Goal: Task Accomplishment & Management: Manage account settings

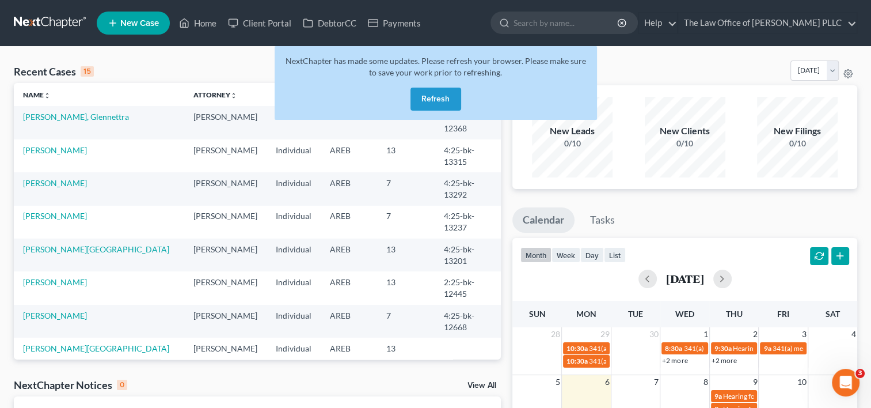
click at [443, 96] on button "Refresh" at bounding box center [435, 99] width 51 height 23
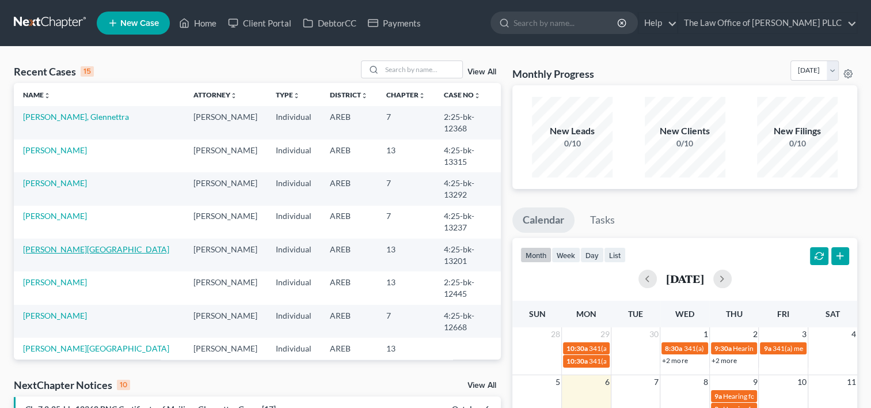
click at [69, 244] on link "[PERSON_NAME][GEOGRAPHIC_DATA]" at bounding box center [96, 249] width 146 height 10
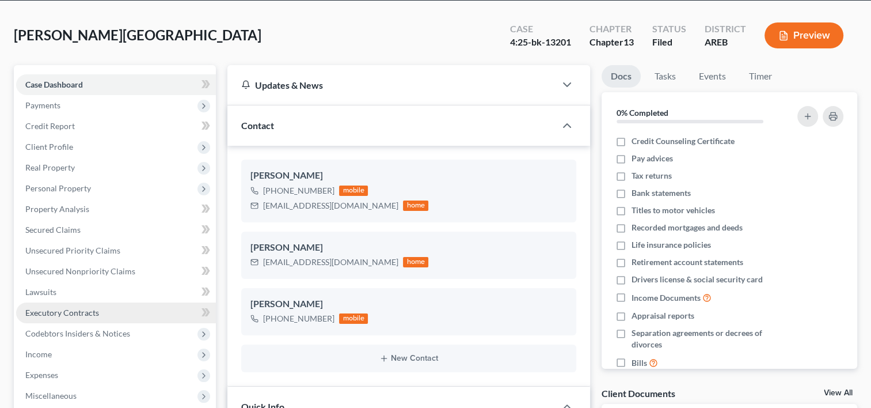
scroll to position [47, 0]
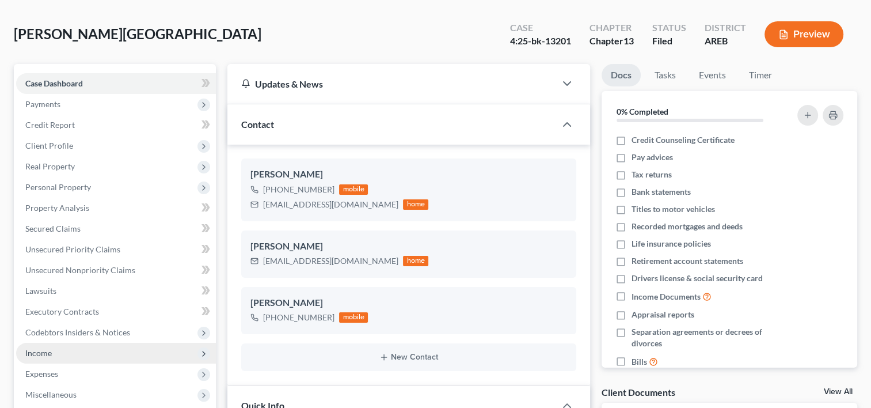
click at [42, 355] on span "Income" at bounding box center [38, 353] width 26 height 10
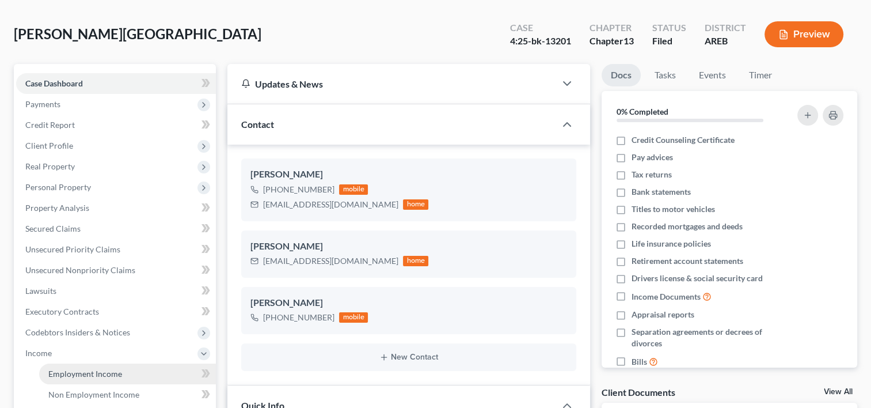
click at [63, 371] on span "Employment Income" at bounding box center [85, 373] width 74 height 10
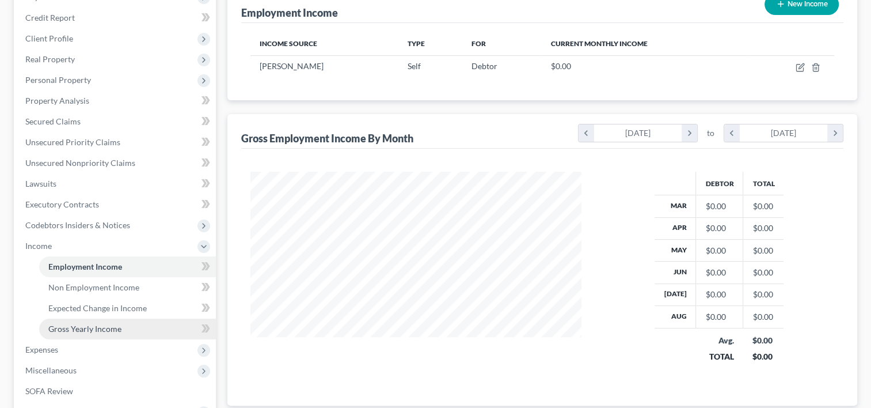
scroll to position [348, 0]
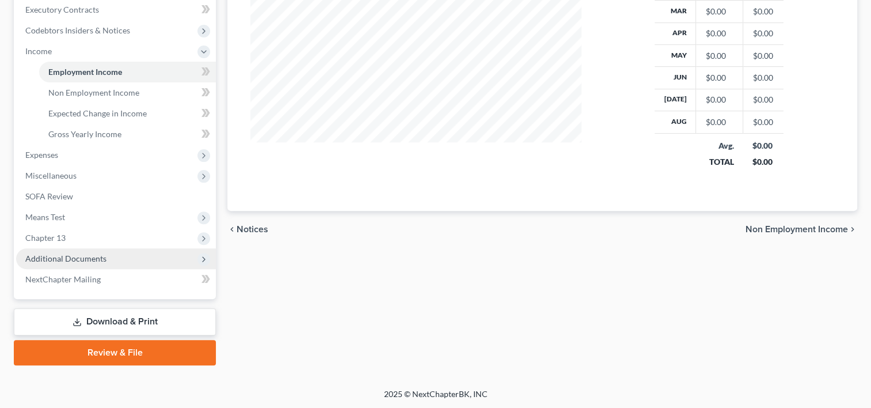
click at [90, 259] on span "Additional Documents" at bounding box center [65, 258] width 81 height 10
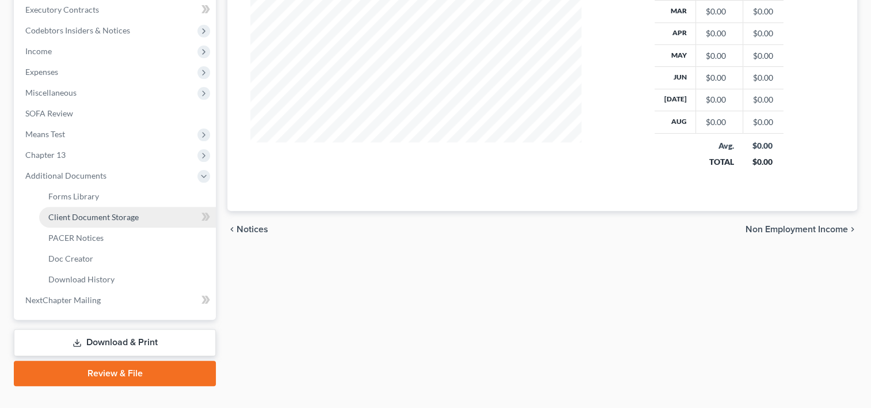
click at [106, 215] on span "Client Document Storage" at bounding box center [93, 217] width 90 height 10
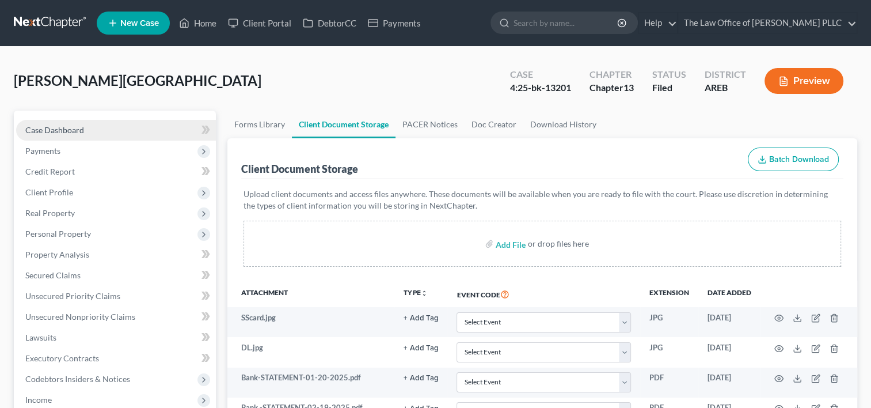
click at [130, 120] on link "Case Dashboard" at bounding box center [116, 130] width 200 height 21
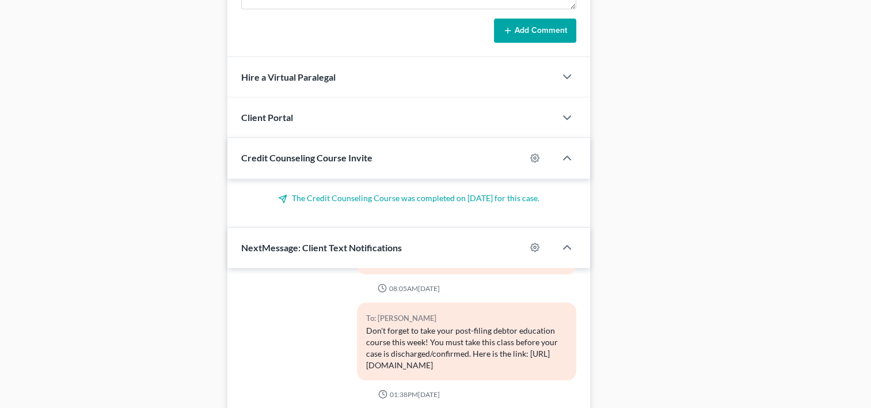
scroll to position [1068, 0]
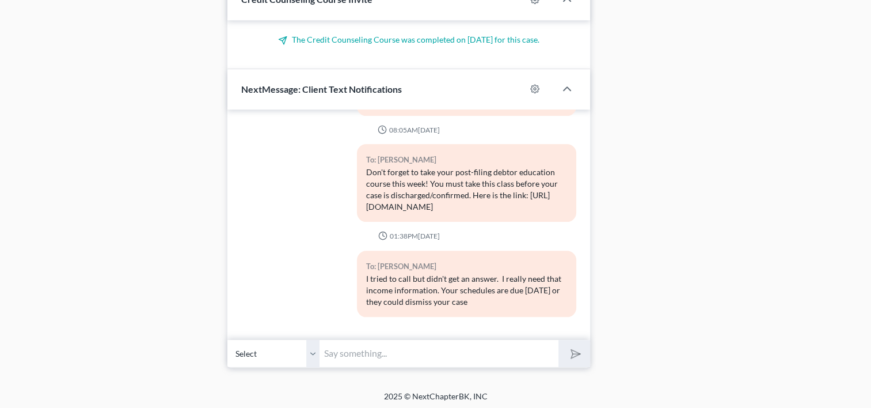
click at [419, 351] on input "text" at bounding box center [439, 353] width 239 height 28
click at [419, 351] on input "HI" at bounding box center [439, 353] width 239 height 28
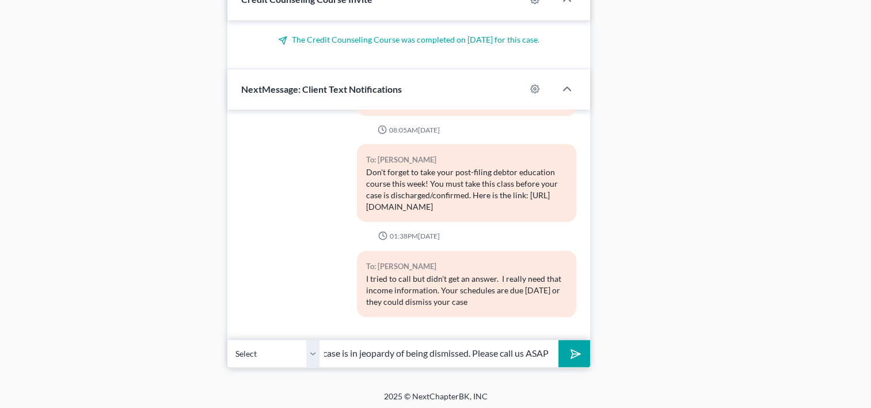
scroll to position [0, 111]
type input "HI [PERSON_NAME], your case is in jeopardy of being dismissed. Please call us A…"
click at [575, 348] on polygon "submit" at bounding box center [573, 354] width 14 height 14
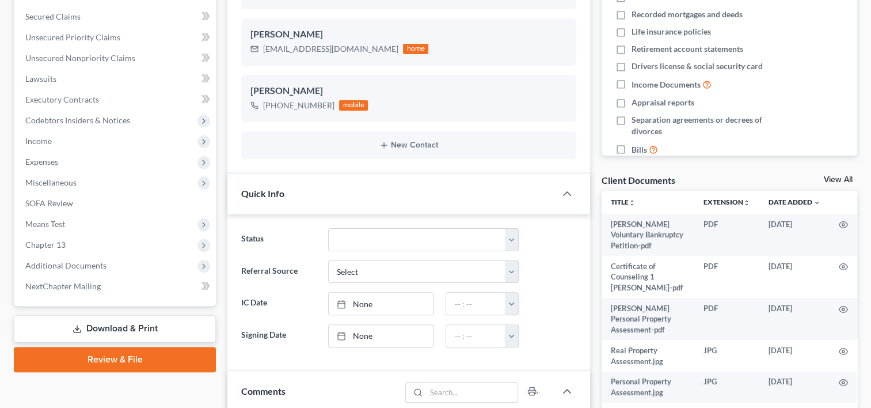
scroll to position [0, 0]
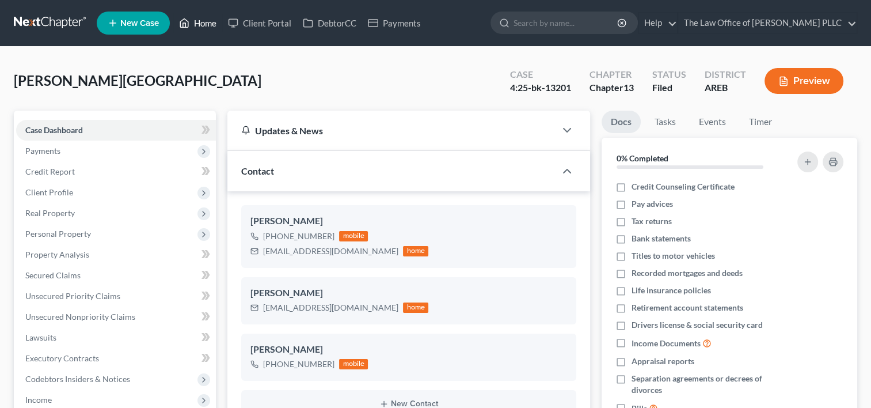
click at [212, 18] on link "Home" at bounding box center [197, 23] width 49 height 21
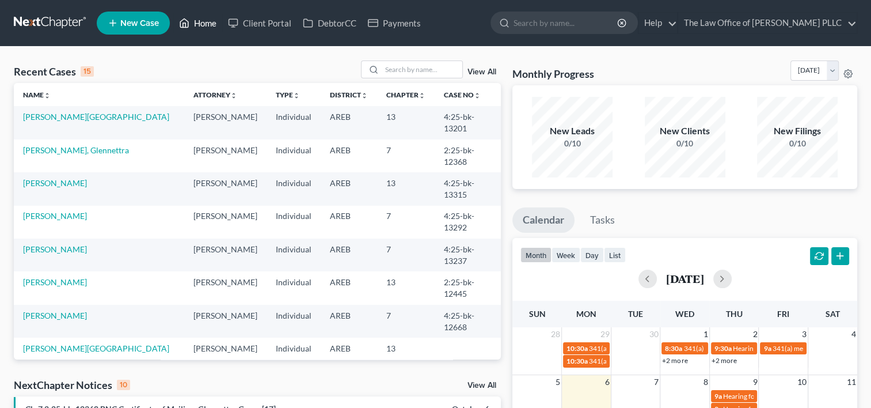
scroll to position [79, 0]
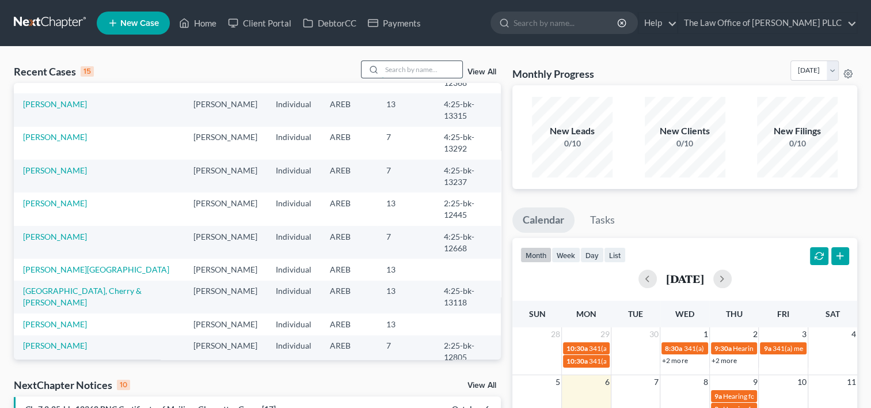
click at [441, 67] on input "search" at bounding box center [422, 69] width 81 height 17
type input "[PERSON_NAME]"
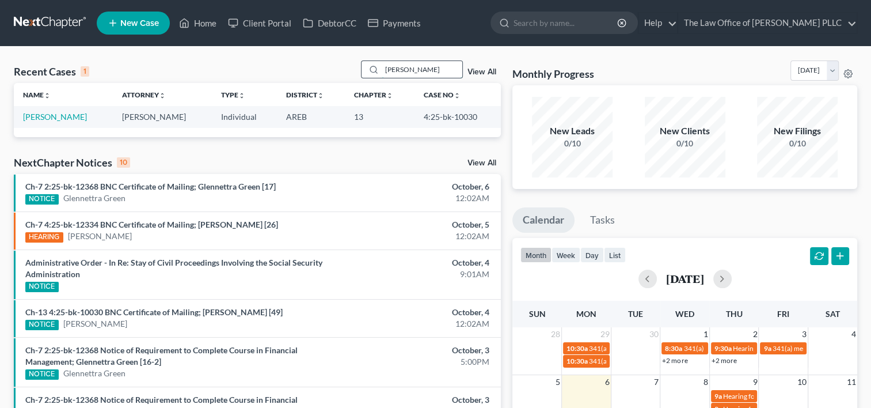
scroll to position [0, 0]
click at [51, 116] on link "[PERSON_NAME]" at bounding box center [55, 117] width 64 height 10
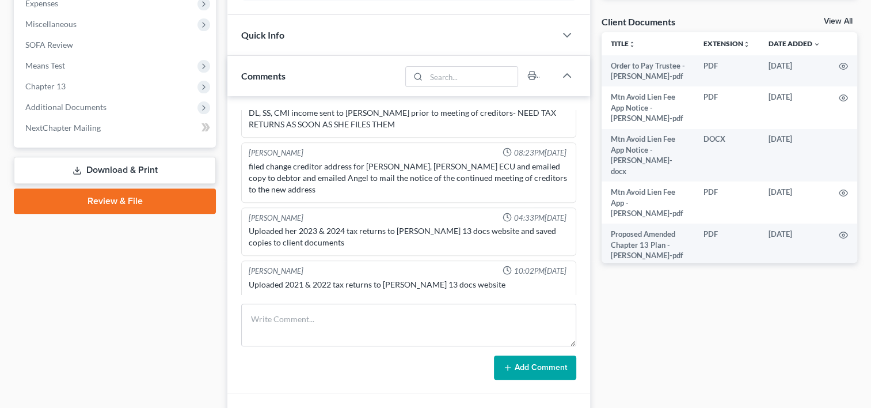
scroll to position [419, 0]
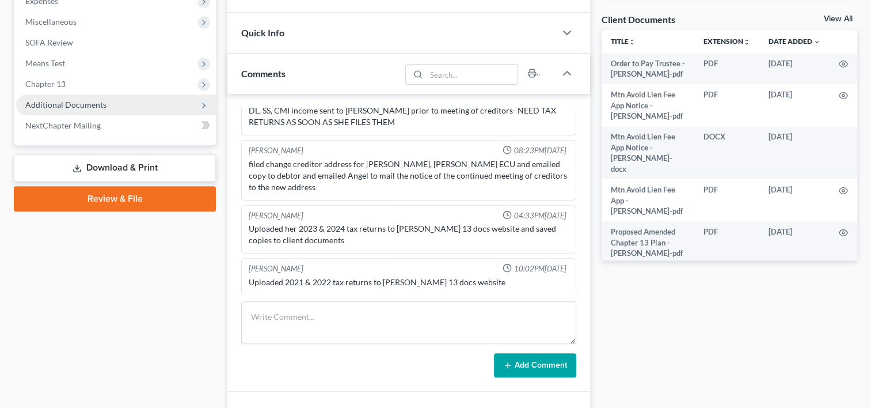
click at [98, 107] on span "Additional Documents" at bounding box center [65, 105] width 81 height 10
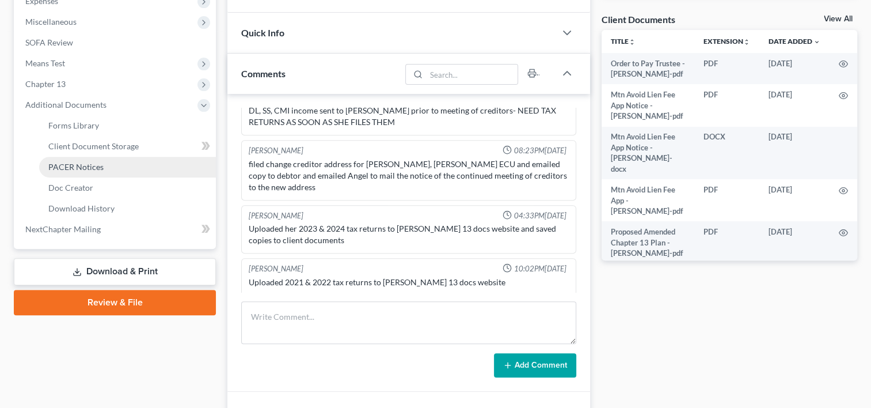
click at [104, 166] on span "PACER Notices" at bounding box center [75, 167] width 55 height 10
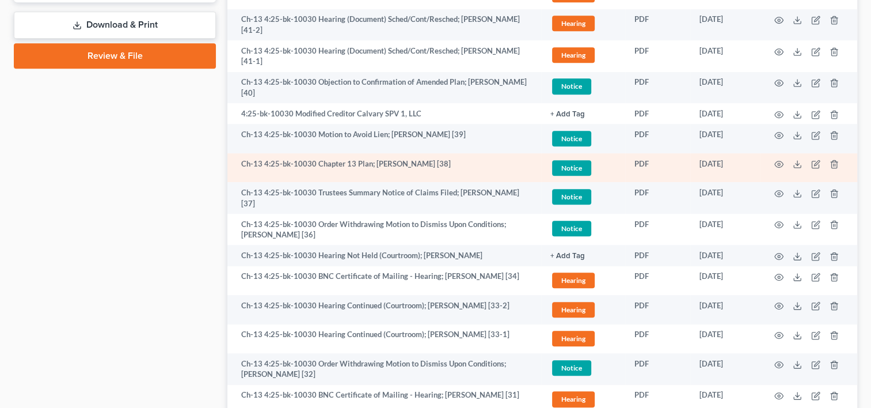
scroll to position [595, 0]
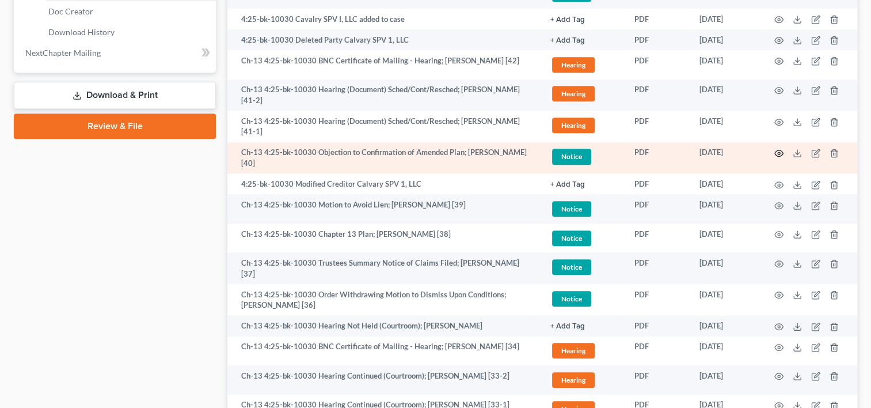
click at [778, 154] on circle "button" at bounding box center [779, 153] width 2 height 2
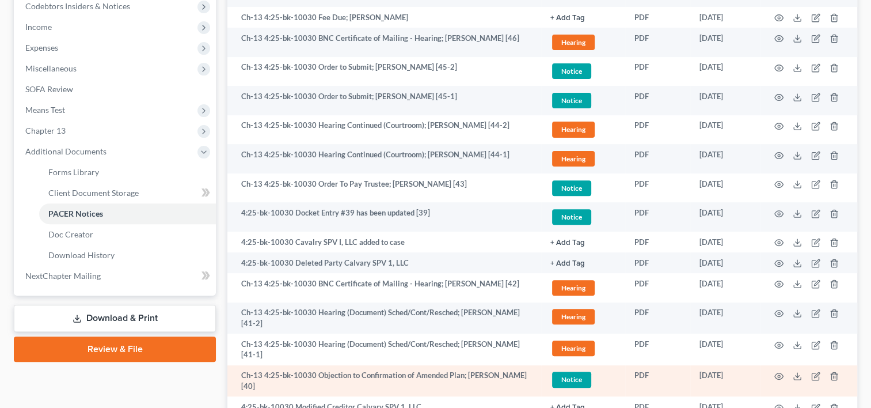
scroll to position [395, 0]
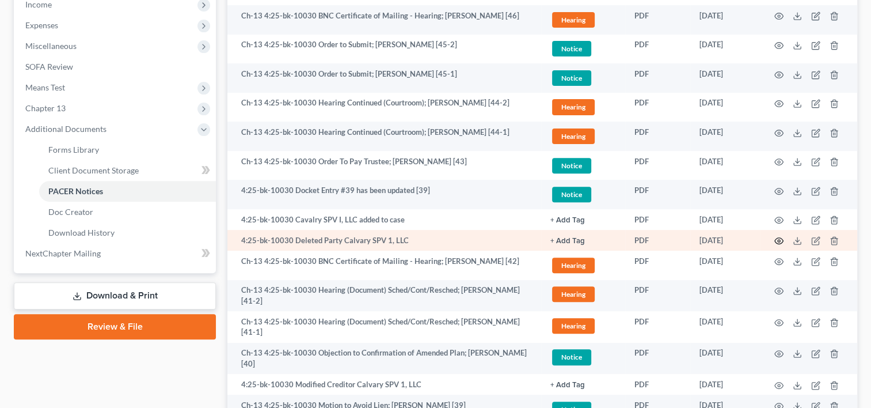
click at [779, 244] on icon "button" at bounding box center [779, 241] width 9 height 6
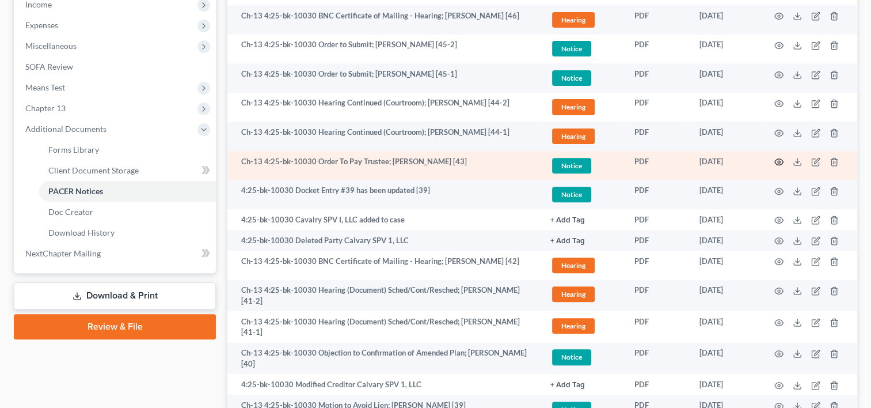
click at [778, 166] on icon "button" at bounding box center [778, 161] width 9 height 9
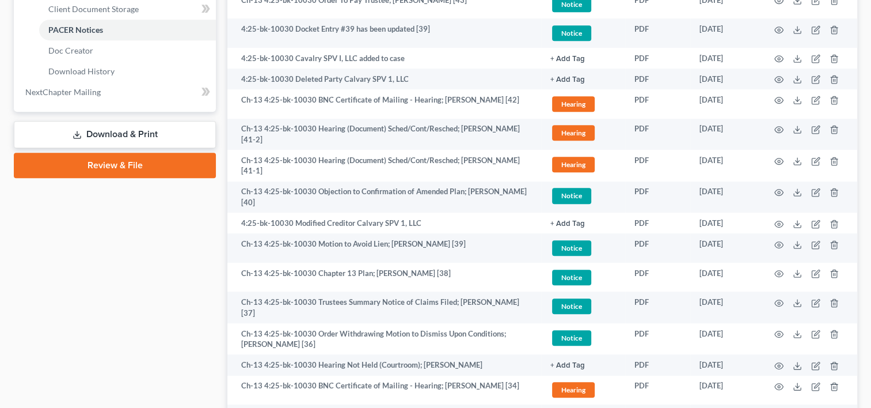
scroll to position [569, 0]
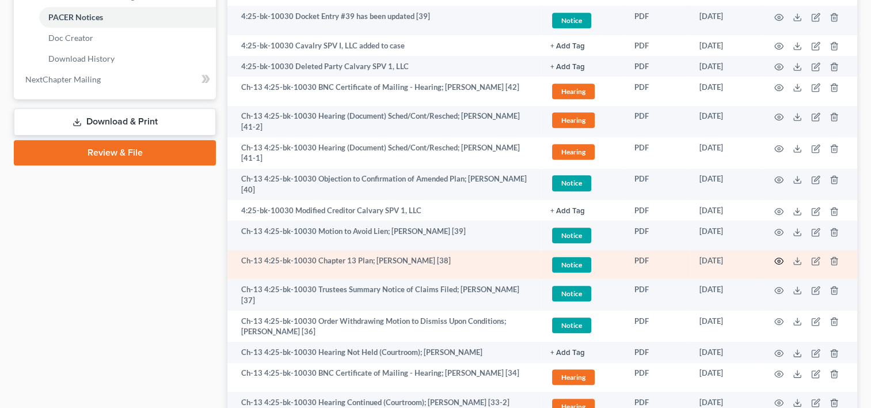
click at [776, 265] on icon "button" at bounding box center [778, 260] width 9 height 9
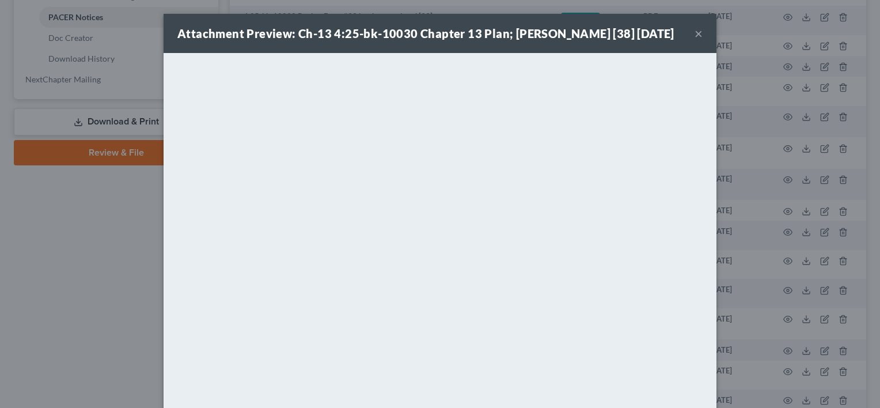
click at [694, 40] on button "×" at bounding box center [698, 33] width 8 height 14
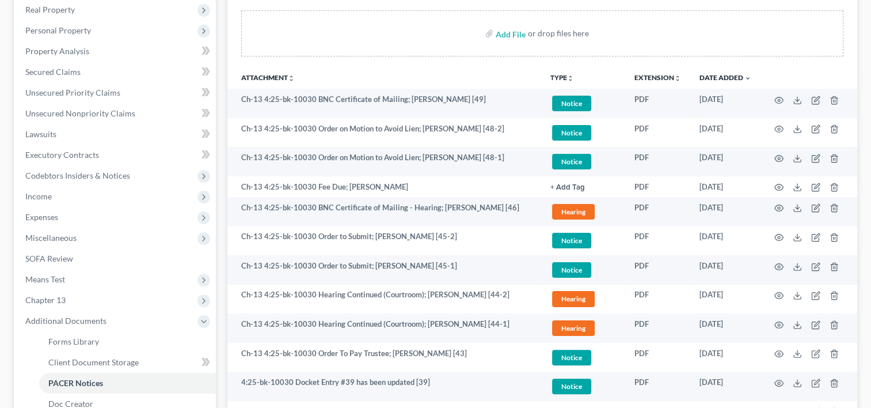
scroll to position [320, 0]
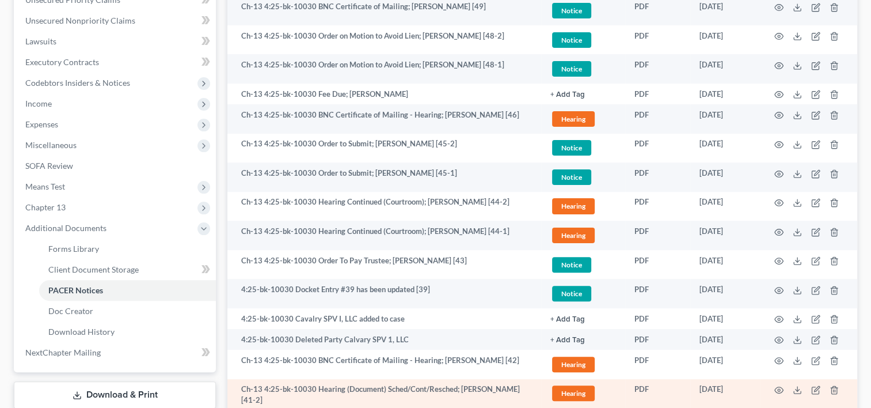
click at [448, 208] on td "Ch-13 4:25-bk-10030 Hearing Continued (Courtroom); [PERSON_NAME] [44-2]" at bounding box center [384, 206] width 314 height 29
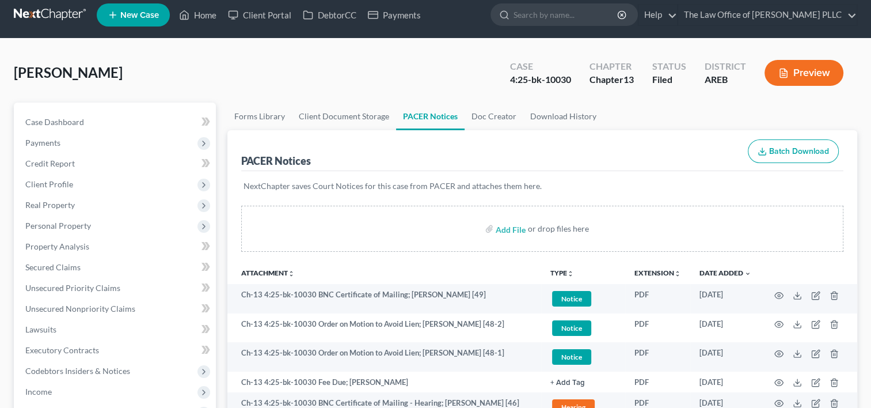
scroll to position [0, 0]
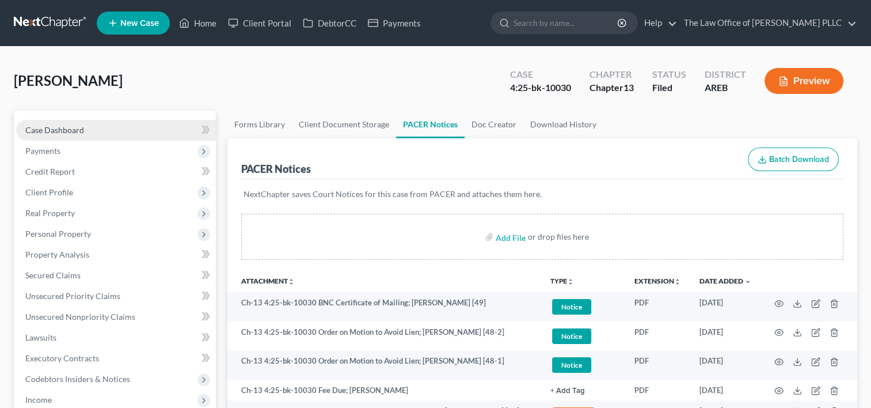
click at [97, 127] on link "Case Dashboard" at bounding box center [116, 130] width 200 height 21
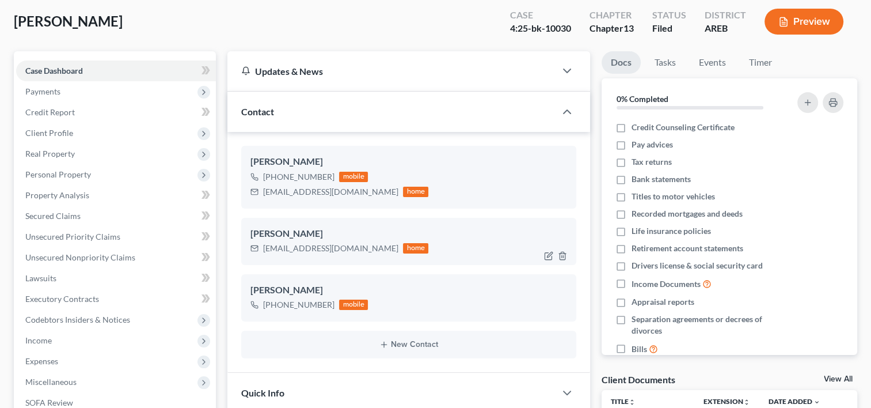
scroll to position [6376, 0]
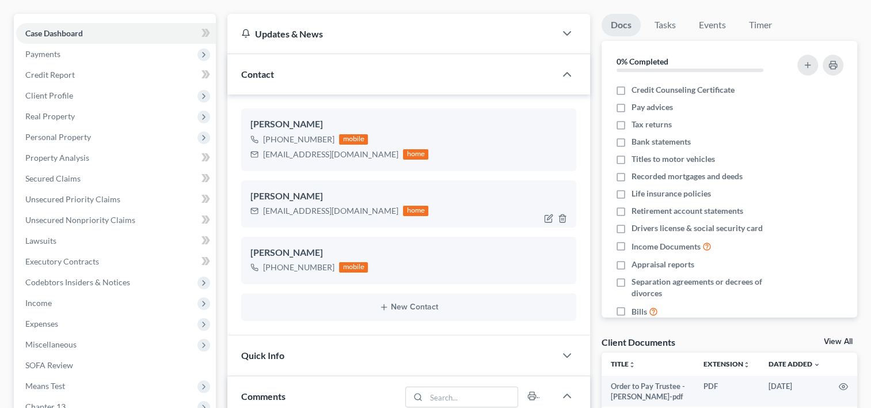
click at [300, 313] on div "New Contact" at bounding box center [408, 307] width 335 height 28
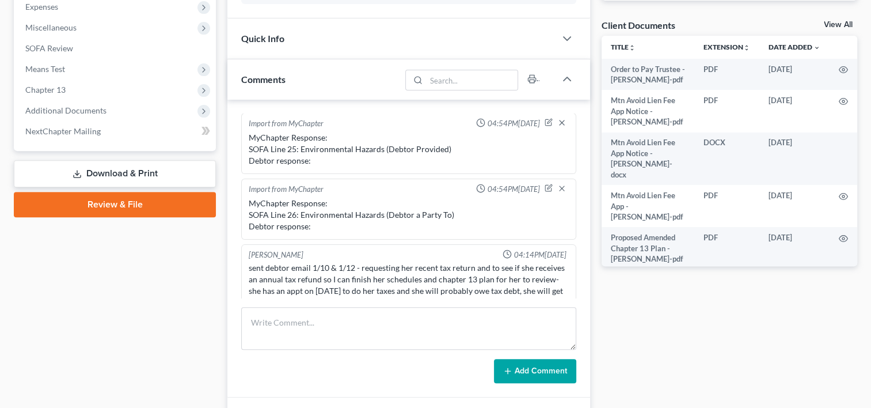
scroll to position [396, 0]
click at [359, 250] on div "[PERSON_NAME] 04:14PM[DATE]" at bounding box center [408, 255] width 325 height 11
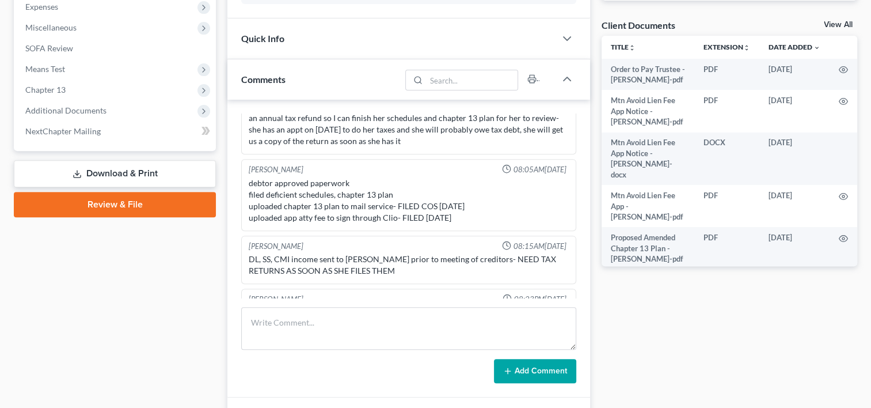
scroll to position [580, 0]
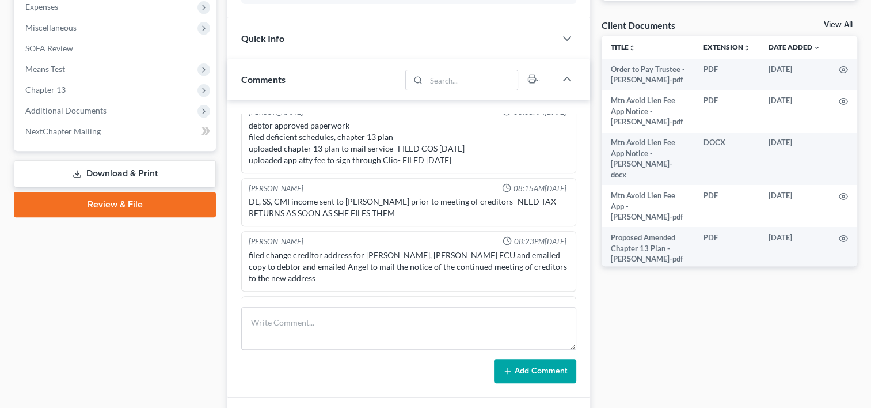
click at [408, 264] on div "filed change creditor address for [PERSON_NAME], [PERSON_NAME] ECU and emailed …" at bounding box center [409, 266] width 320 height 35
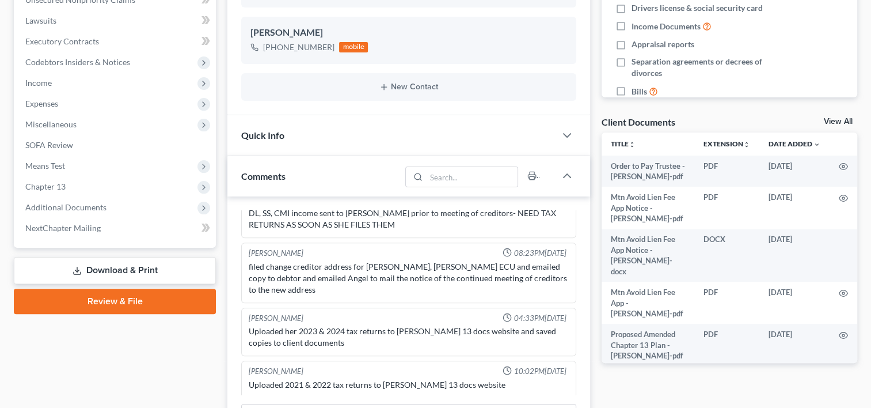
scroll to position [307, 0]
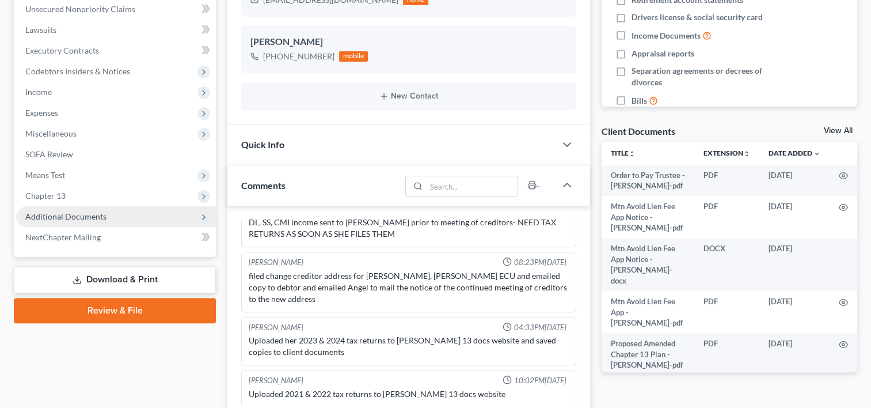
click at [73, 211] on span "Additional Documents" at bounding box center [65, 216] width 81 height 10
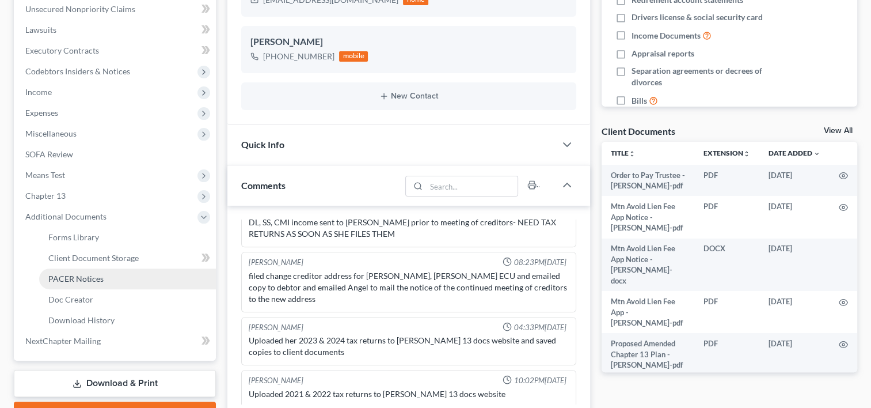
click at [90, 278] on span "PACER Notices" at bounding box center [75, 278] width 55 height 10
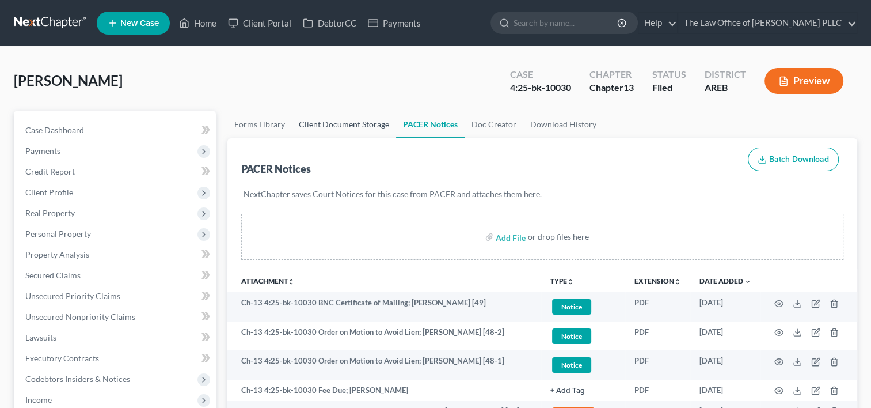
click at [348, 122] on link "Client Document Storage" at bounding box center [344, 125] width 104 height 28
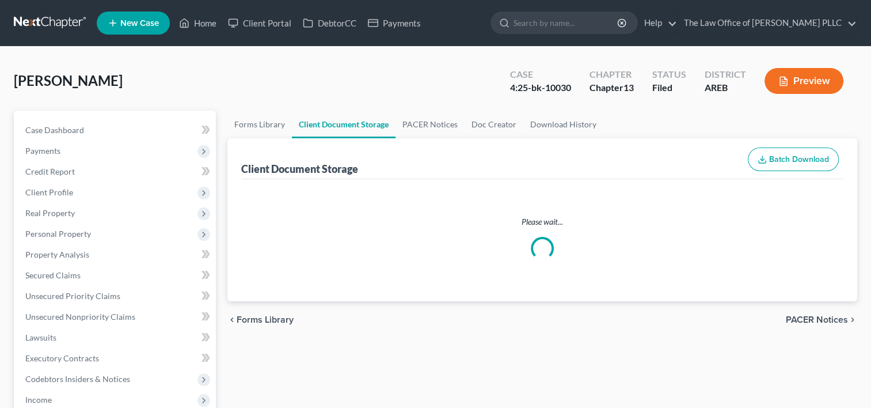
select select "0"
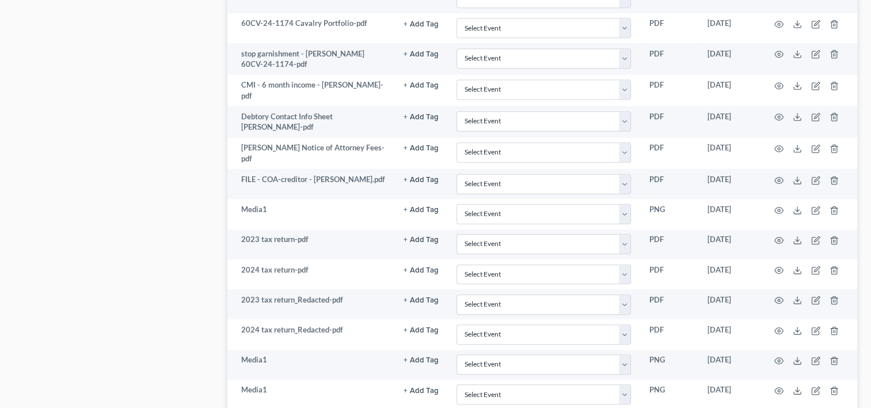
scroll to position [751, 0]
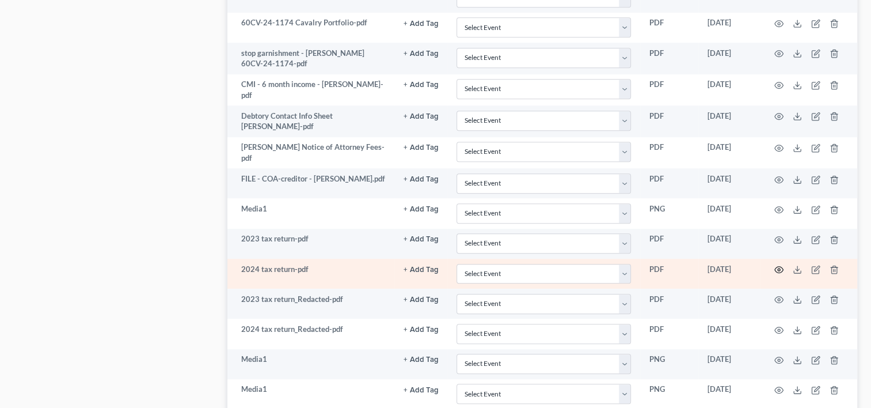
click at [782, 268] on icon "button" at bounding box center [778, 269] width 9 height 9
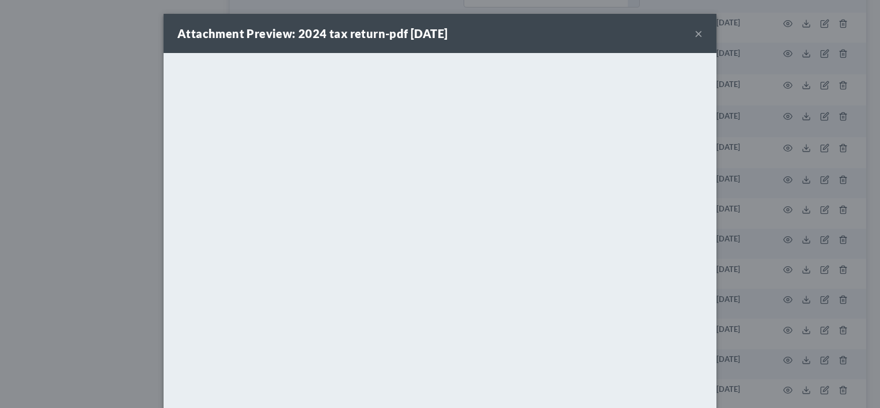
click at [694, 36] on button "×" at bounding box center [698, 33] width 8 height 14
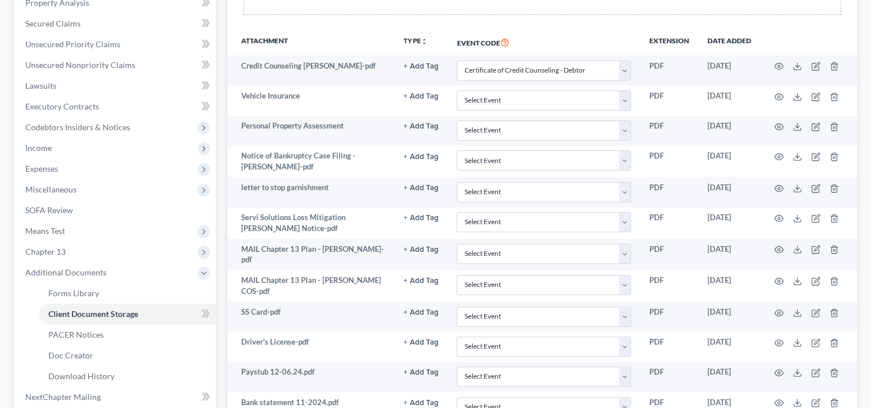
scroll to position [0, 0]
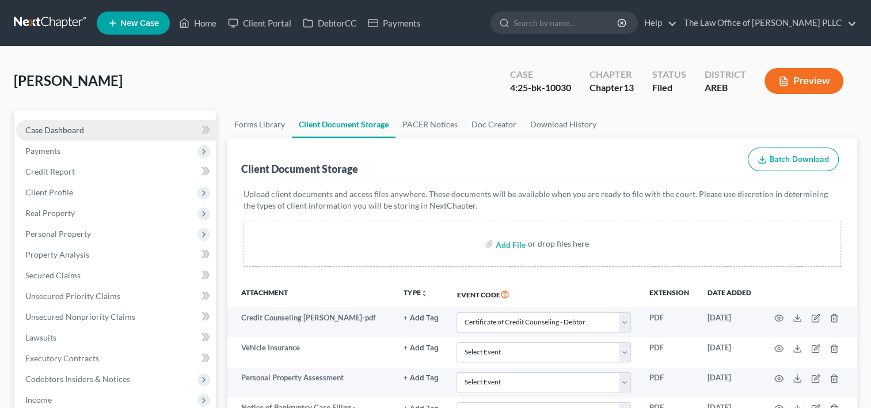
click at [104, 132] on link "Case Dashboard" at bounding box center [116, 130] width 200 height 21
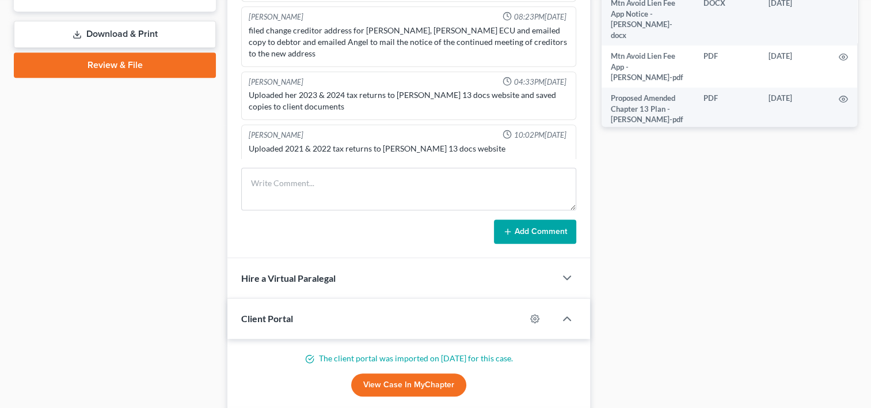
scroll to position [553, 0]
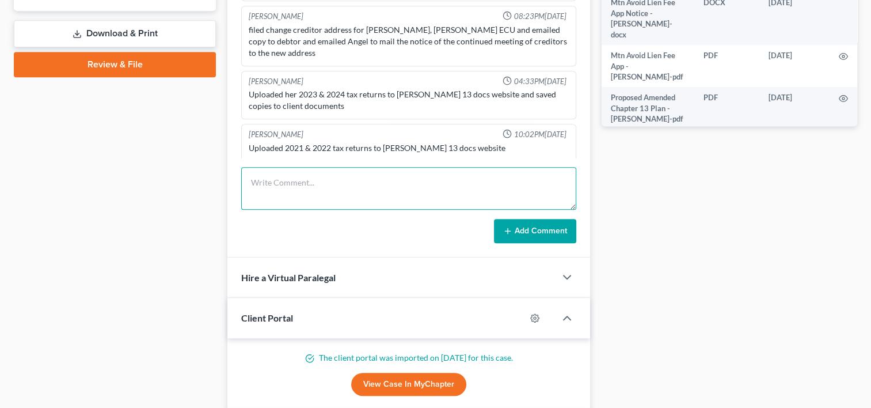
click at [321, 201] on textarea at bounding box center [408, 188] width 335 height 43
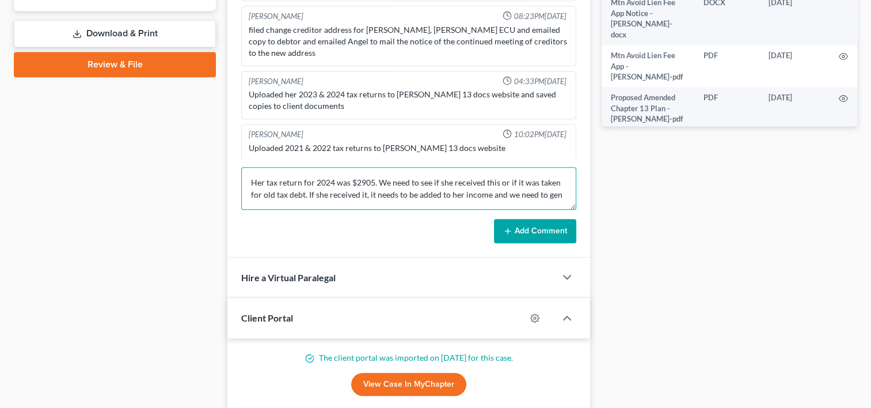
scroll to position [2, 0]
type textarea "Her tax return for 2024 was $2905. We need to see if she received this or if it…"
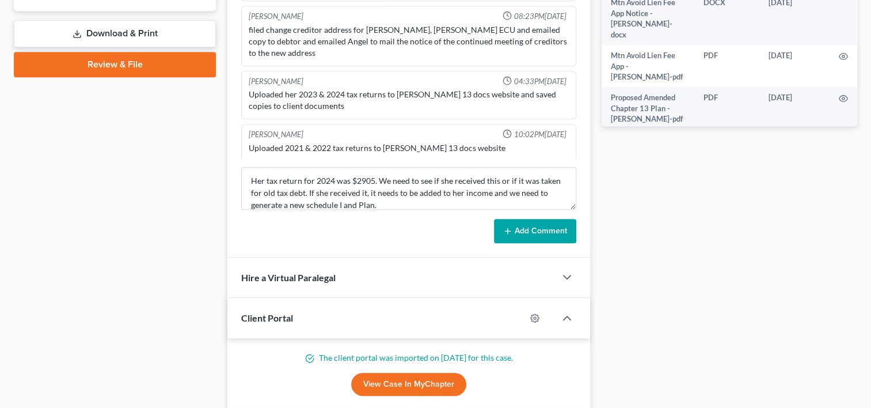
click at [527, 237] on button "Add Comment" at bounding box center [535, 231] width 82 height 24
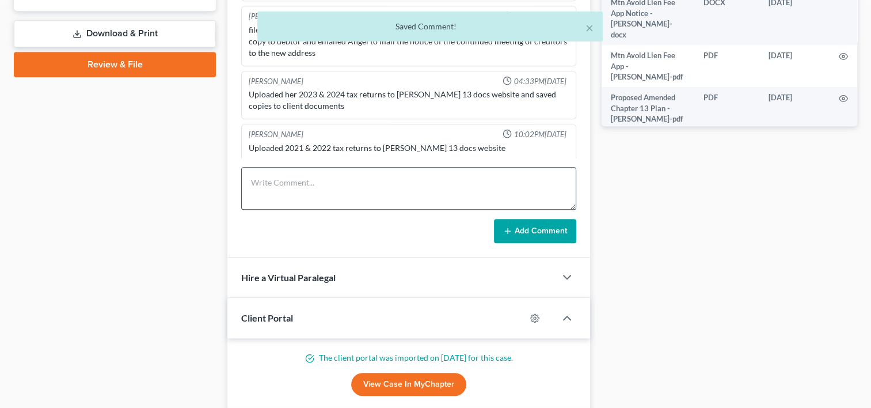
scroll to position [767, 0]
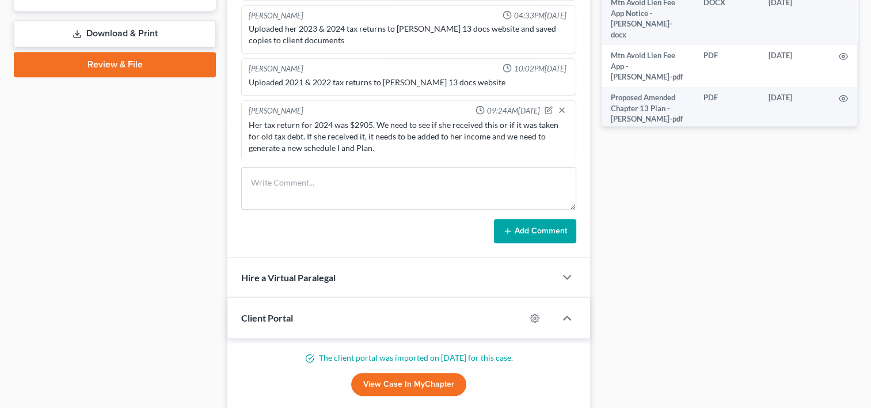
click at [222, 186] on div "Updates & News × [US_STATE] Eastern District Notes: Take a look at NextChapter'…" at bounding box center [409, 177] width 374 height 1241
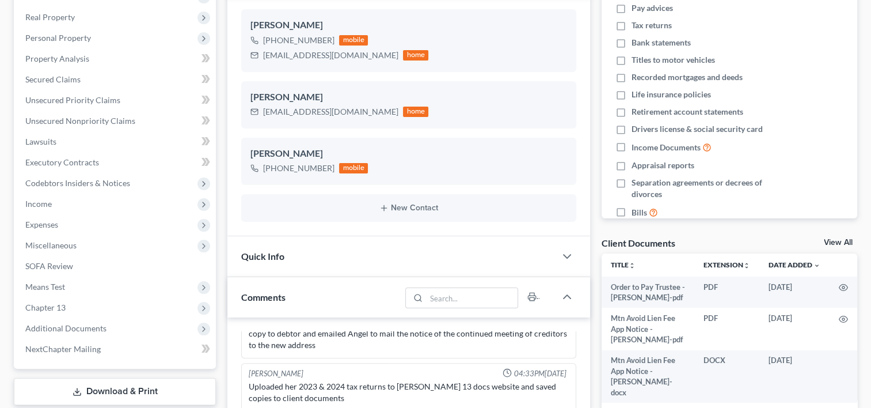
scroll to position [0, 0]
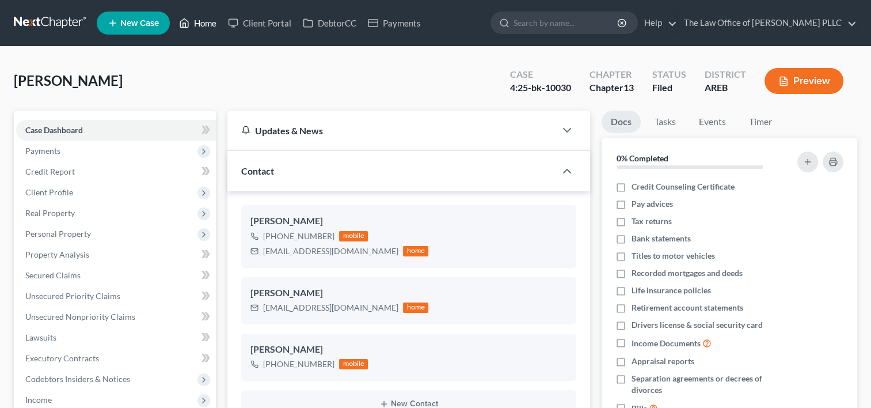
click at [208, 26] on link "Home" at bounding box center [197, 23] width 49 height 21
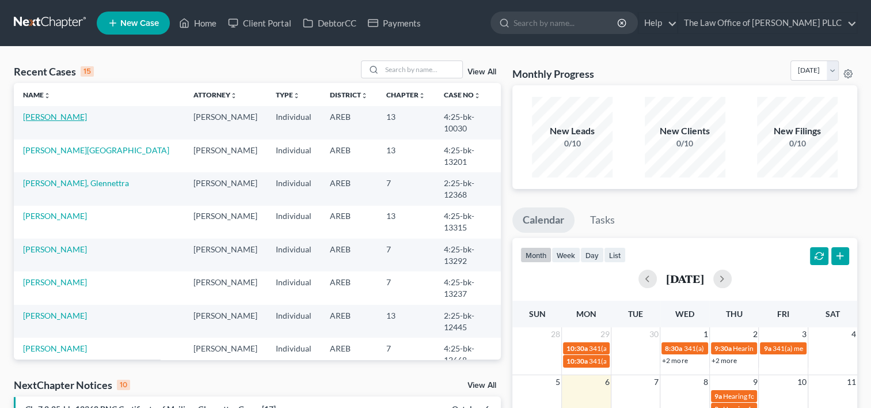
click at [66, 118] on link "[PERSON_NAME]" at bounding box center [55, 117] width 64 height 10
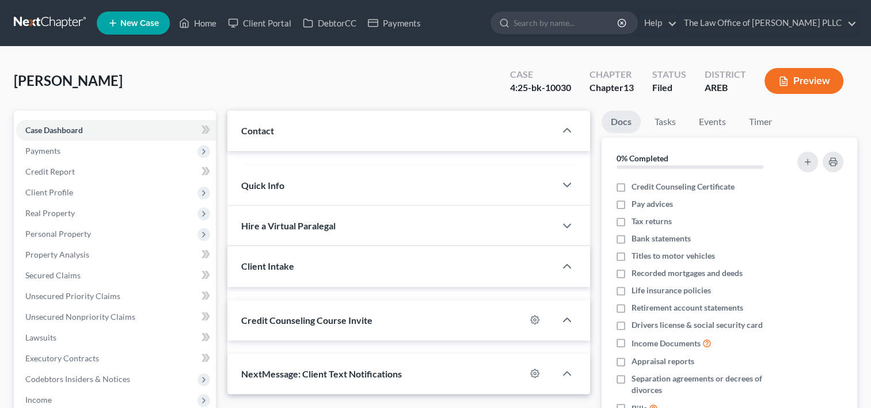
click at [66, 118] on div "Case Dashboard Payments Invoices Payments Payments Credit Report Client Profile…" at bounding box center [115, 338] width 202 height 454
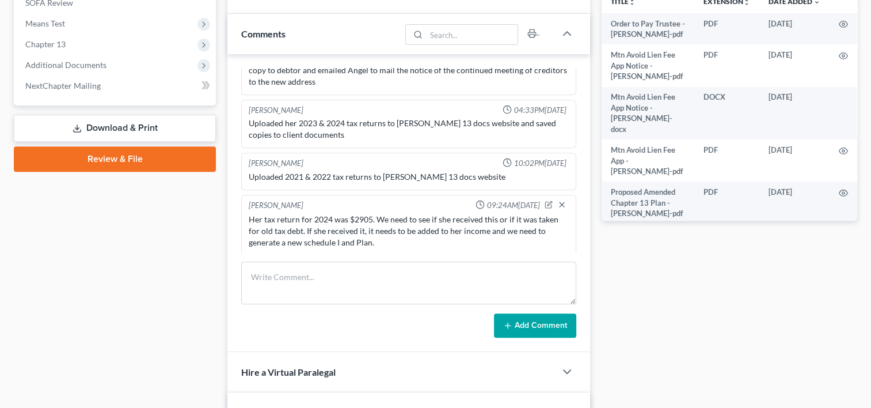
scroll to position [432, 0]
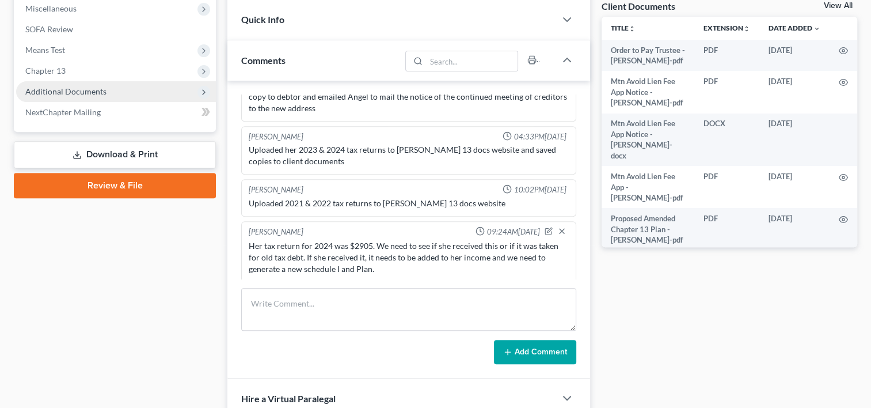
click at [102, 92] on span "Additional Documents" at bounding box center [65, 91] width 81 height 10
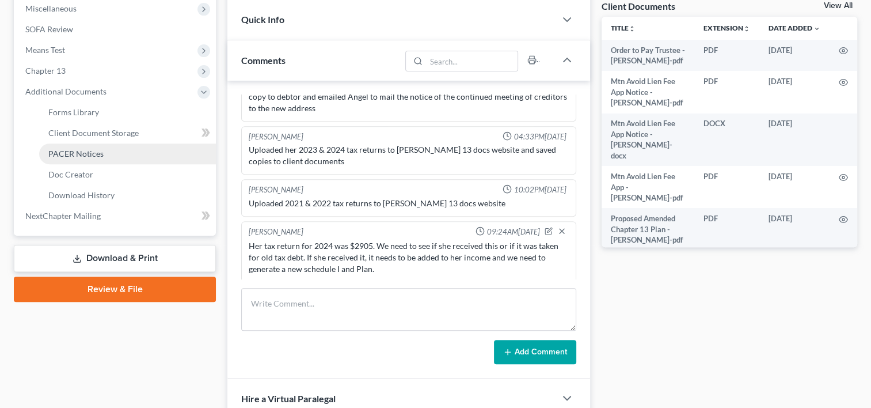
click at [96, 151] on span "PACER Notices" at bounding box center [75, 154] width 55 height 10
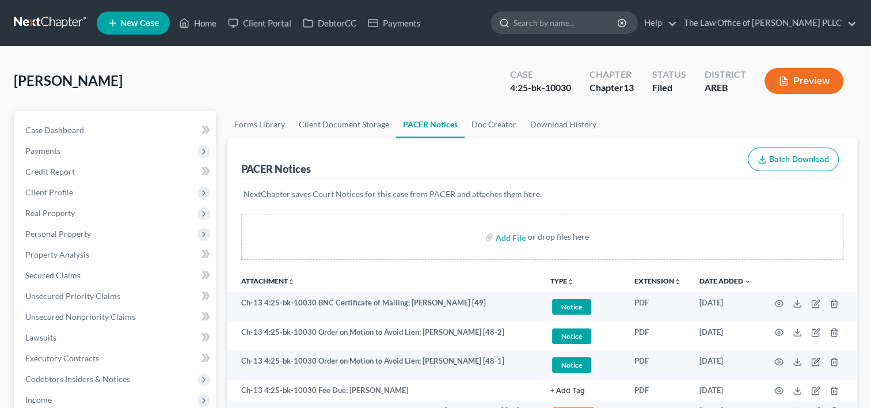
click at [552, 27] on input "search" at bounding box center [566, 22] width 105 height 21
type input "a"
click at [207, 22] on link "Home" at bounding box center [197, 23] width 49 height 21
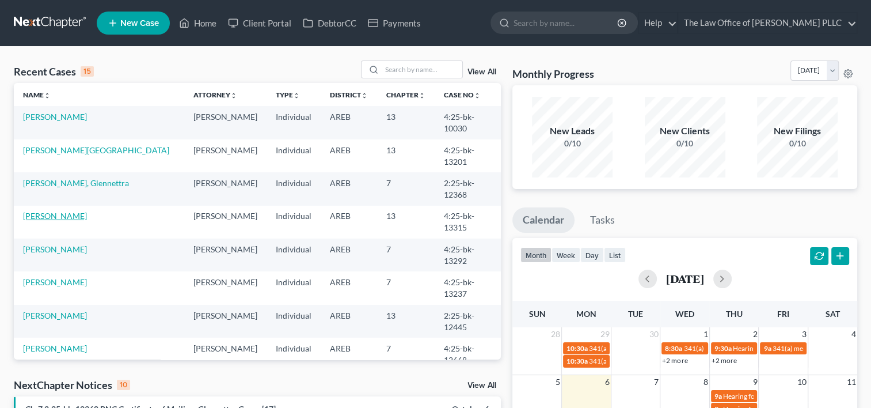
click at [52, 211] on link "[PERSON_NAME]" at bounding box center [55, 216] width 64 height 10
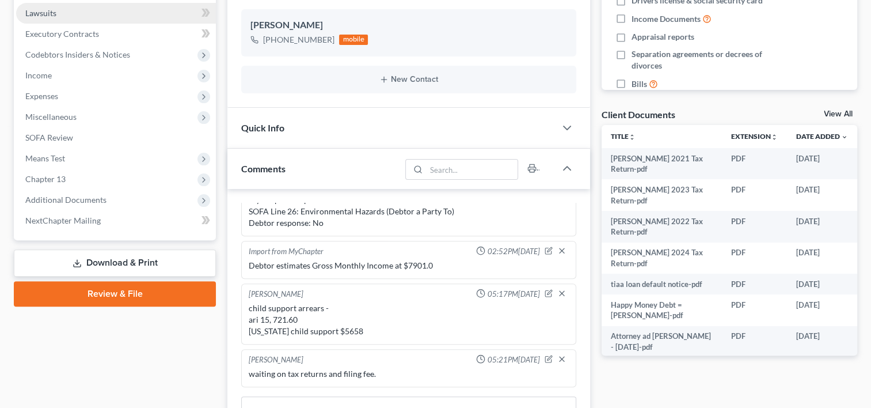
scroll to position [325, 0]
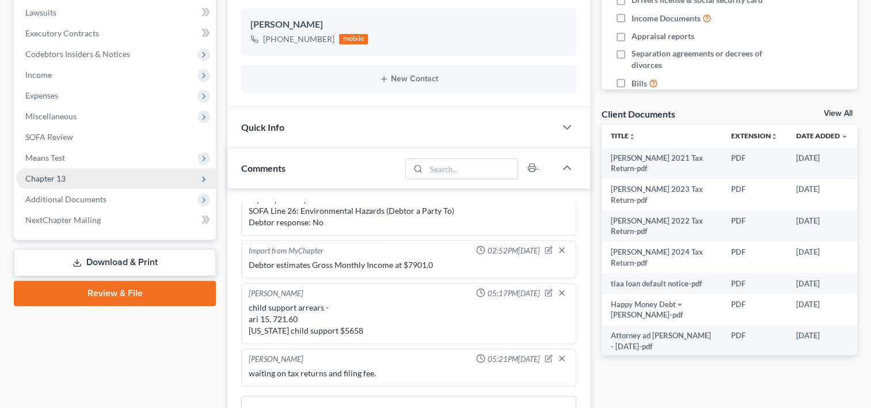
click at [74, 176] on span "Chapter 13" at bounding box center [116, 178] width 200 height 21
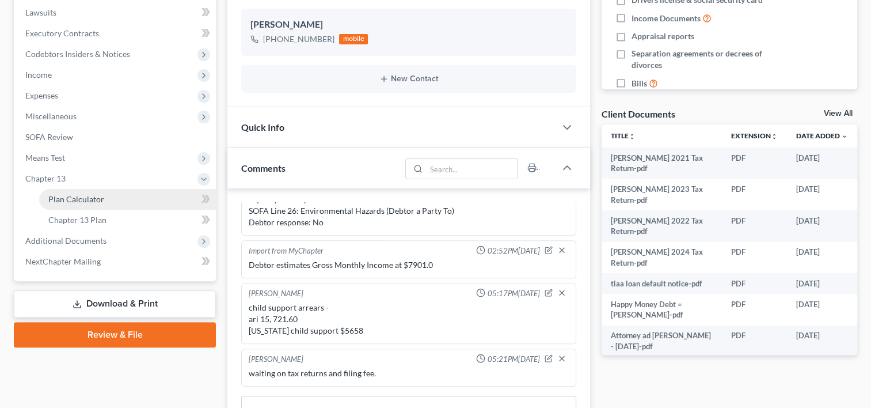
click at [84, 196] on span "Plan Calculator" at bounding box center [76, 199] width 56 height 10
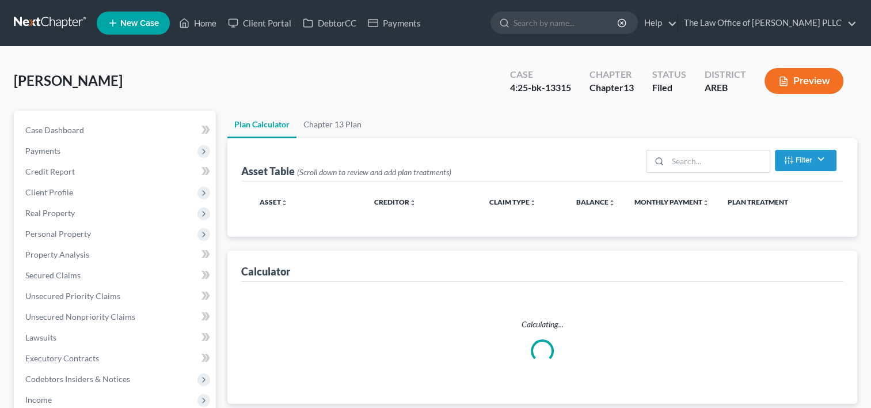
select select "59"
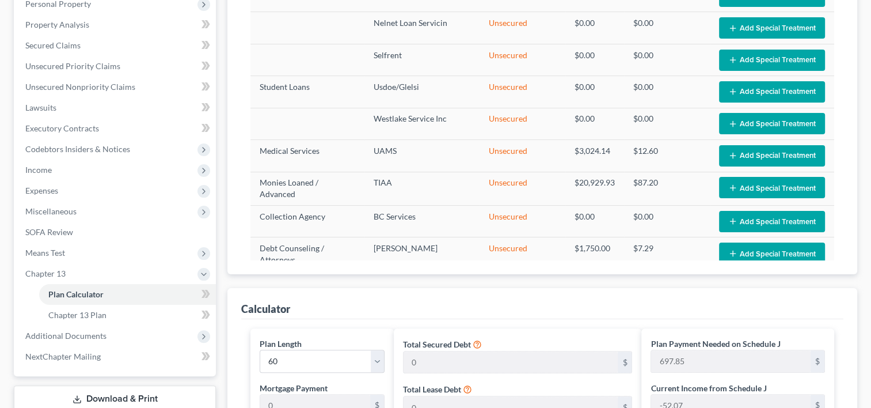
scroll to position [435, 0]
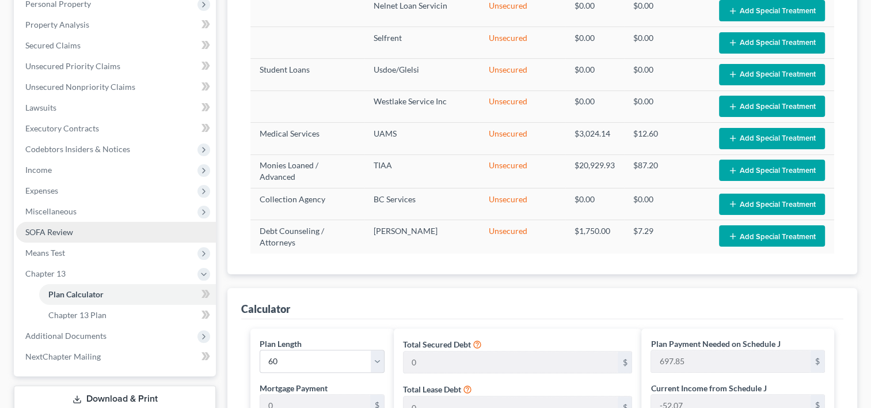
drag, startPoint x: 59, startPoint y: 229, endPoint x: 47, endPoint y: 233, distance: 13.1
click at [47, 233] on span "SOFA Review" at bounding box center [49, 232] width 48 height 10
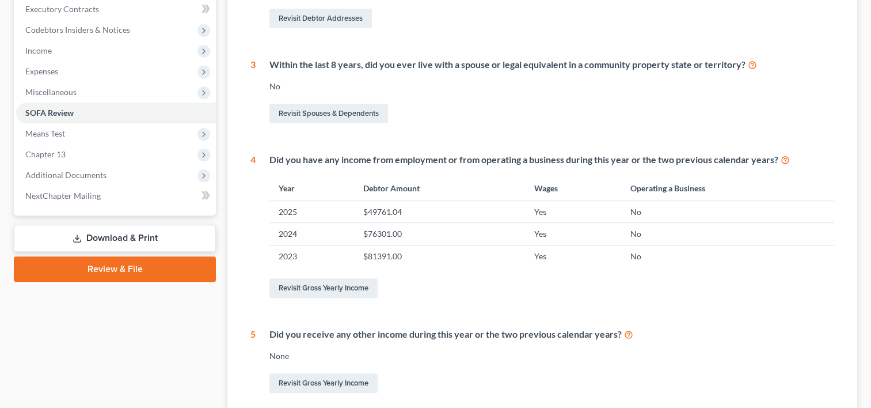
scroll to position [457, 0]
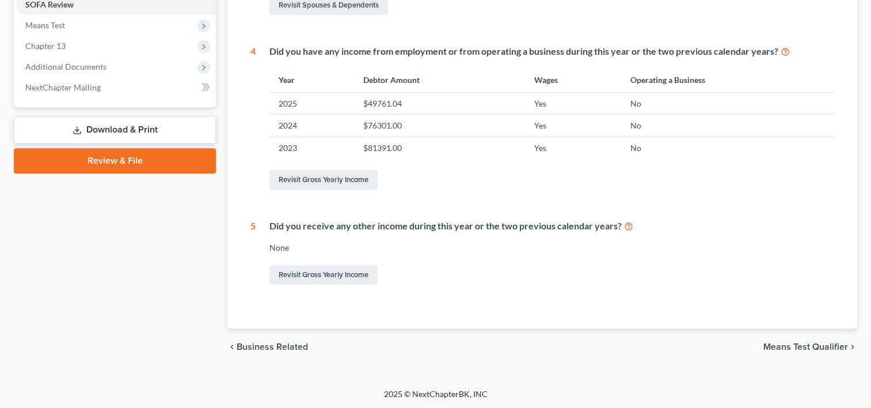
click at [790, 342] on span "Means Test Qualifier" at bounding box center [805, 346] width 85 height 9
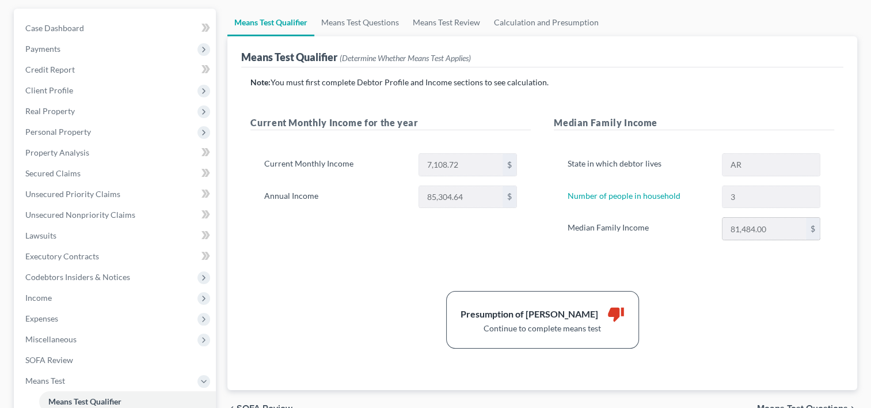
scroll to position [102, 0]
click at [95, 216] on span "Unsecured Nonpriority Claims" at bounding box center [80, 214] width 110 height 10
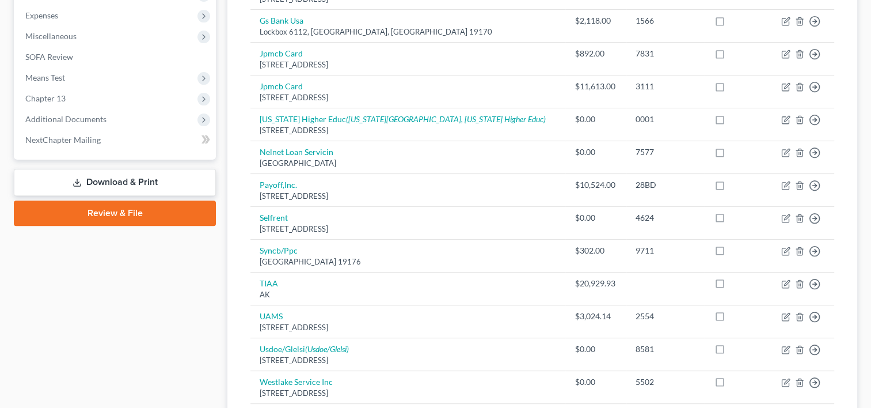
scroll to position [405, 0]
click at [129, 181] on link "Download & Print" at bounding box center [115, 181] width 202 height 27
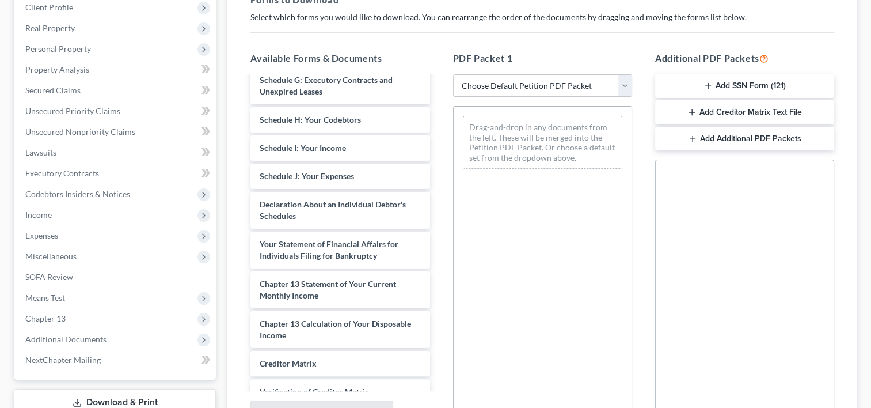
scroll to position [889, 0]
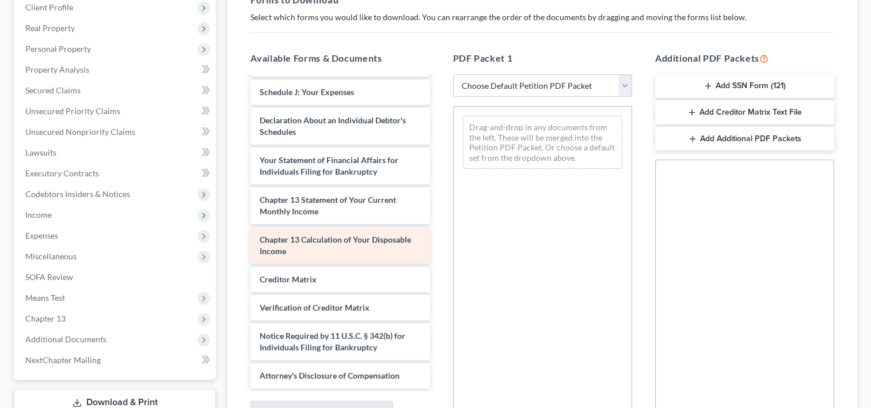
click at [348, 257] on div "Chapter 13 Calculation of Your Disposable Income" at bounding box center [339, 245] width 179 height 37
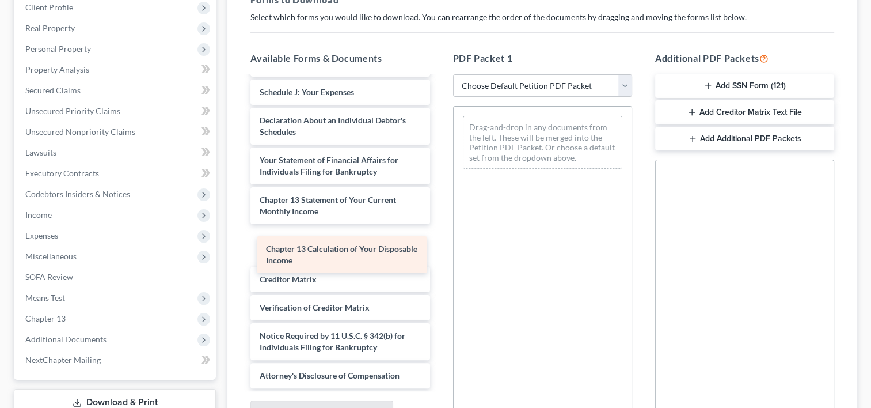
scroll to position [858, 0]
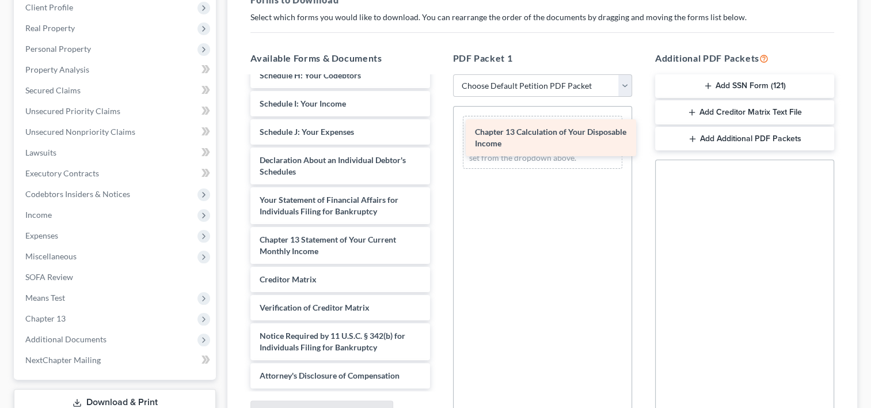
drag, startPoint x: 348, startPoint y: 257, endPoint x: 564, endPoint y: 142, distance: 244.2
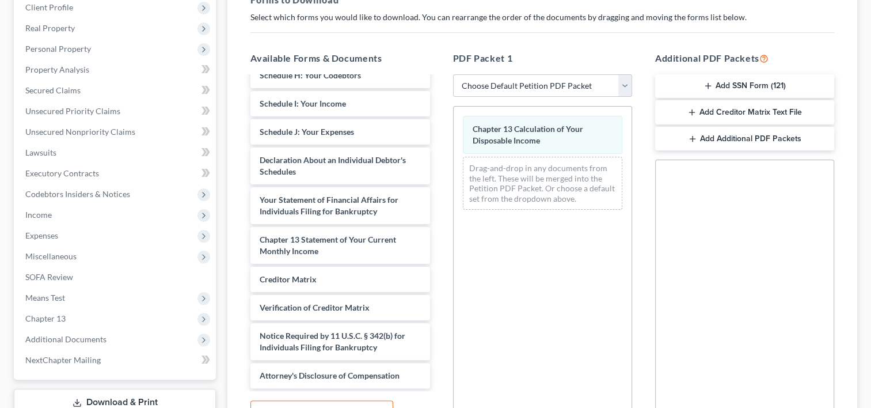
scroll to position [302, 0]
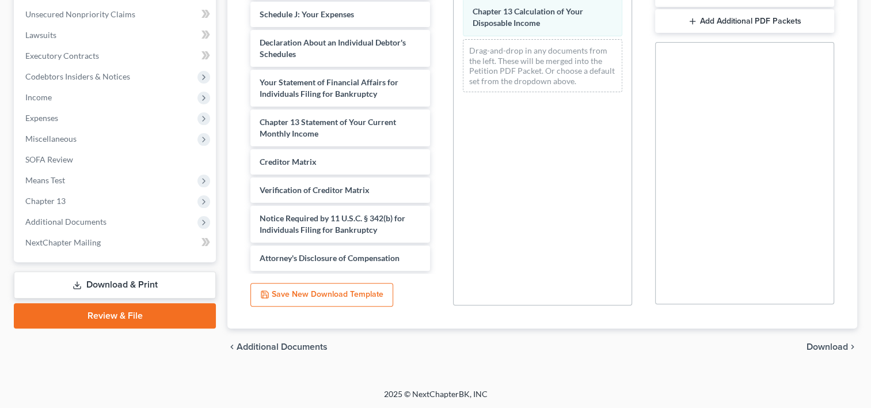
click at [823, 347] on span "Download" at bounding box center [827, 346] width 41 height 9
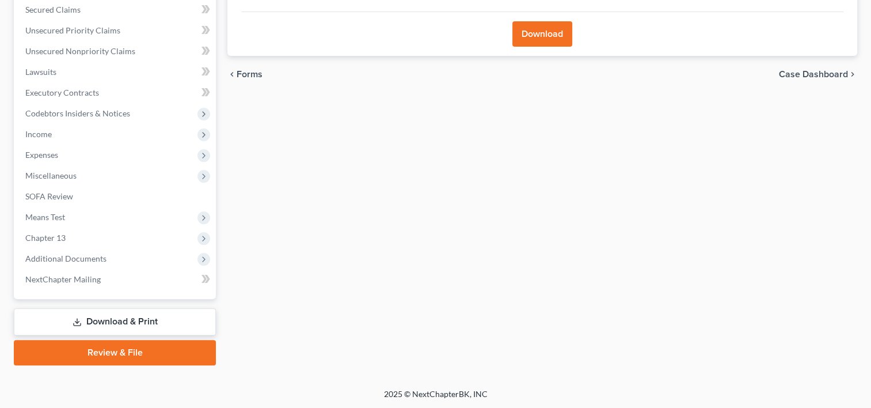
scroll to position [0, 0]
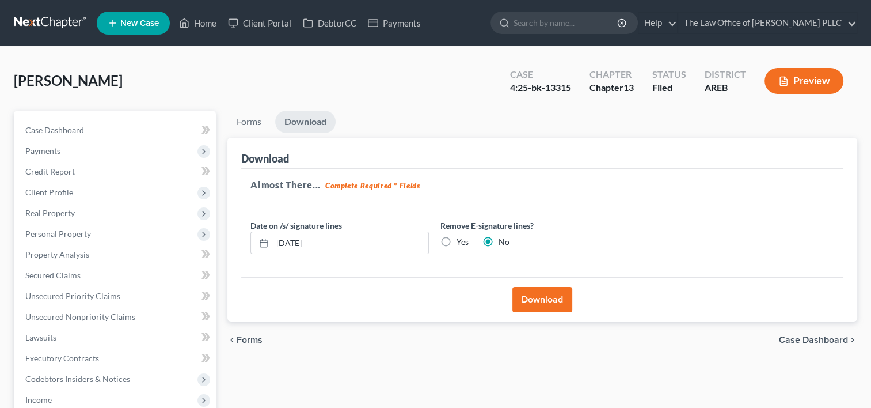
click at [540, 296] on button "Download" at bounding box center [542, 299] width 60 height 25
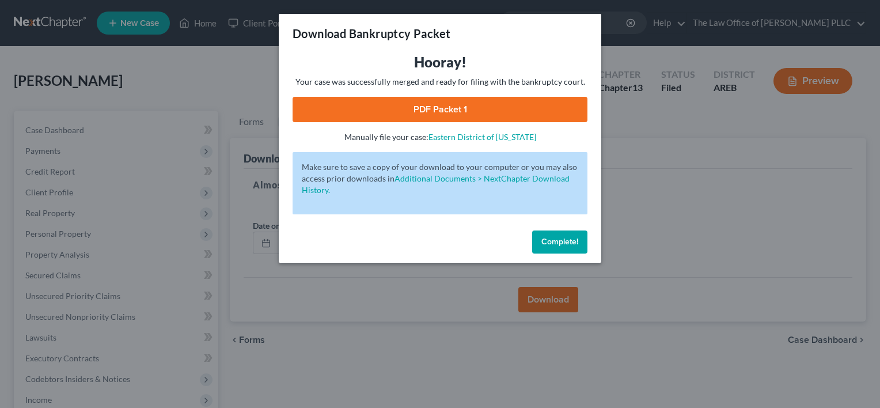
click at [437, 107] on link "PDF Packet 1" at bounding box center [439, 109] width 295 height 25
click at [571, 235] on button "Complete!" at bounding box center [559, 241] width 55 height 23
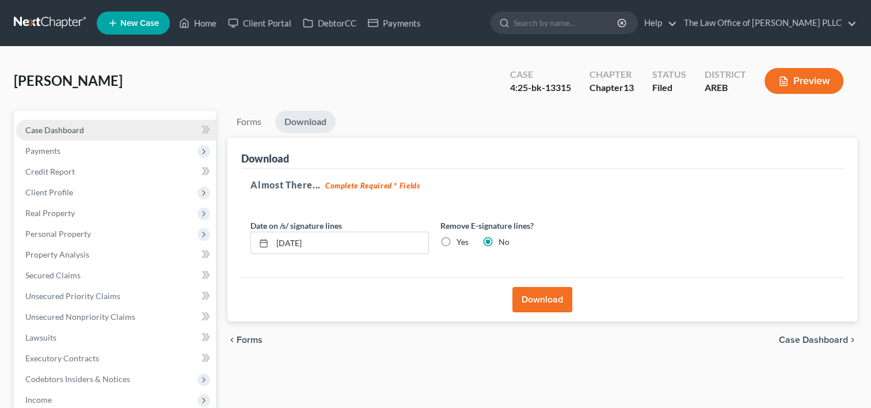
click at [75, 131] on span "Case Dashboard" at bounding box center [54, 130] width 59 height 10
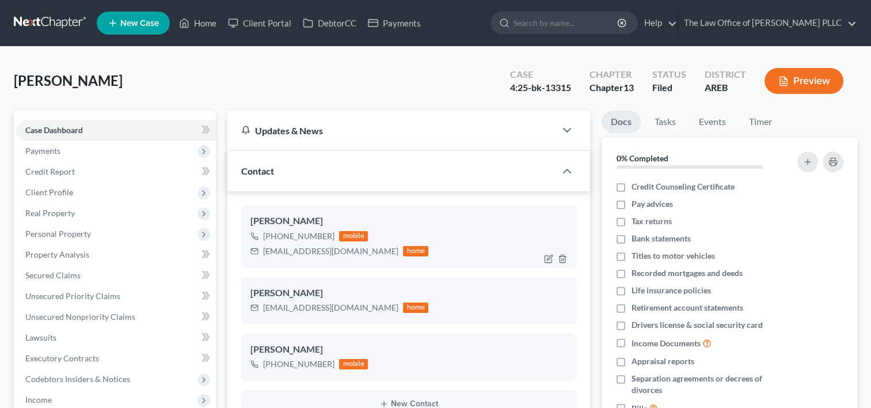
scroll to position [858, 0]
click at [82, 200] on span "Client Profile" at bounding box center [116, 192] width 200 height 21
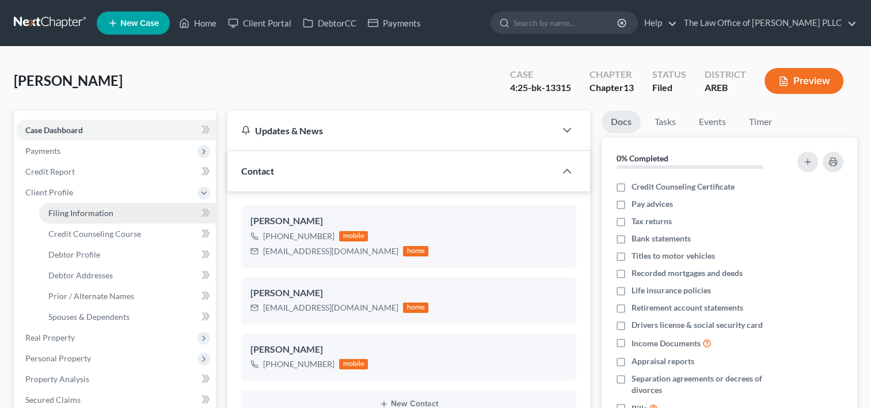
click at [88, 214] on span "Filing Information" at bounding box center [80, 213] width 65 height 10
select select "1"
select select "0"
select select "3"
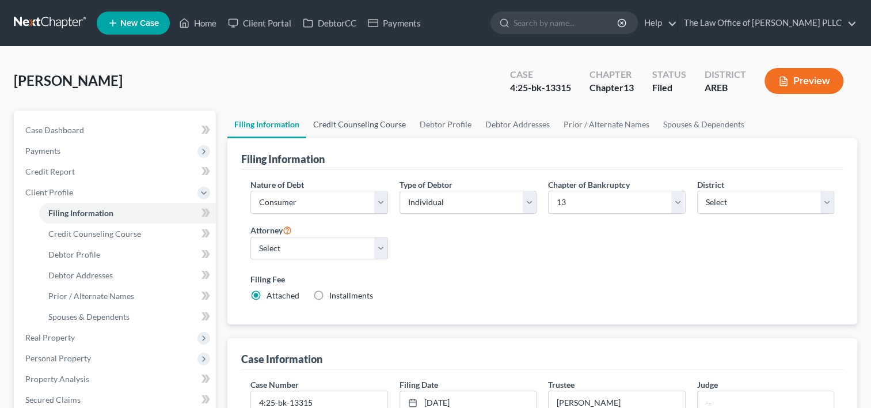
click at [359, 121] on link "Credit Counseling Course" at bounding box center [359, 125] width 107 height 28
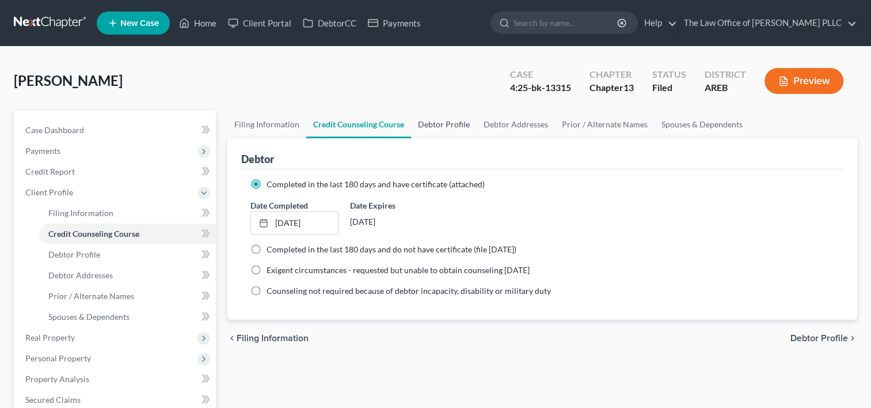
click at [439, 124] on link "Debtor Profile" at bounding box center [444, 125] width 66 height 28
select select "0"
select select "2"
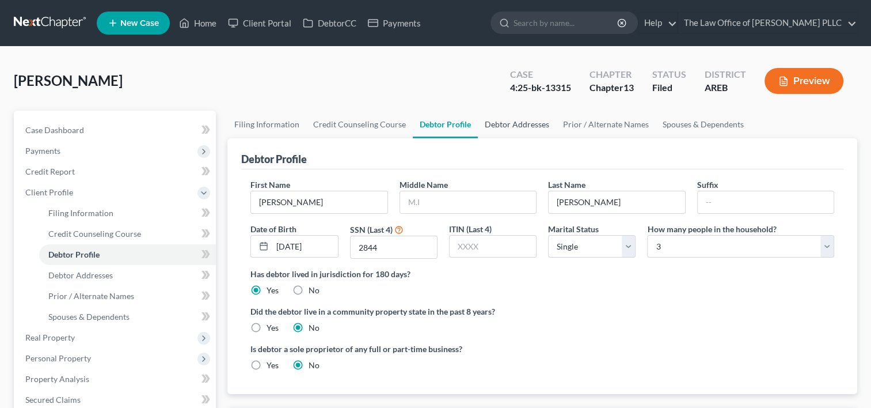
click at [517, 128] on link "Debtor Addresses" at bounding box center [517, 125] width 78 height 28
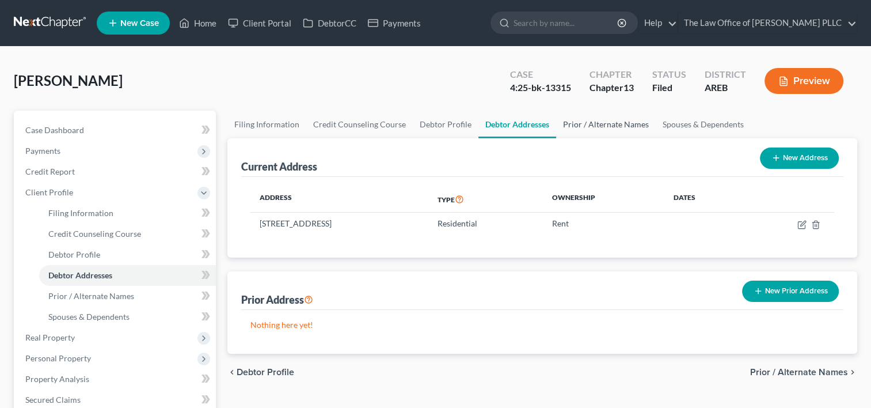
click at [596, 124] on link "Prior / Alternate Names" at bounding box center [606, 125] width 100 height 28
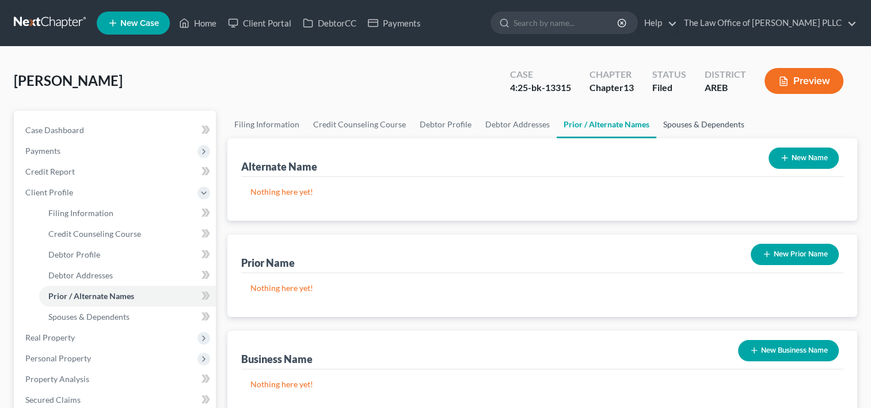
click at [683, 120] on link "Spouses & Dependents" at bounding box center [703, 125] width 95 height 28
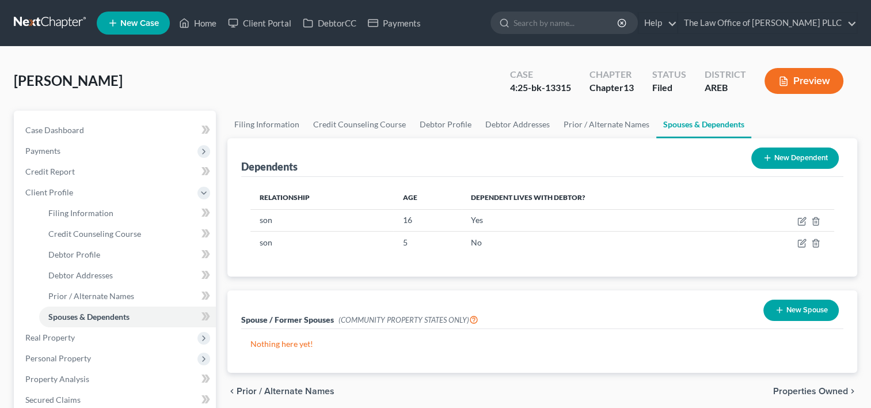
scroll to position [81, 0]
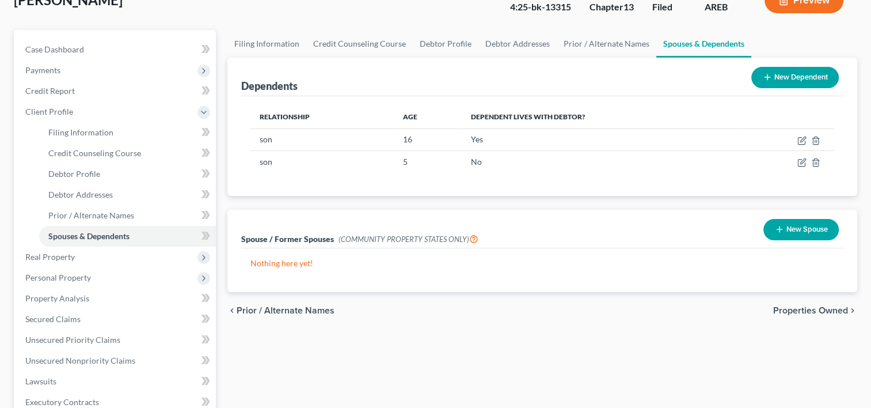
click at [371, 269] on div "Nothing here yet!" at bounding box center [542, 270] width 602 height 44
click at [107, 257] on span "Real Property" at bounding box center [116, 256] width 200 height 21
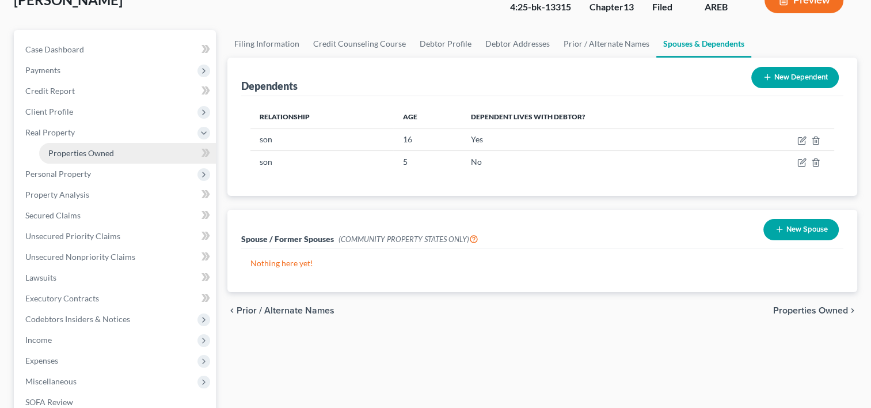
click at [111, 150] on span "Properties Owned" at bounding box center [81, 153] width 66 height 10
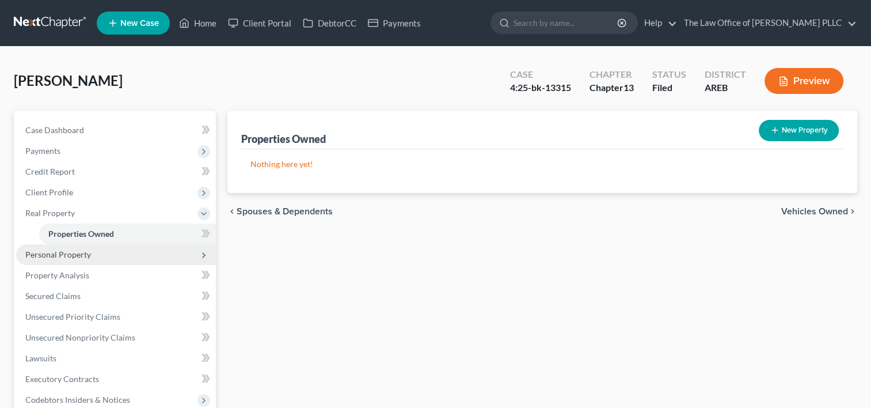
click at [78, 248] on span "Personal Property" at bounding box center [116, 254] width 200 height 21
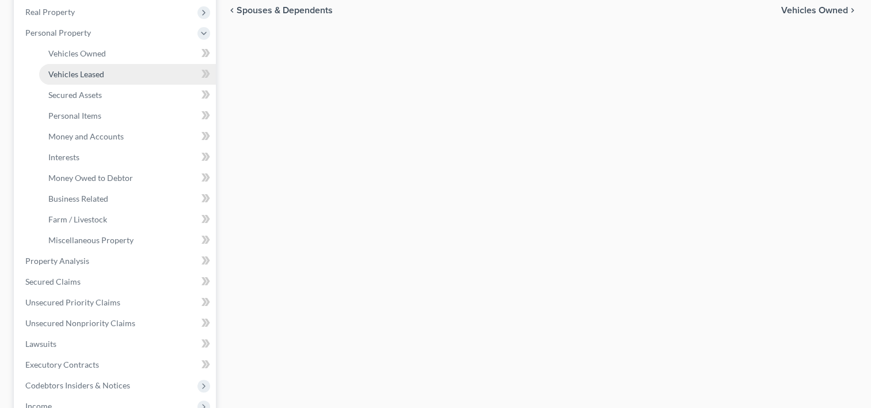
scroll to position [267, 0]
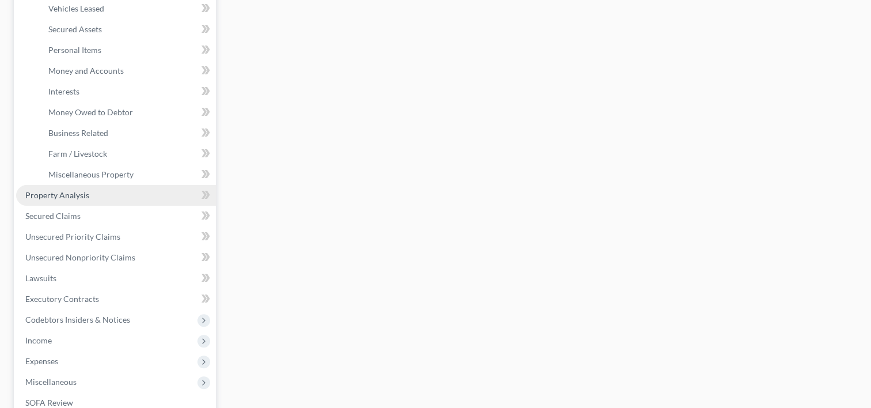
click at [74, 197] on span "Property Analysis" at bounding box center [57, 195] width 64 height 10
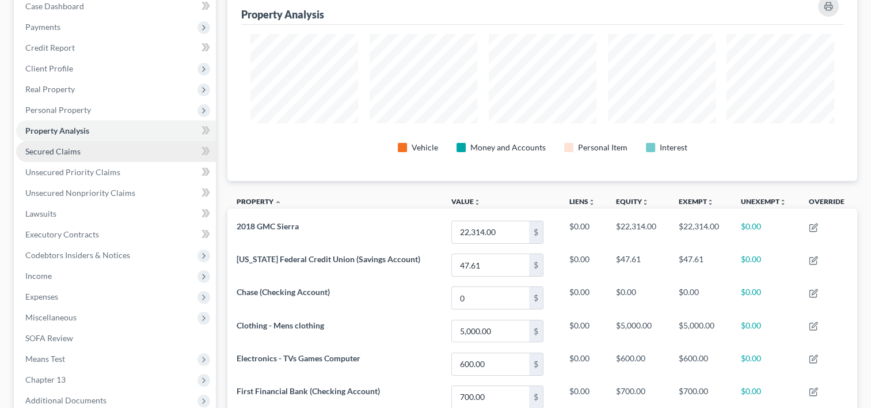
scroll to position [170, 0]
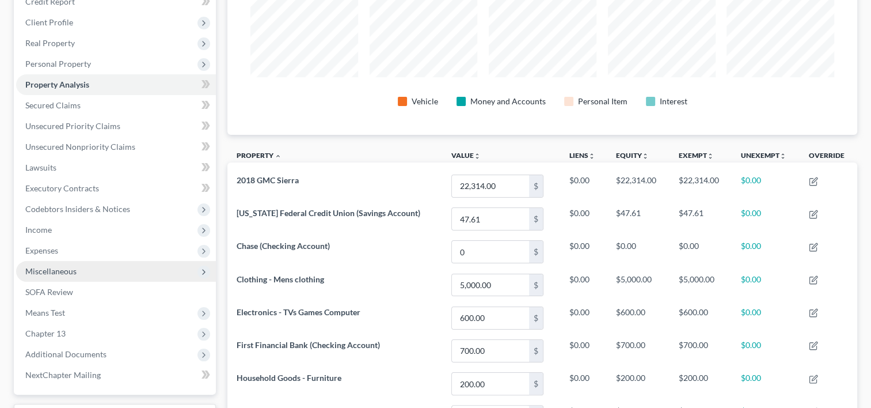
click at [60, 271] on span "Miscellaneous" at bounding box center [50, 271] width 51 height 10
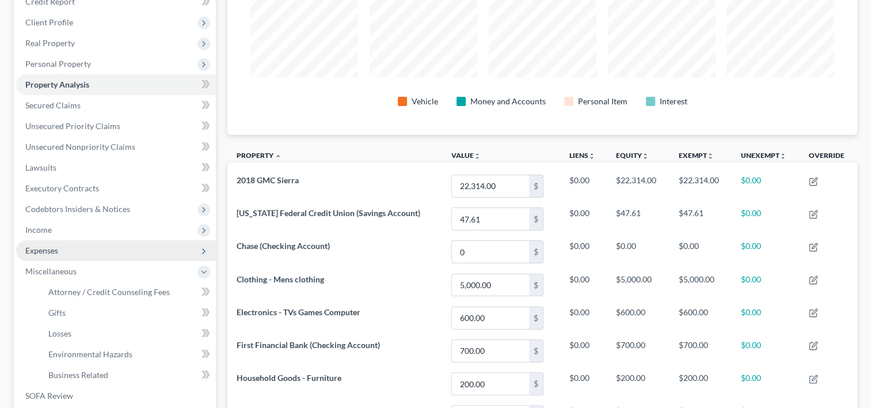
scroll to position [271, 0]
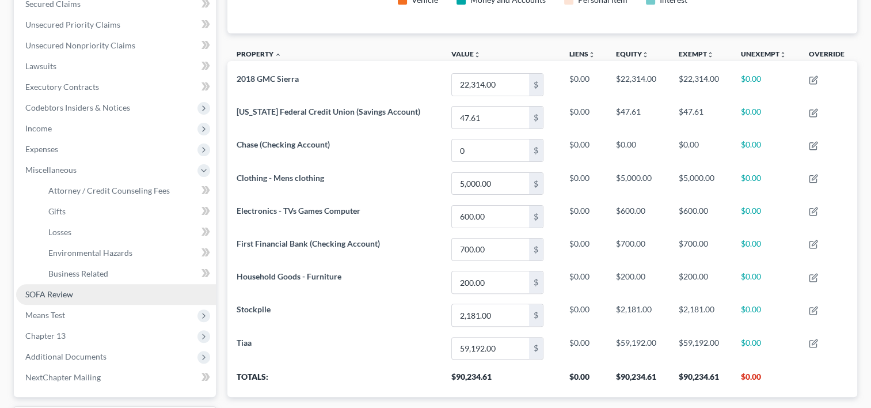
click at [50, 295] on span "SOFA Review" at bounding box center [49, 294] width 48 height 10
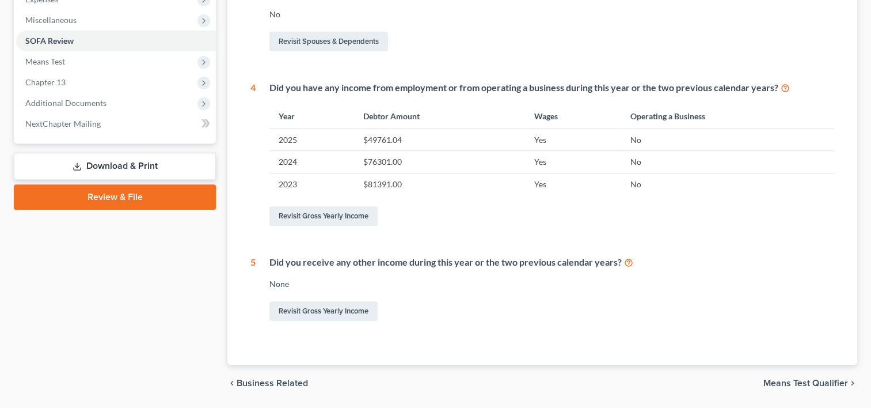
scroll to position [422, 0]
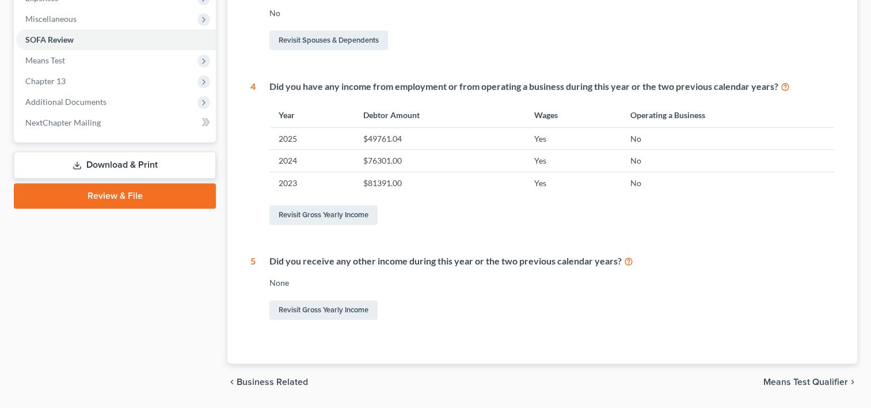
drag, startPoint x: 792, startPoint y: 384, endPoint x: 717, endPoint y: 390, distance: 74.5
click at [717, 390] on div "chevron_left Business Related Means Test Qualifier chevron_right" at bounding box center [542, 381] width 630 height 37
click at [784, 381] on span "Means Test Qualifier" at bounding box center [805, 381] width 85 height 9
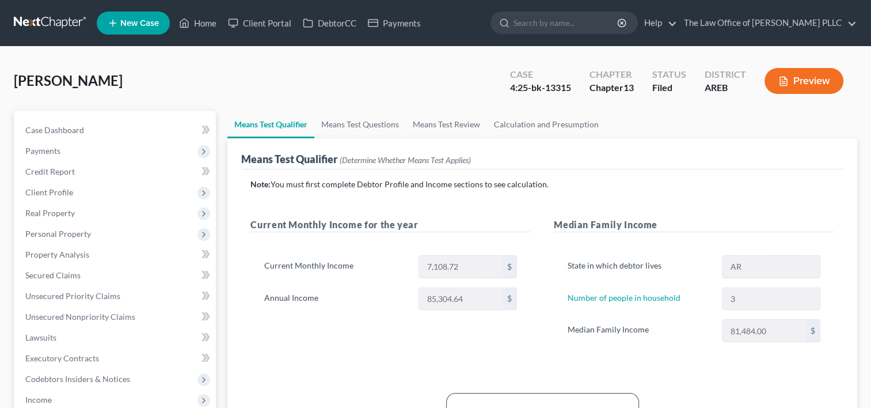
scroll to position [181, 0]
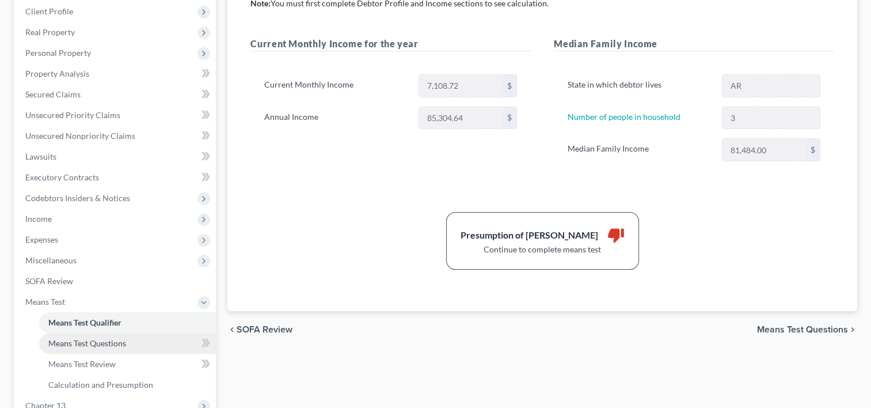
click at [119, 338] on span "Means Test Questions" at bounding box center [87, 343] width 78 height 10
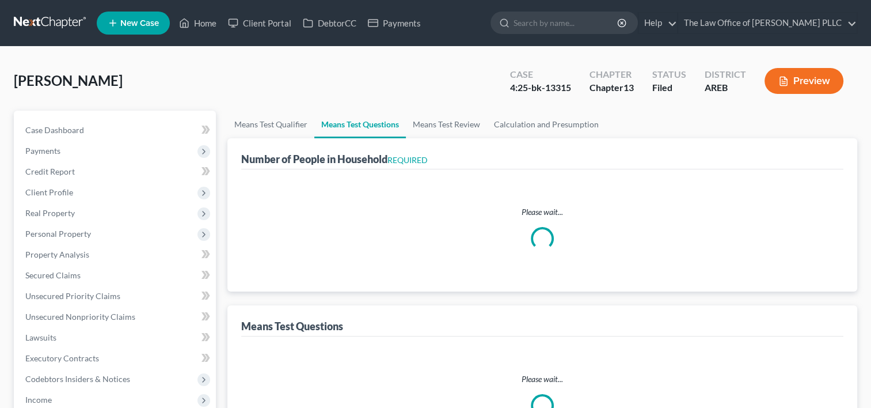
select select "60"
select select "1"
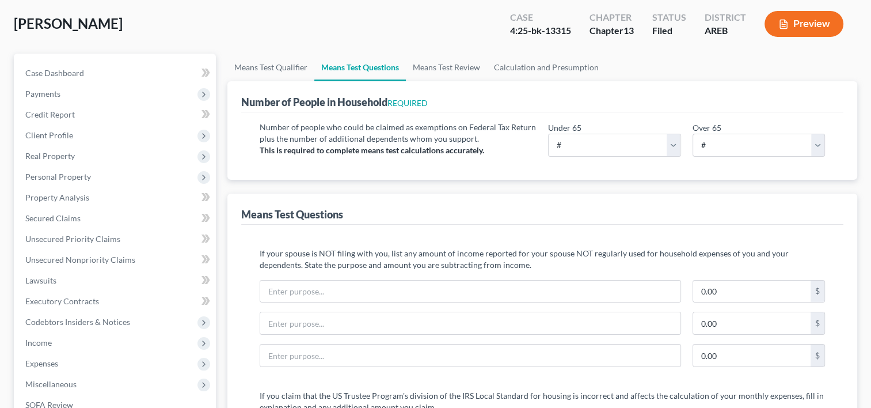
scroll to position [56, 0]
click at [455, 68] on link "Means Test Review" at bounding box center [446, 68] width 81 height 28
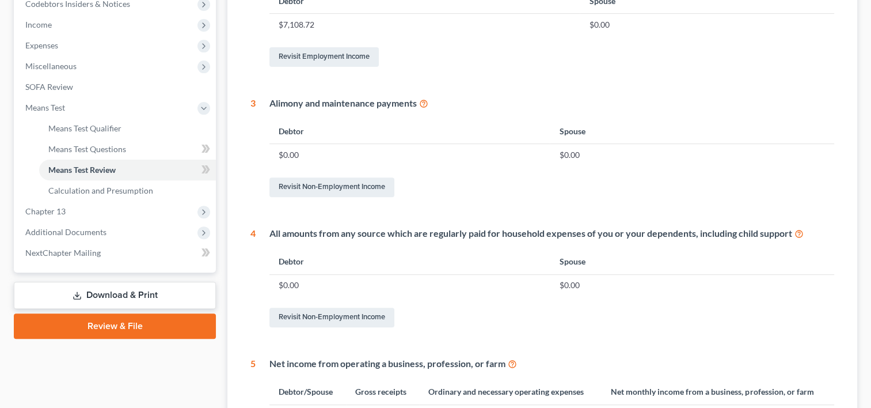
scroll to position [375, 0]
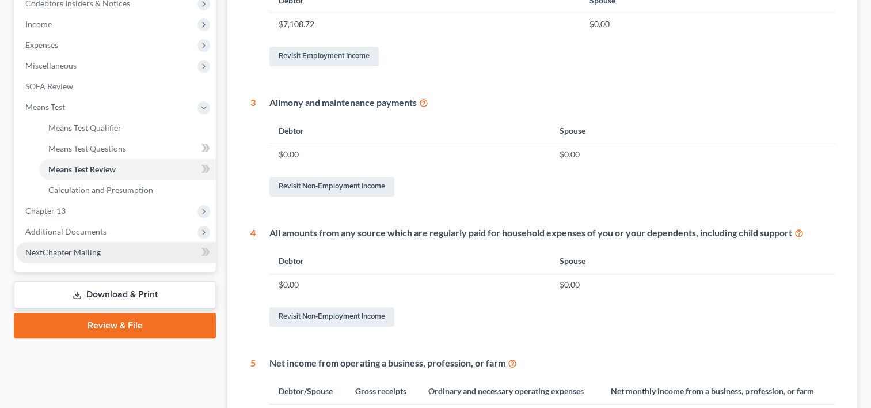
click at [83, 252] on span "NextChapter Mailing" at bounding box center [62, 252] width 75 height 10
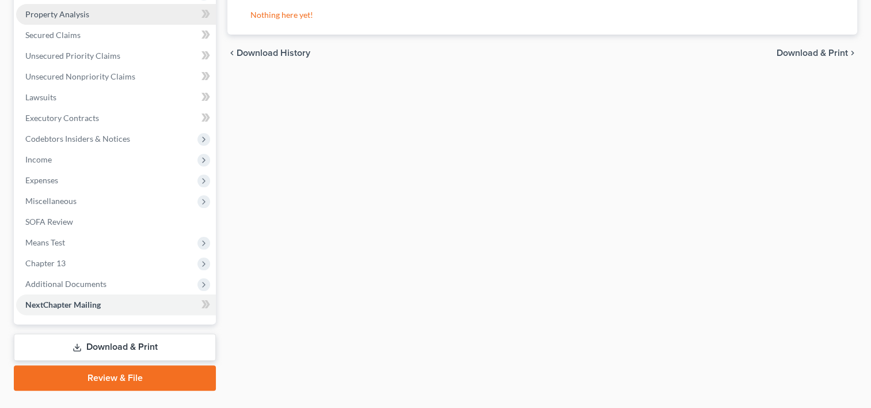
scroll to position [241, 0]
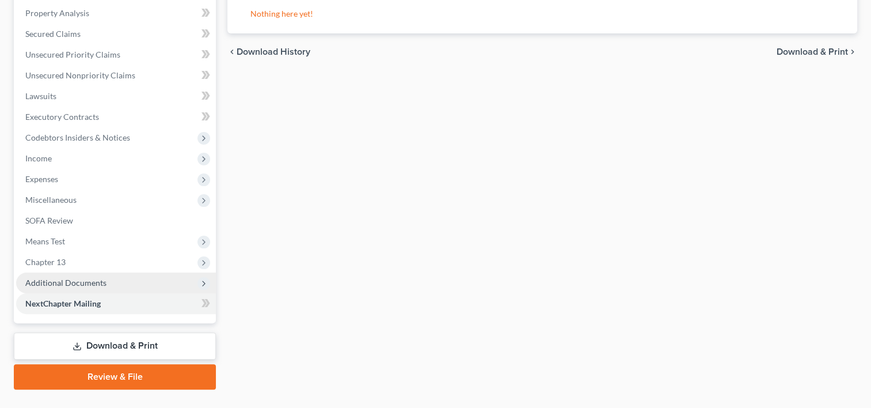
click at [78, 280] on span "Additional Documents" at bounding box center [65, 282] width 81 height 10
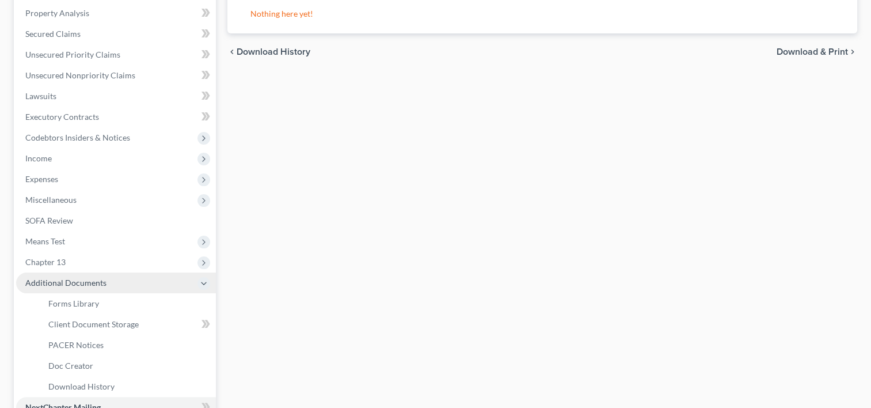
scroll to position [242, 0]
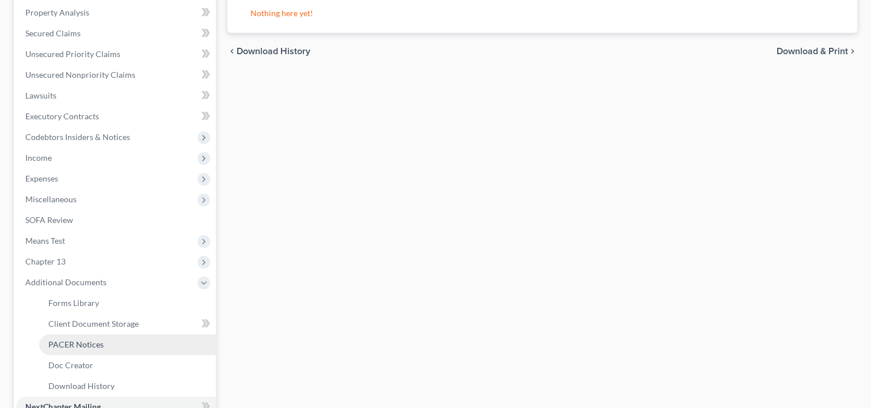
click at [85, 344] on span "PACER Notices" at bounding box center [75, 344] width 55 height 10
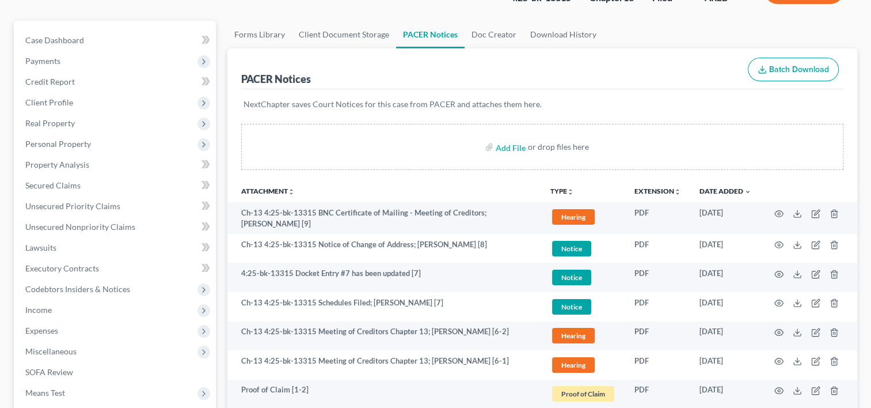
scroll to position [89, 0]
click at [345, 33] on link "Client Document Storage" at bounding box center [344, 35] width 104 height 28
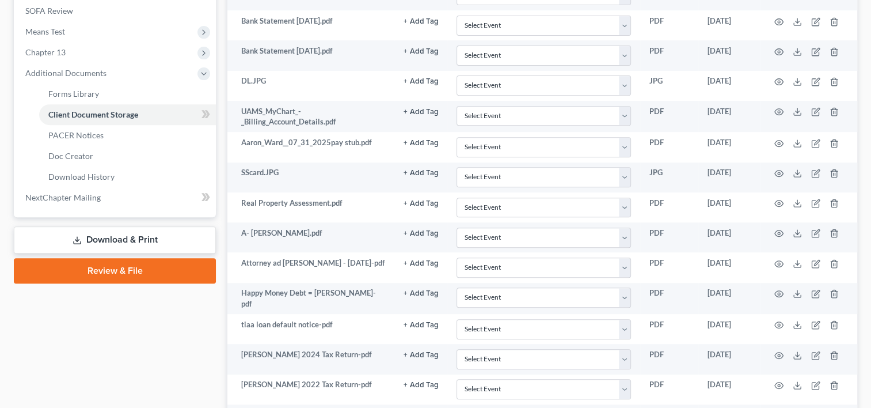
scroll to position [579, 0]
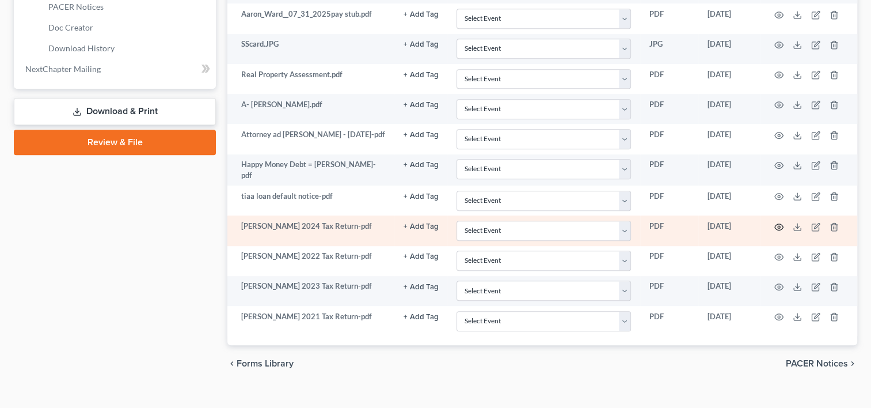
click at [778, 226] on circle "button" at bounding box center [779, 227] width 2 height 2
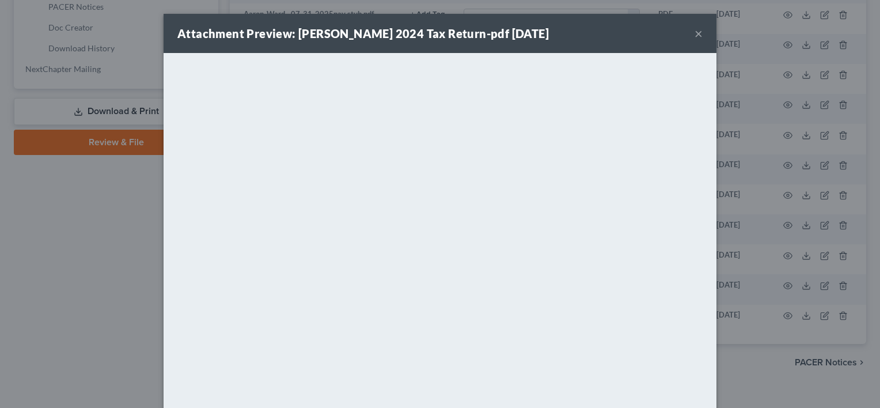
click at [695, 33] on button "×" at bounding box center [698, 33] width 8 height 14
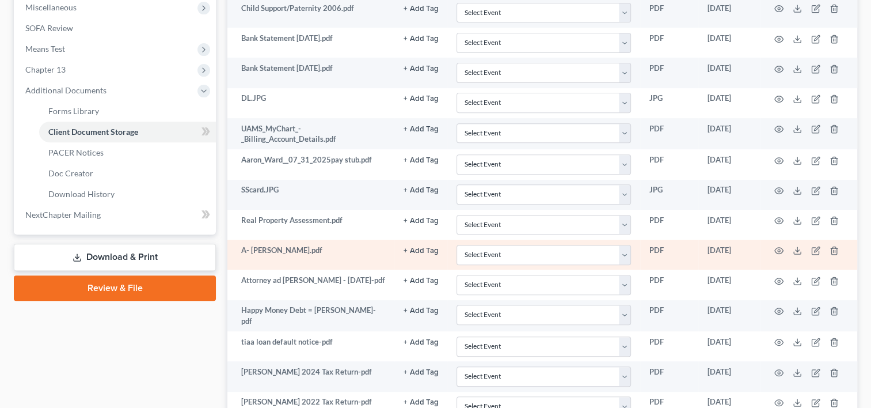
scroll to position [432, 0]
click at [252, 95] on td "DL.JPG" at bounding box center [310, 104] width 167 height 30
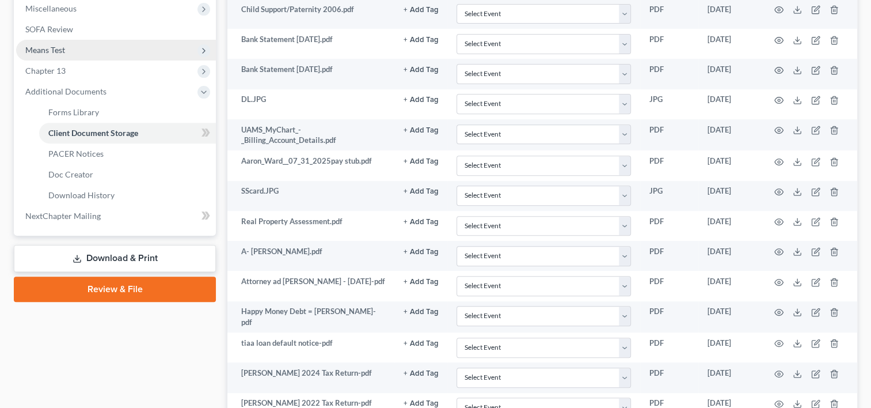
click at [66, 55] on span "Means Test" at bounding box center [116, 50] width 200 height 21
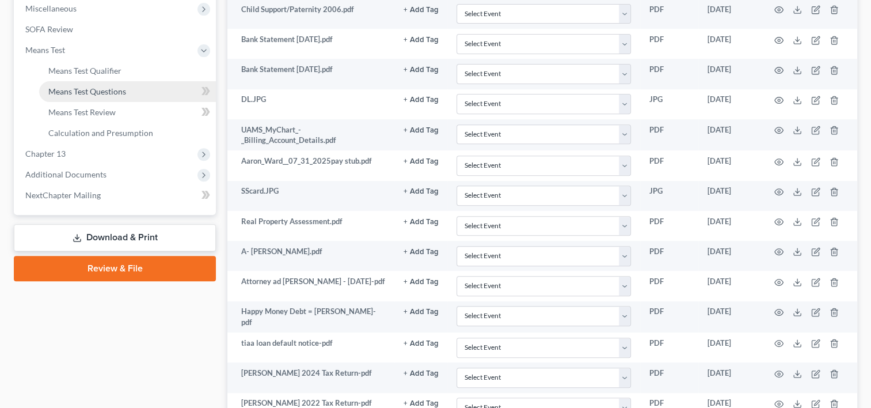
click at [126, 89] on span "Means Test Questions" at bounding box center [87, 91] width 78 height 10
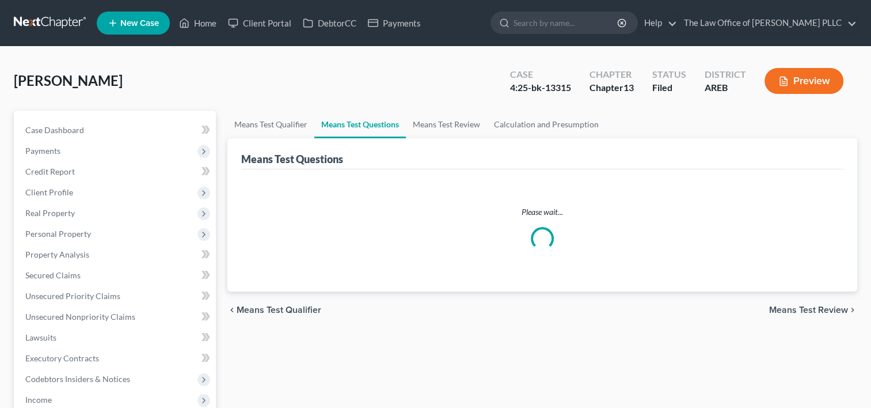
select select "2"
select select "60"
select select "1"
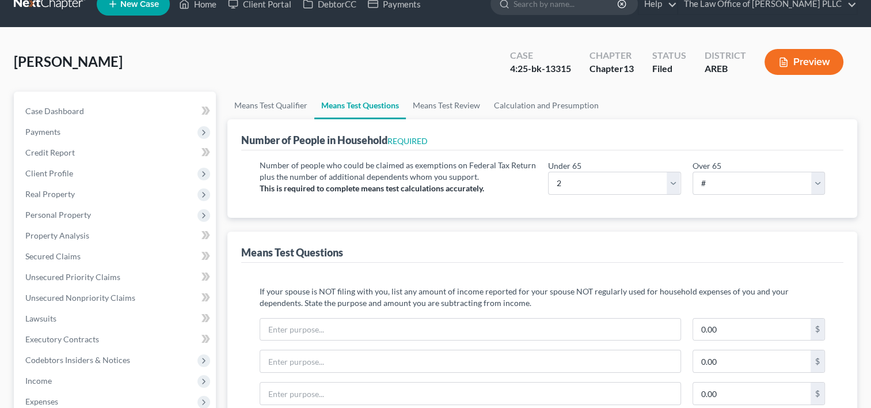
scroll to position [44, 0]
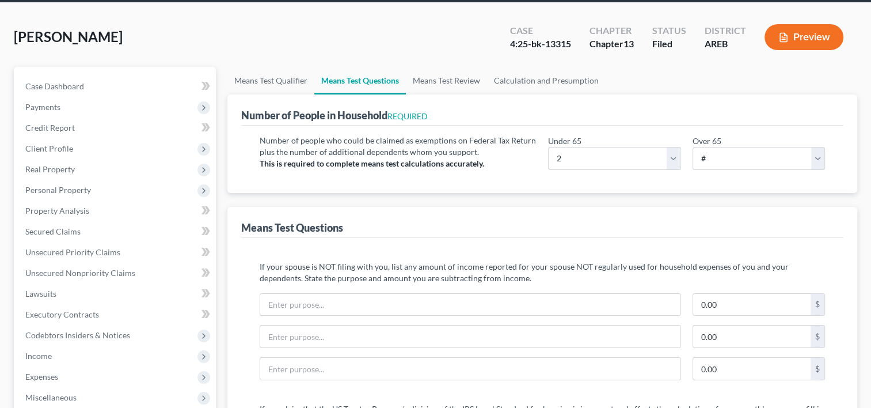
click at [532, 268] on p "If your spouse is NOT filing with you, list any amount of income reported for y…" at bounding box center [542, 272] width 565 height 23
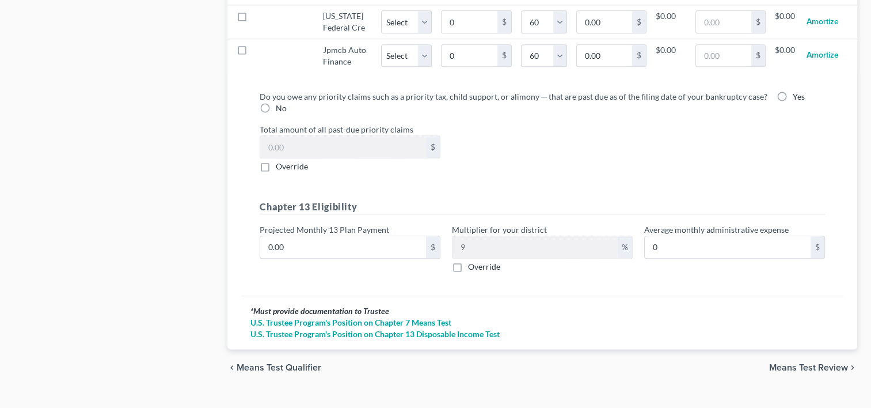
scroll to position [1308, 0]
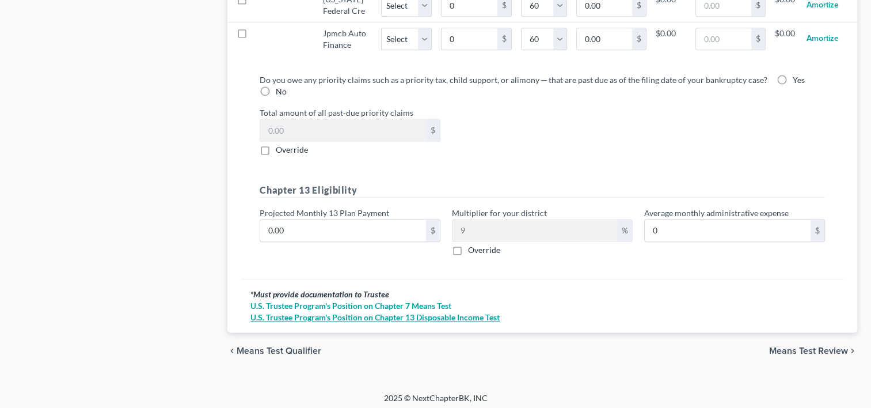
click at [419, 313] on link "U.S. Trustee Program's Position on Chapter 13 Disposable Income Test" at bounding box center [542, 317] width 584 height 12
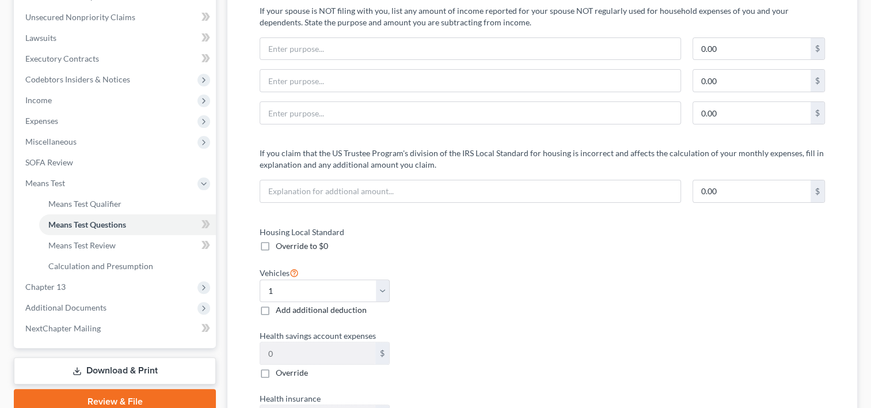
scroll to position [298, 0]
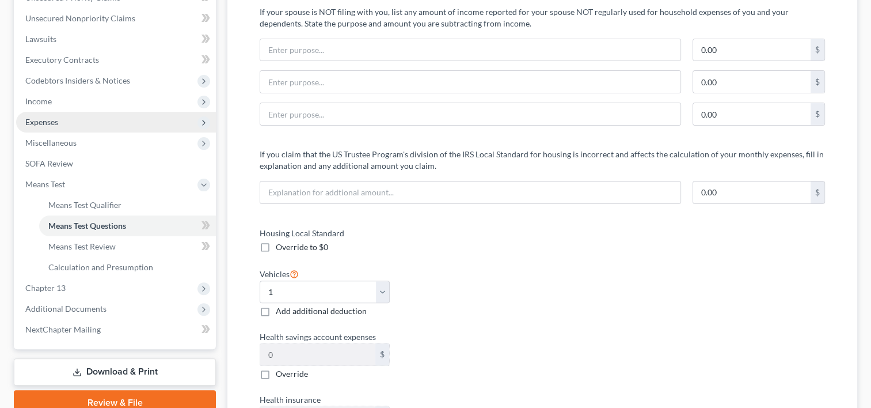
click at [48, 121] on span "Expenses" at bounding box center [41, 122] width 33 height 10
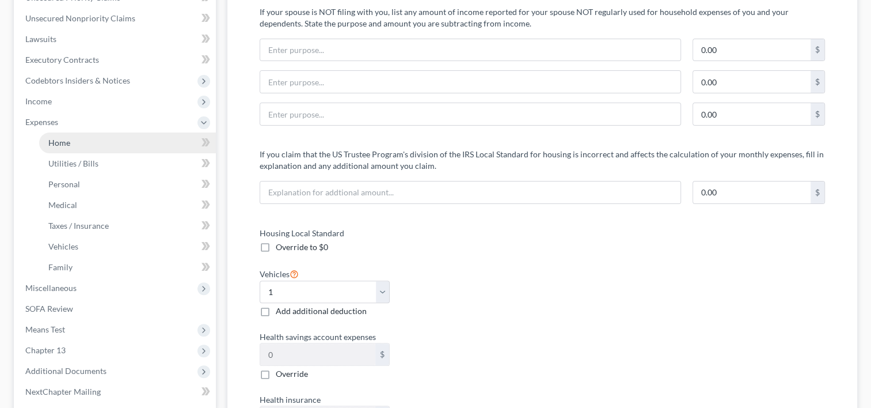
click at [58, 142] on span "Home" at bounding box center [59, 143] width 22 height 10
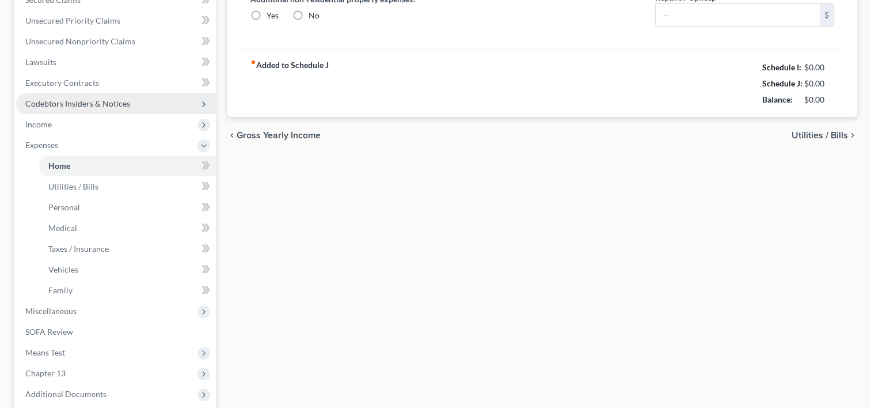
type input "815.00"
type input "0.00"
radio input "true"
type input "39.00"
type input "0.00"
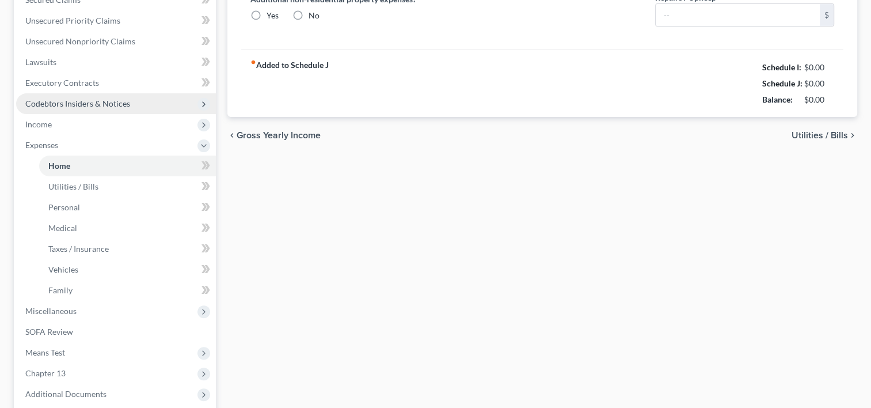
type input "0.00"
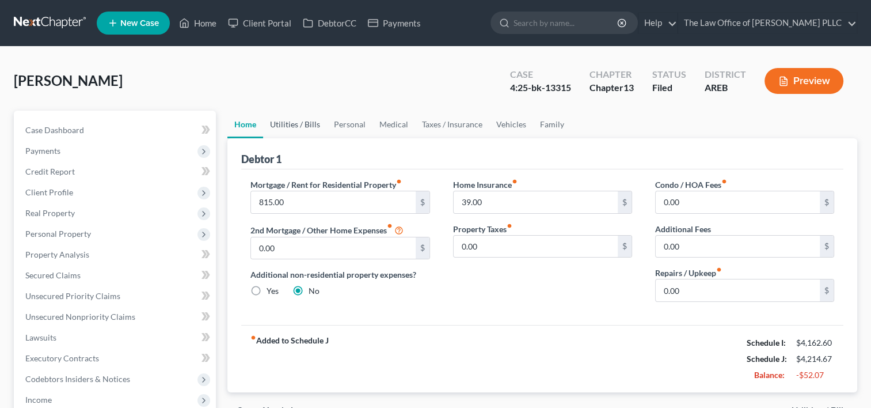
click at [287, 126] on link "Utilities / Bills" at bounding box center [295, 125] width 64 height 28
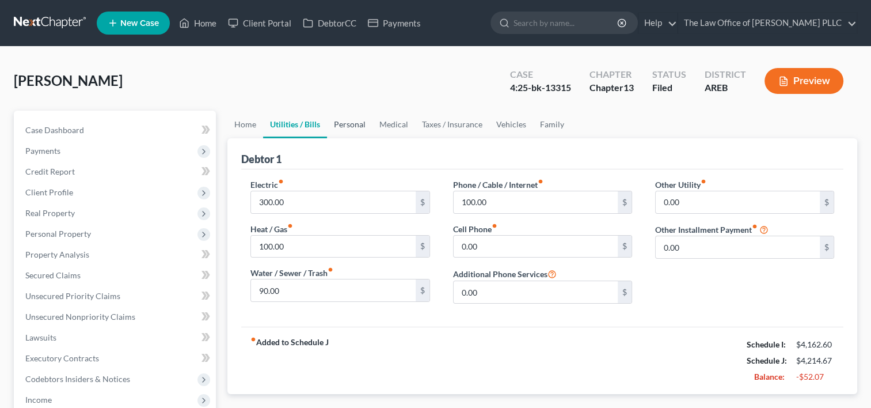
click at [351, 124] on link "Personal" at bounding box center [349, 125] width 45 height 28
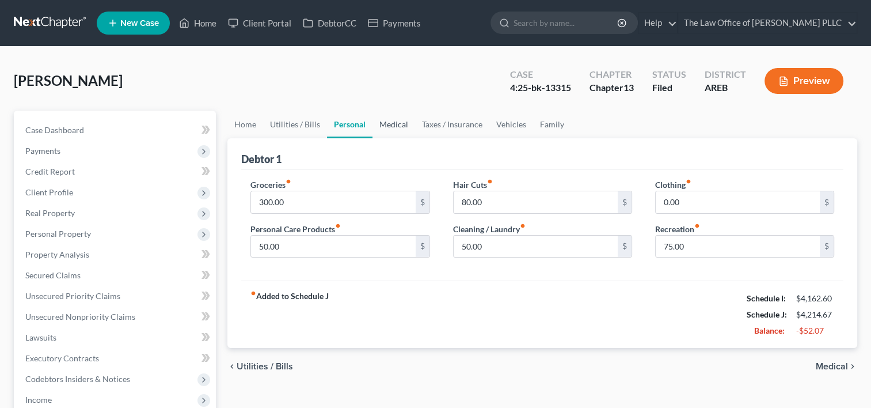
click at [393, 123] on link "Medical" at bounding box center [393, 125] width 43 height 28
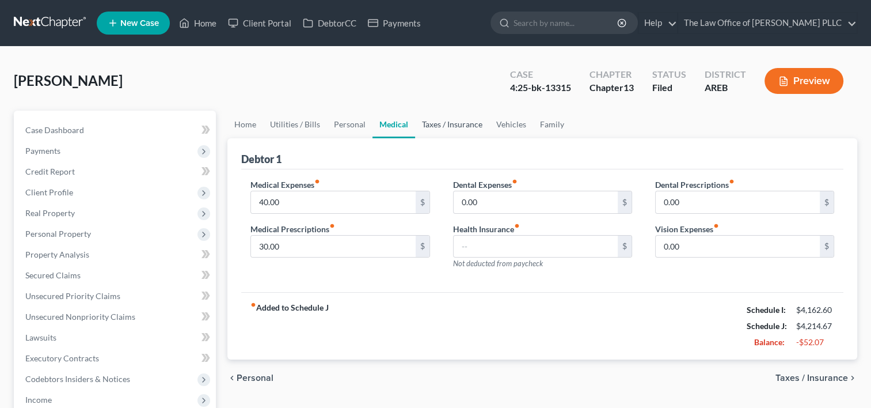
click at [442, 123] on link "Taxes / Insurance" at bounding box center [452, 125] width 74 height 28
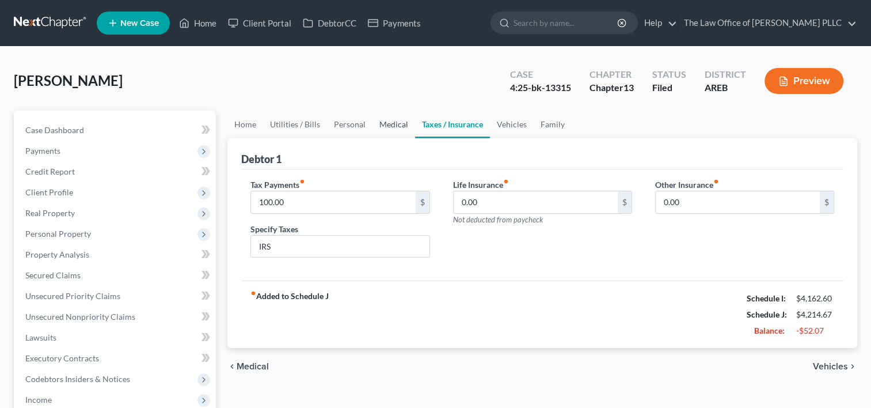
click at [393, 123] on link "Medical" at bounding box center [393, 125] width 43 height 28
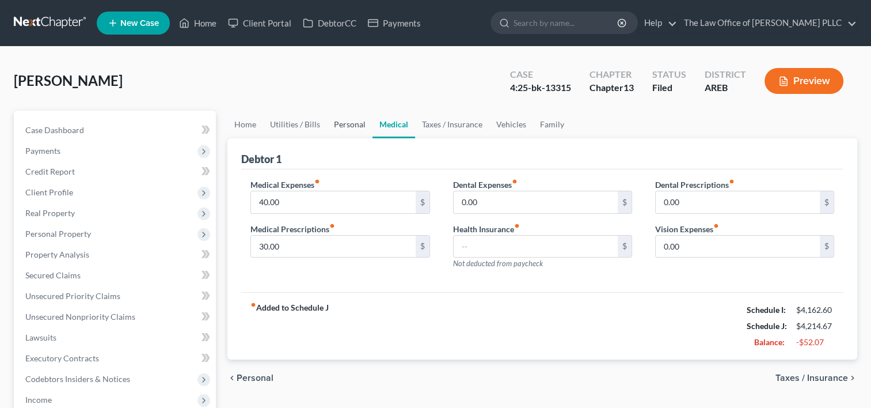
click at [340, 127] on link "Personal" at bounding box center [349, 125] width 45 height 28
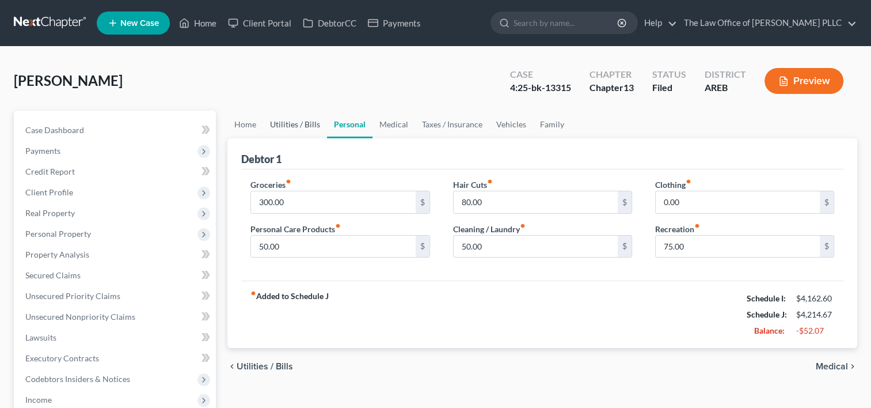
click at [297, 126] on link "Utilities / Bills" at bounding box center [295, 125] width 64 height 28
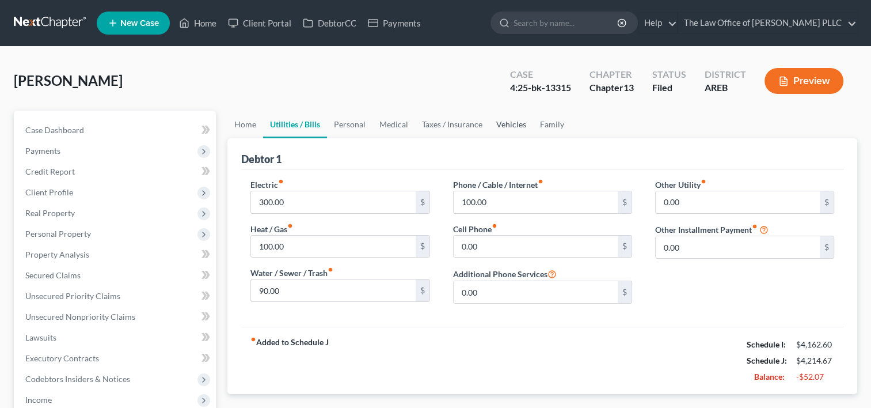
click at [515, 130] on link "Vehicles" at bounding box center [511, 125] width 44 height 28
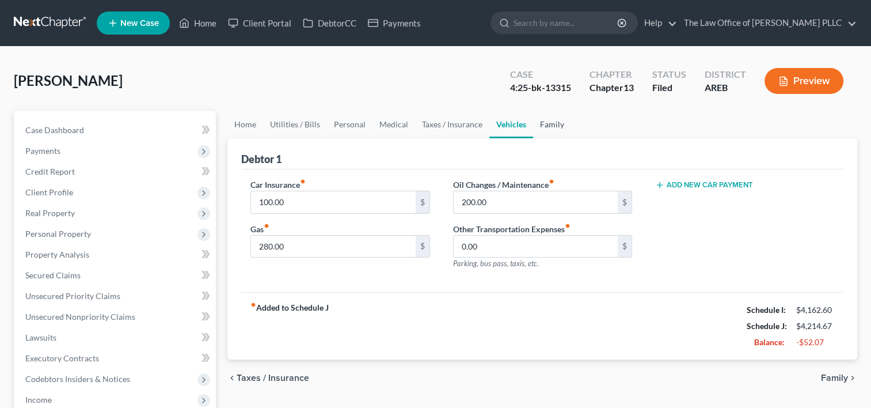
click at [549, 130] on link "Family" at bounding box center [552, 125] width 38 height 28
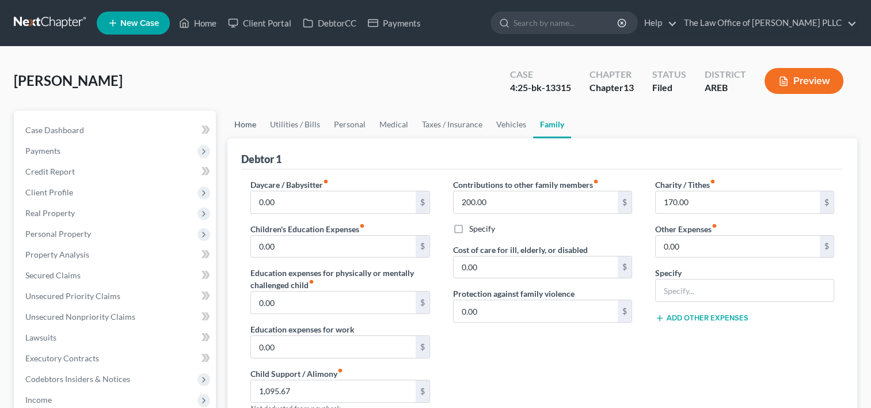
click at [249, 124] on link "Home" at bounding box center [245, 125] width 36 height 28
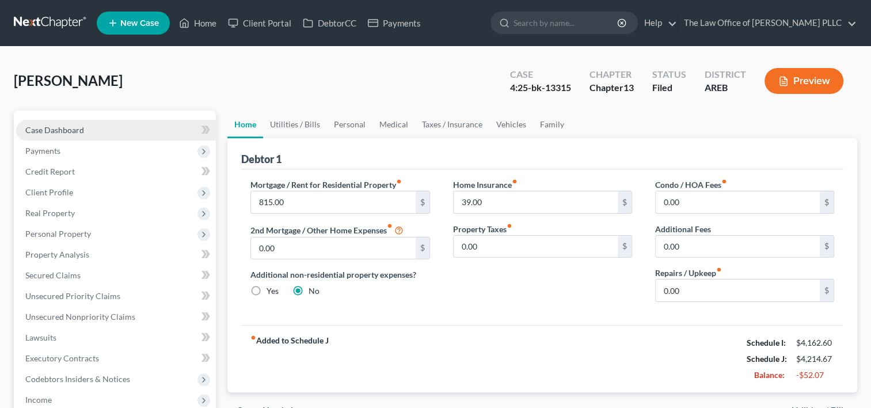
click at [109, 125] on link "Case Dashboard" at bounding box center [116, 130] width 200 height 21
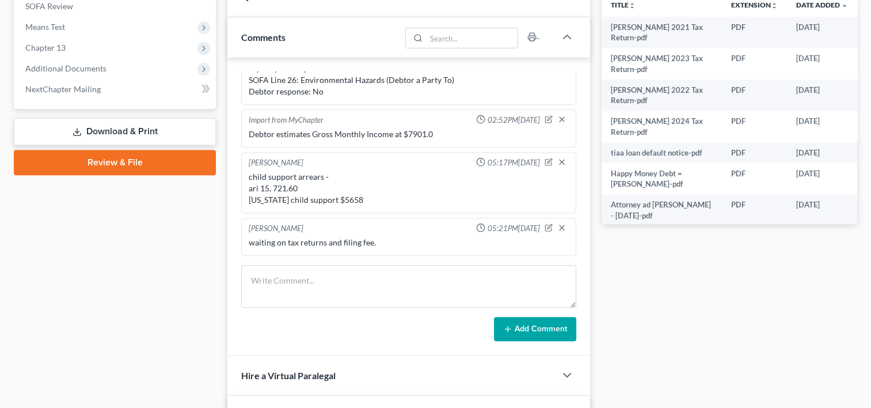
scroll to position [499, 0]
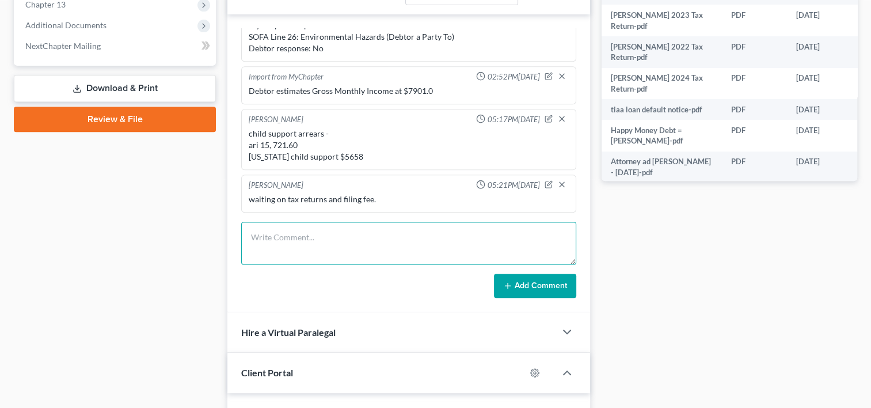
click at [343, 244] on textarea at bounding box center [408, 243] width 335 height 43
type textarea "We need to refile the form 122 means test"
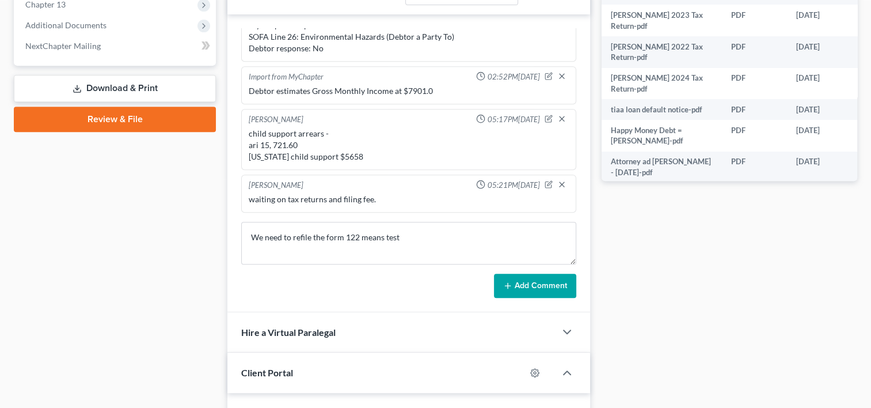
click at [537, 287] on button "Add Comment" at bounding box center [535, 285] width 82 height 24
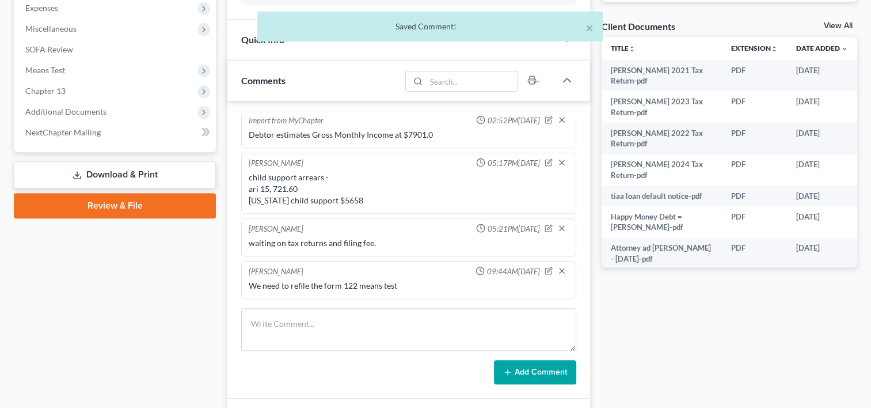
scroll to position [413, 0]
click at [127, 173] on link "Download & Print" at bounding box center [115, 174] width 202 height 27
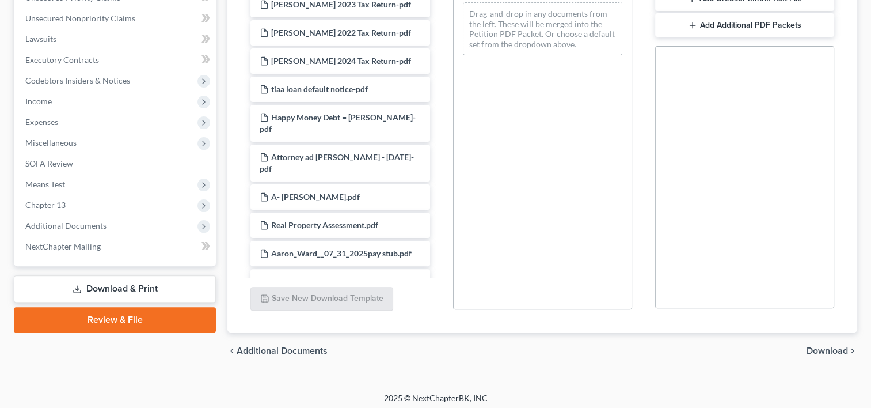
scroll to position [302, 0]
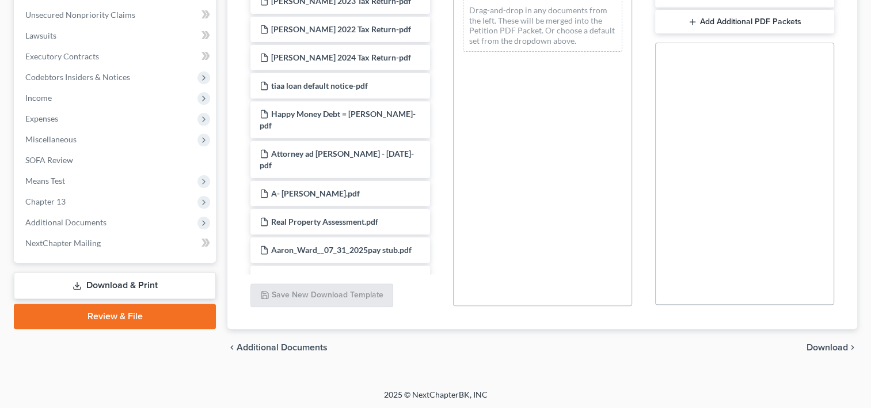
click at [126, 286] on link "Download & Print" at bounding box center [115, 285] width 202 height 27
click at [101, 282] on link "Download & Print" at bounding box center [115, 285] width 202 height 27
click at [133, 282] on link "Download & Print" at bounding box center [115, 285] width 202 height 27
click at [101, 285] on link "Download & Print" at bounding box center [115, 285] width 202 height 27
click at [121, 281] on link "Download & Print" at bounding box center [115, 285] width 202 height 27
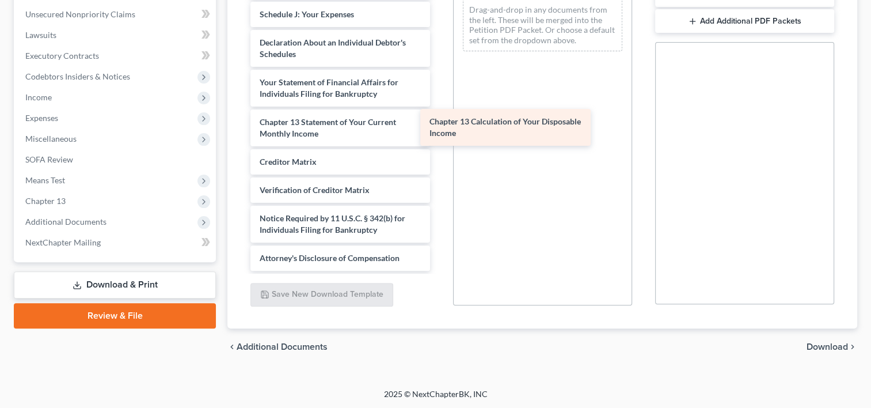
scroll to position [858, 0]
drag, startPoint x: 339, startPoint y: 128, endPoint x: 553, endPoint y: 130, distance: 214.2
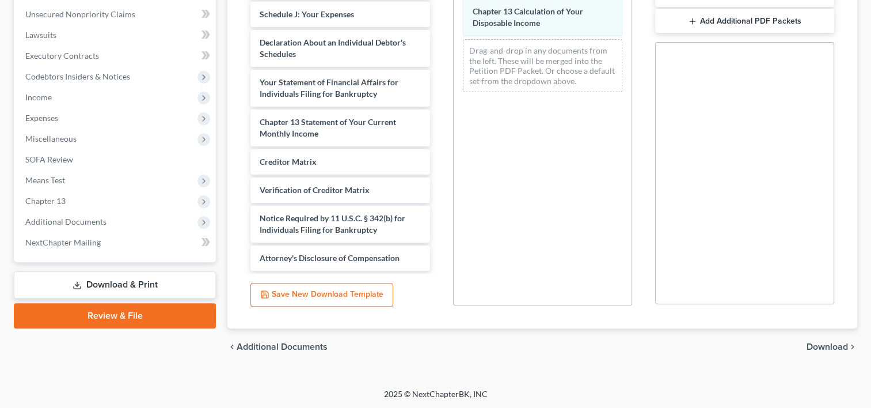
click at [831, 344] on span "Download" at bounding box center [827, 346] width 41 height 9
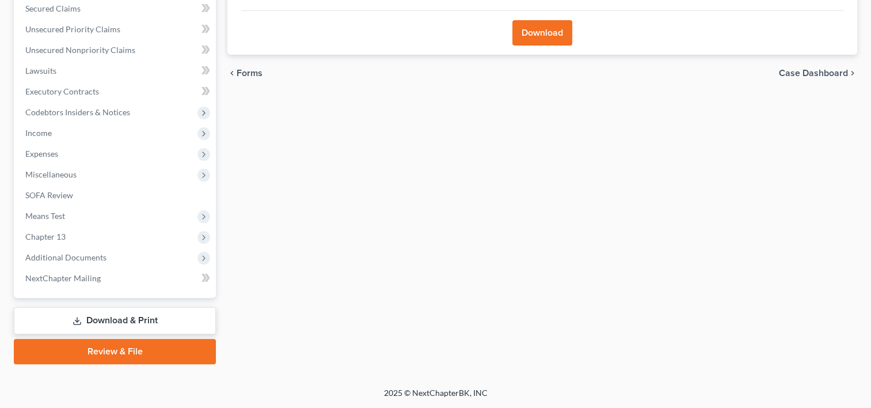
scroll to position [265, 0]
click at [542, 35] on button "Download" at bounding box center [542, 33] width 60 height 25
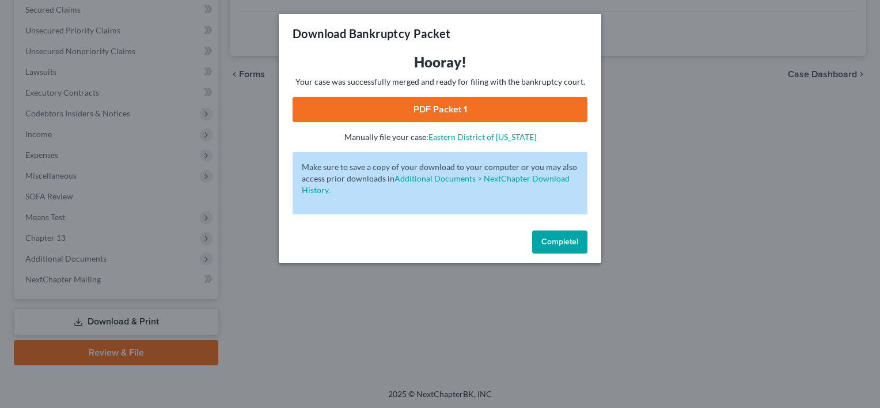
click at [455, 109] on link "PDF Packet 1" at bounding box center [439, 109] width 295 height 25
click at [573, 236] on button "Complete!" at bounding box center [559, 241] width 55 height 23
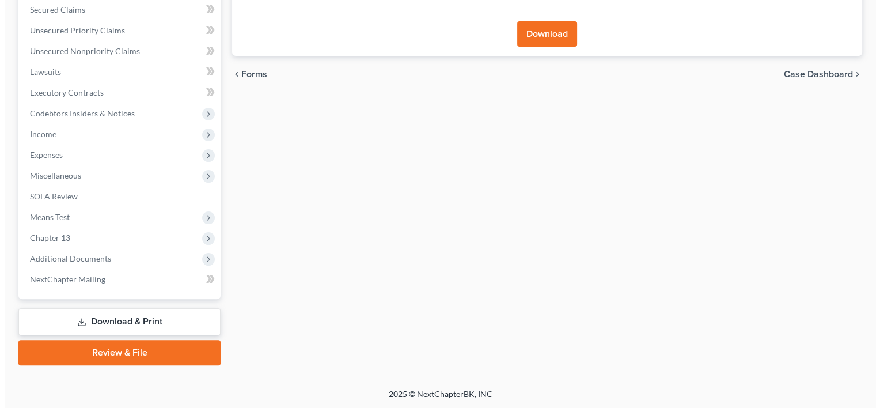
scroll to position [0, 0]
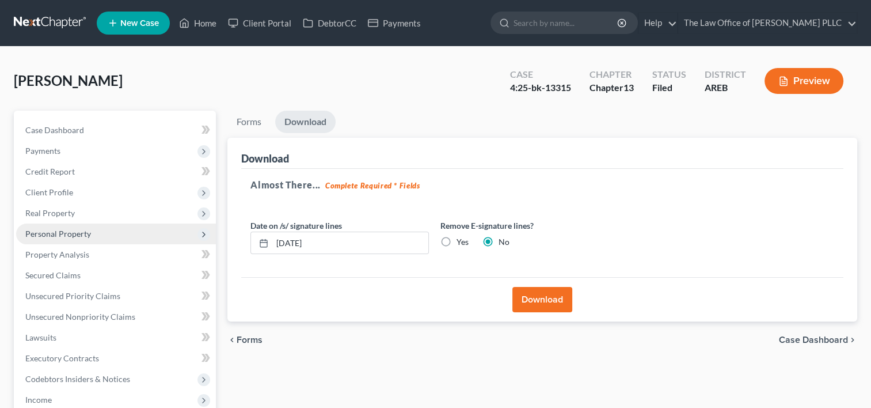
click at [63, 235] on span "Personal Property" at bounding box center [58, 234] width 66 height 10
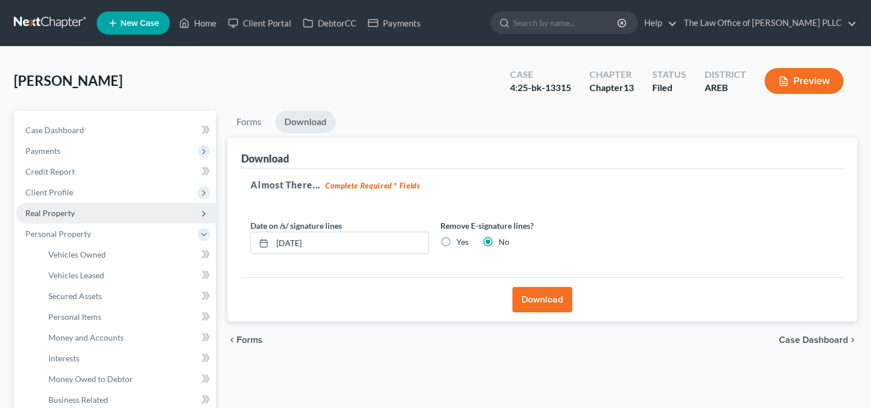
click at [64, 210] on span "Real Property" at bounding box center [50, 213] width 50 height 10
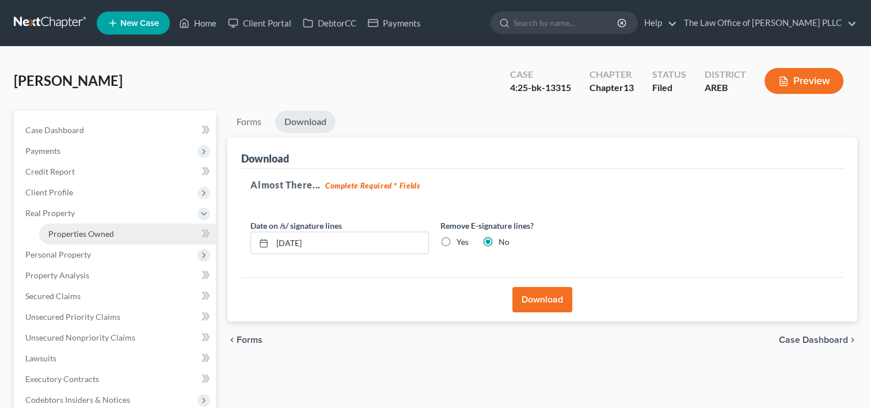
click at [80, 231] on span "Properties Owned" at bounding box center [81, 234] width 66 height 10
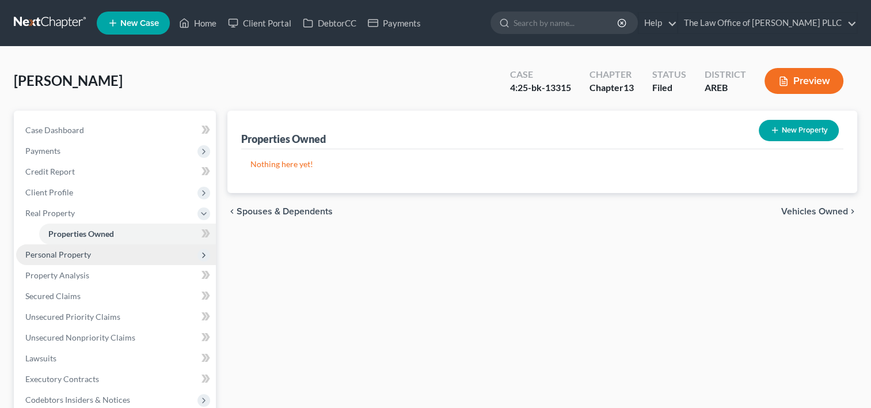
click at [63, 259] on span "Personal Property" at bounding box center [116, 254] width 200 height 21
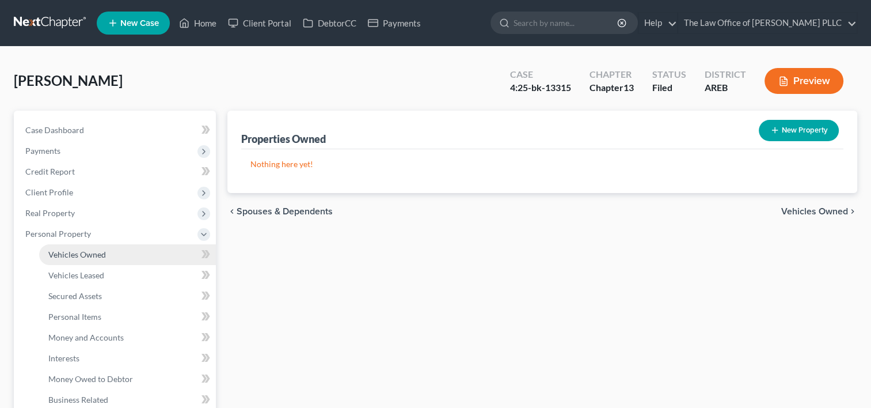
click at [82, 256] on span "Vehicles Owned" at bounding box center [77, 254] width 58 height 10
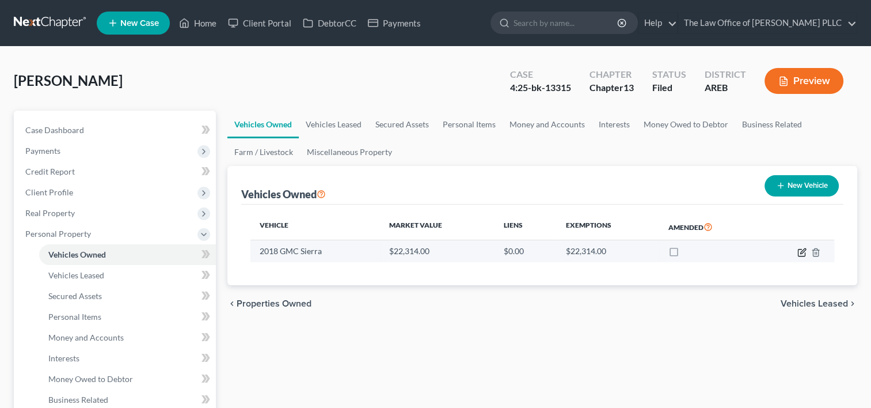
click at [799, 249] on icon "button" at bounding box center [801, 252] width 9 height 9
select select "0"
select select "8"
select select "3"
select select "0"
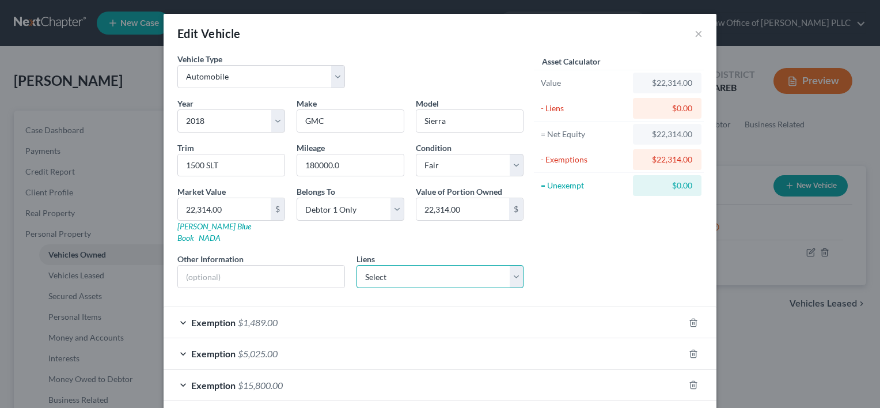
click at [506, 265] on select "Select Credit Acceptance Corp - $9,783.00 [US_STATE] Federal Cre - $0.00 Jpmcb …" at bounding box center [440, 276] width 168 height 23
click at [548, 270] on div "Asset Calculator Value $22,314.00 - Liens $0.00 = Net Equity $22,314.00 - Exemp…" at bounding box center [618, 175] width 179 height 244
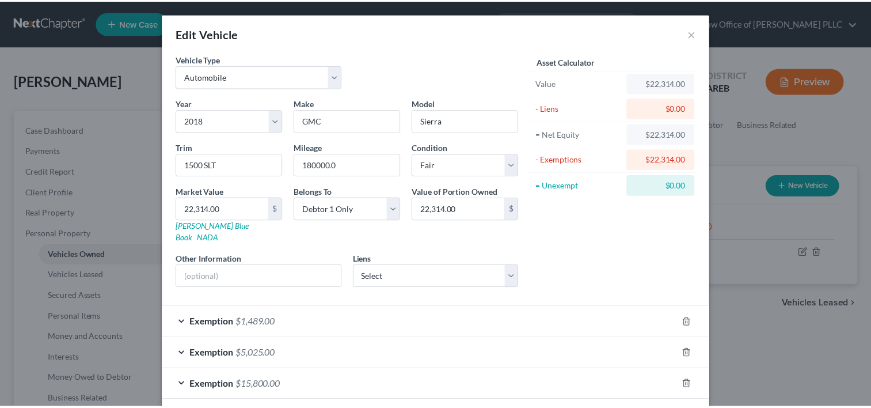
scroll to position [43, 0]
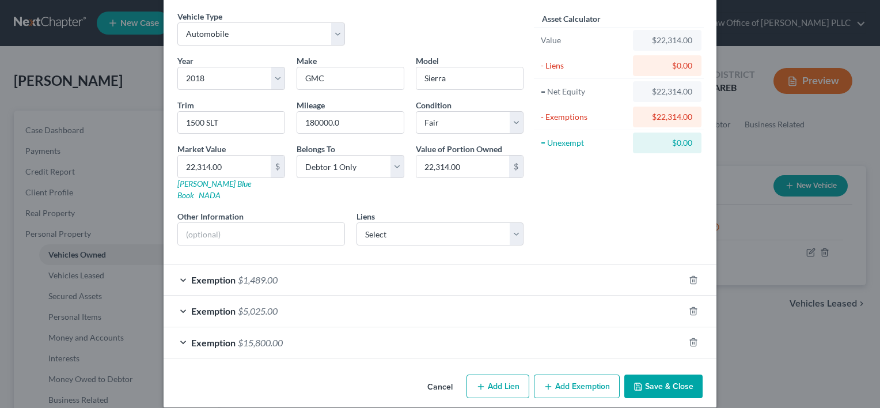
click at [439, 375] on button "Cancel" at bounding box center [440, 386] width 44 height 23
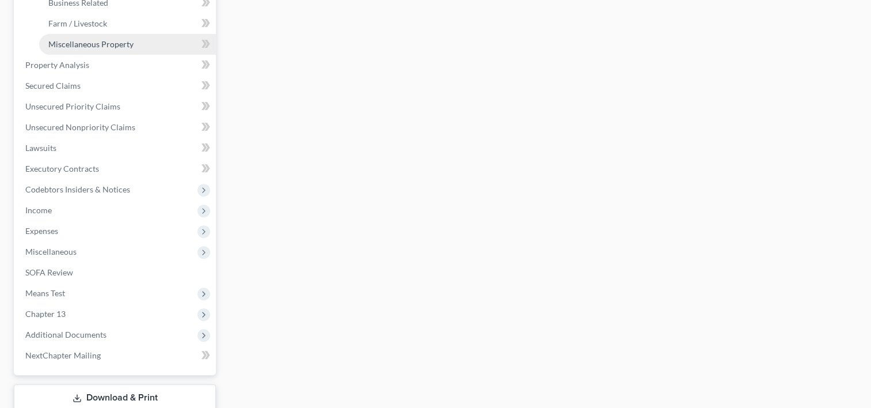
scroll to position [397, 0]
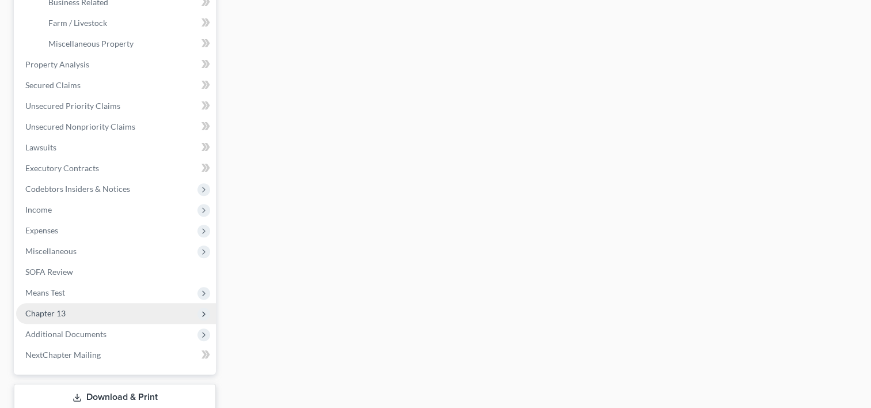
click at [60, 317] on span "Chapter 13" at bounding box center [116, 313] width 200 height 21
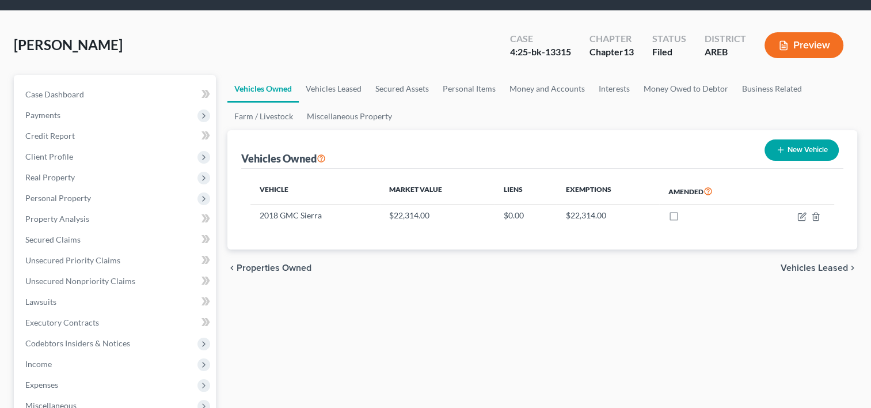
scroll to position [31, 0]
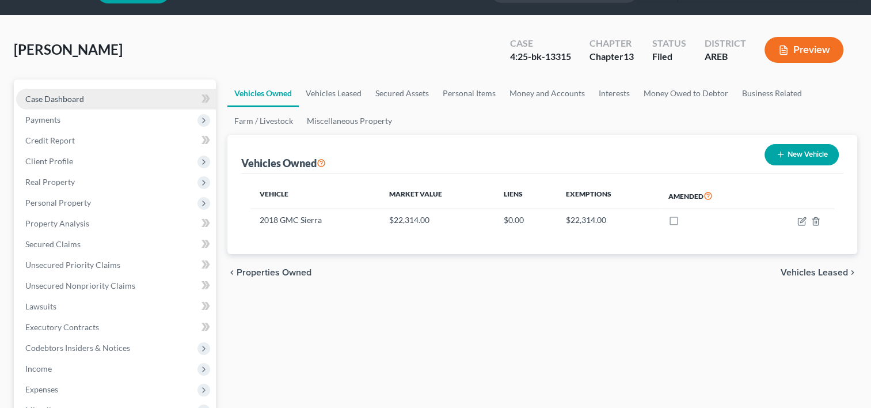
click at [118, 96] on link "Case Dashboard" at bounding box center [116, 99] width 200 height 21
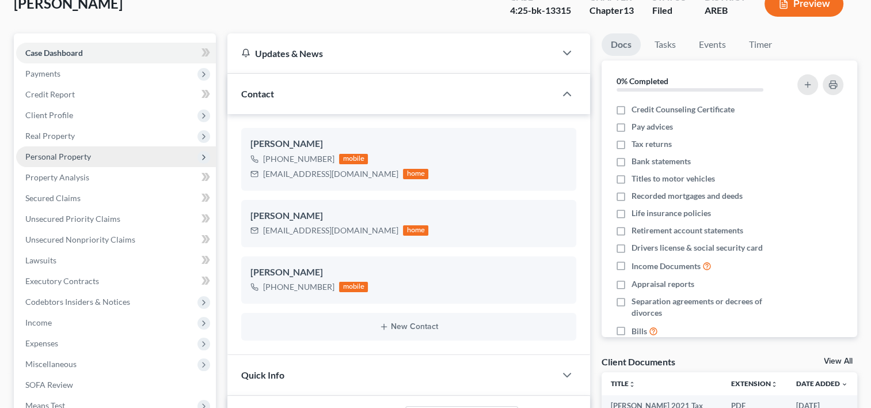
scroll to position [76, 0]
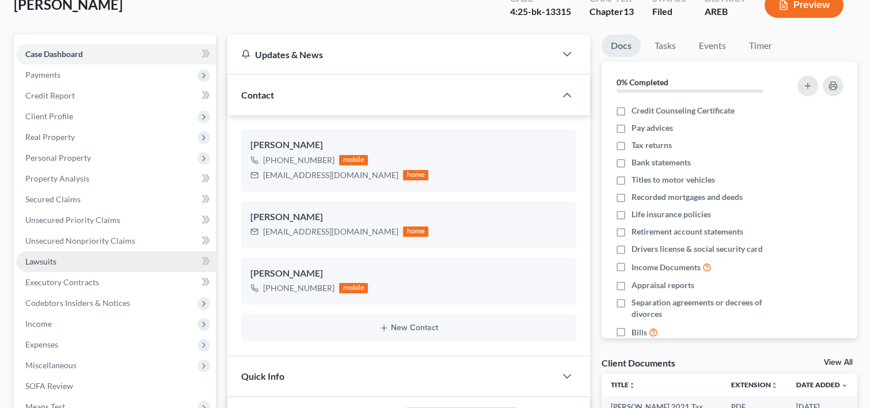
click at [58, 264] on link "Lawsuits" at bounding box center [116, 261] width 200 height 21
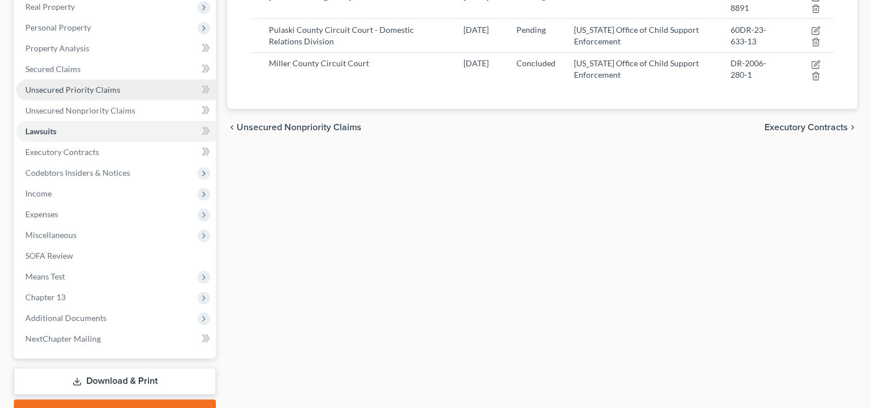
scroll to position [265, 0]
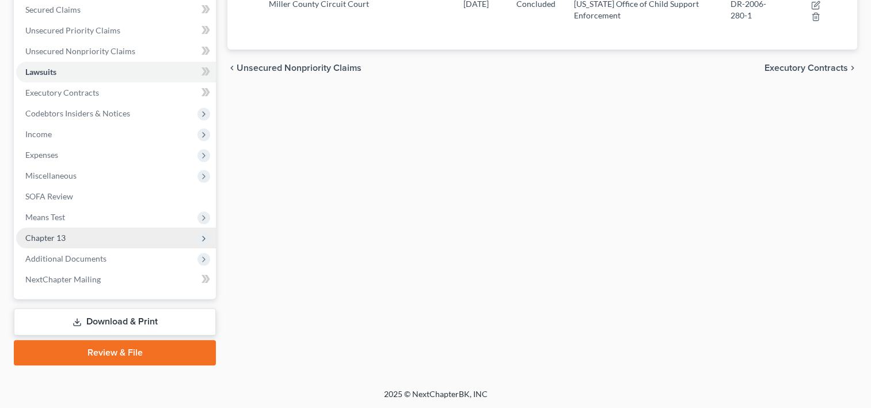
click at [75, 238] on span "Chapter 13" at bounding box center [116, 237] width 200 height 21
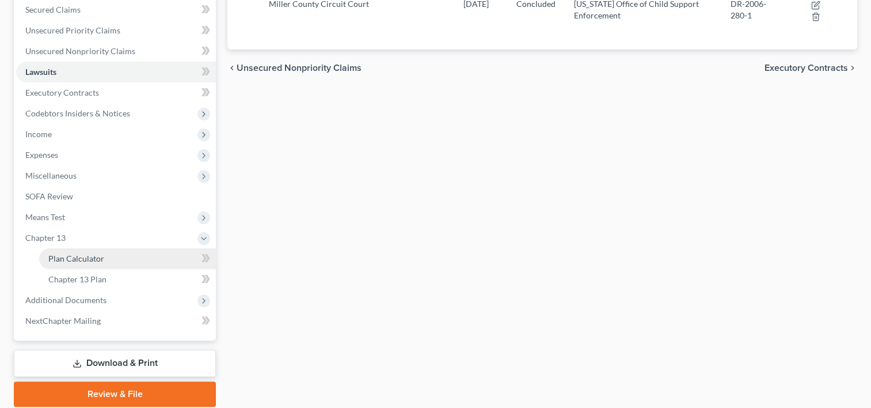
click at [94, 258] on span "Plan Calculator" at bounding box center [76, 258] width 56 height 10
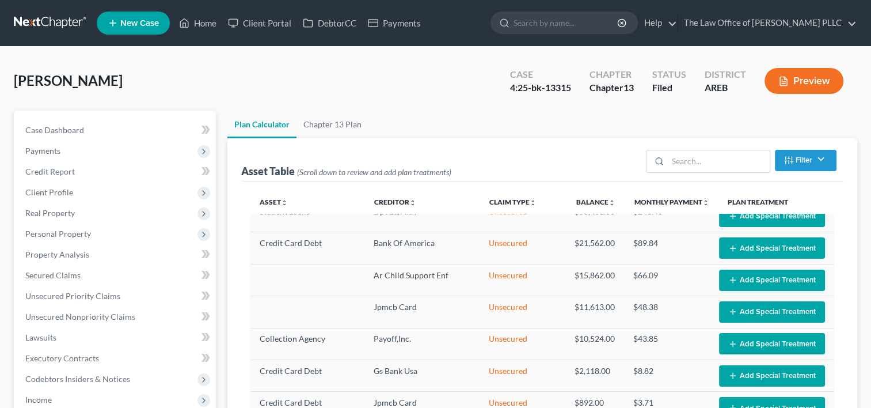
select select "59"
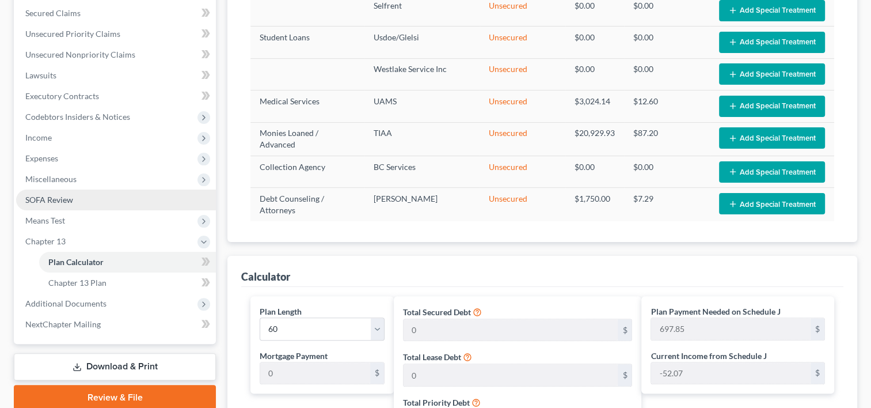
scroll to position [261, 0]
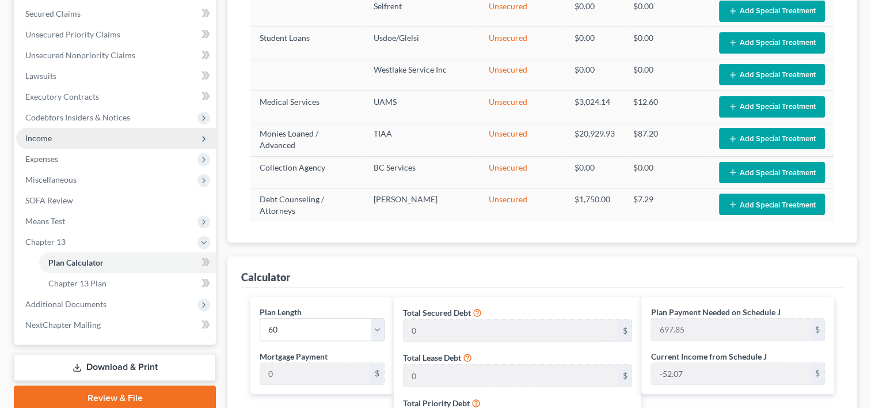
click at [56, 136] on span "Income" at bounding box center [116, 138] width 200 height 21
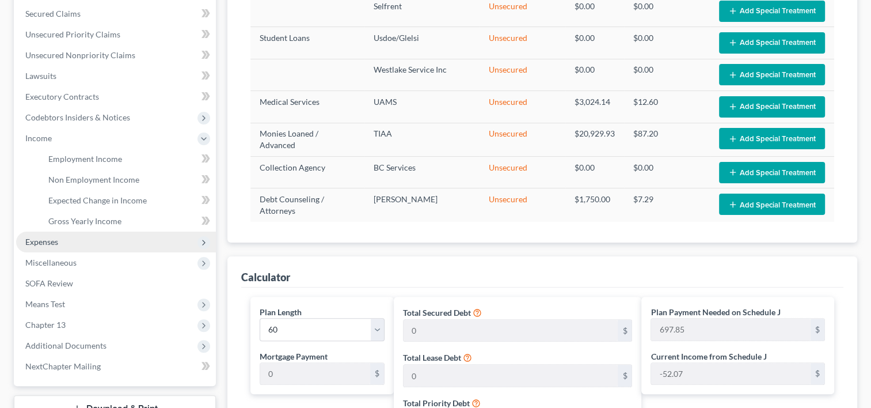
click at [63, 245] on span "Expenses" at bounding box center [116, 241] width 200 height 21
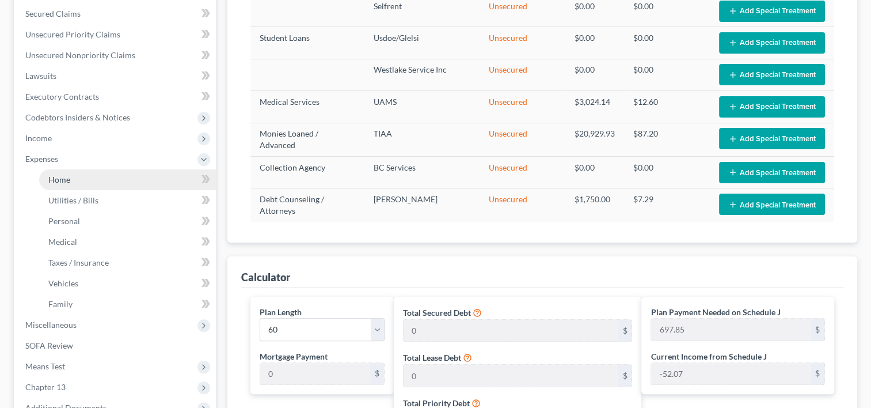
click at [89, 183] on link "Home" at bounding box center [127, 179] width 177 height 21
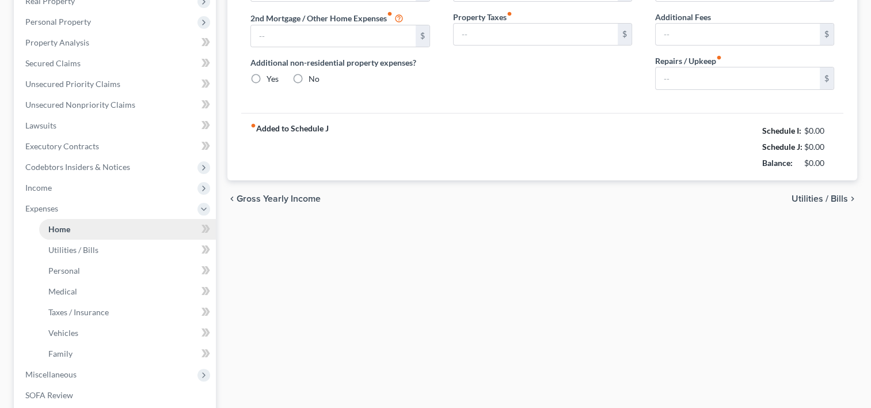
type input "815.00"
type input "0.00"
radio input "true"
type input "39.00"
type input "0.00"
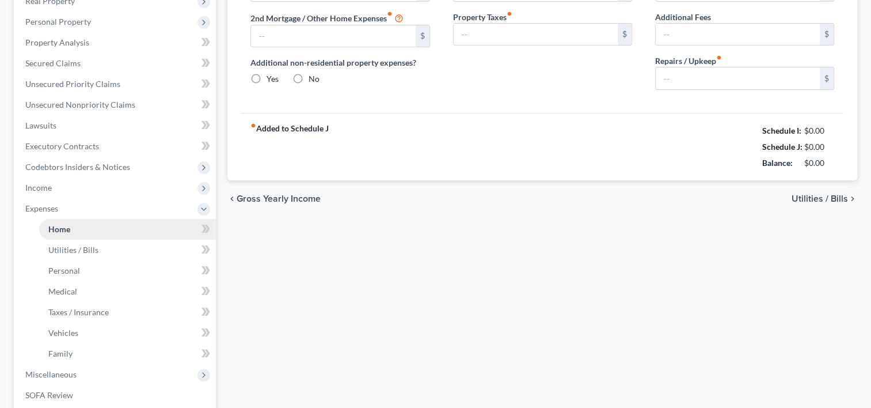
type input "0.00"
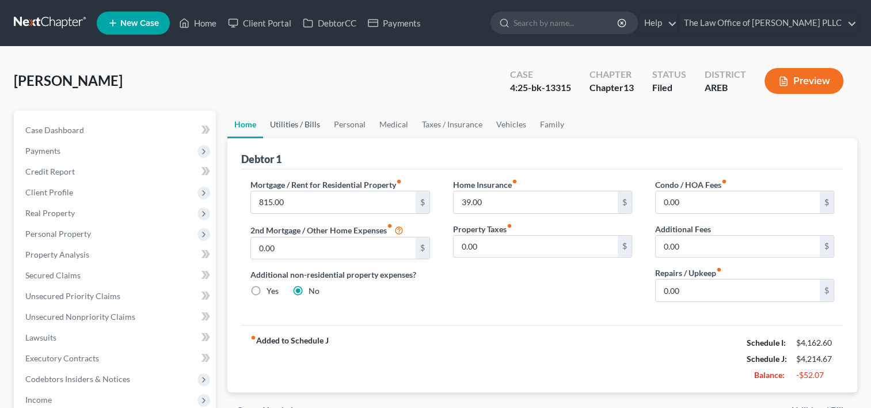
click at [303, 126] on link "Utilities / Bills" at bounding box center [295, 125] width 64 height 28
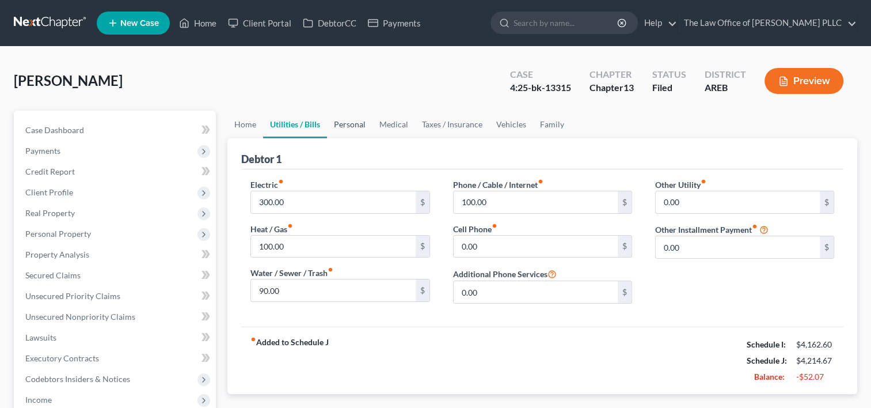
click at [360, 124] on link "Personal" at bounding box center [349, 125] width 45 height 28
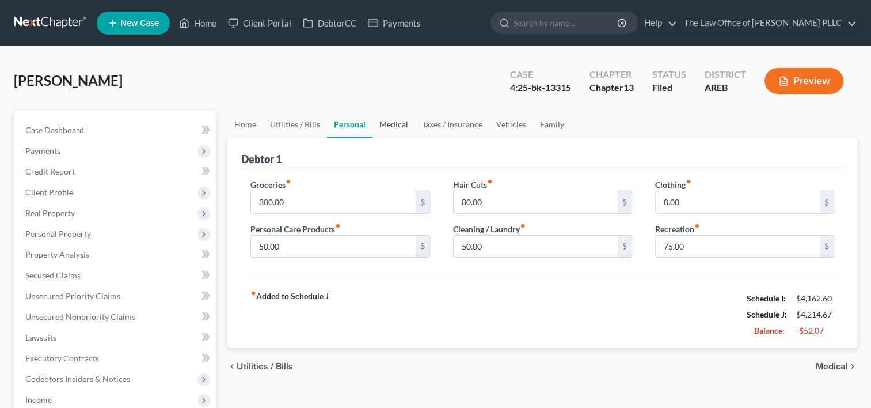
click at [394, 123] on link "Medical" at bounding box center [393, 125] width 43 height 28
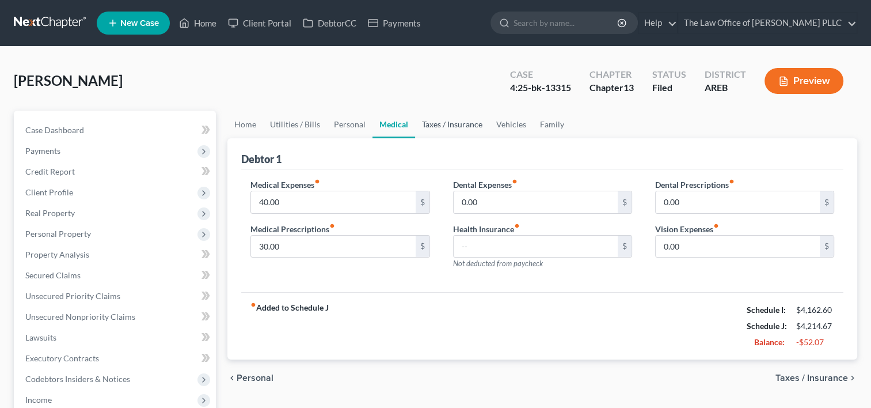
click at [441, 126] on link "Taxes / Insurance" at bounding box center [452, 125] width 74 height 28
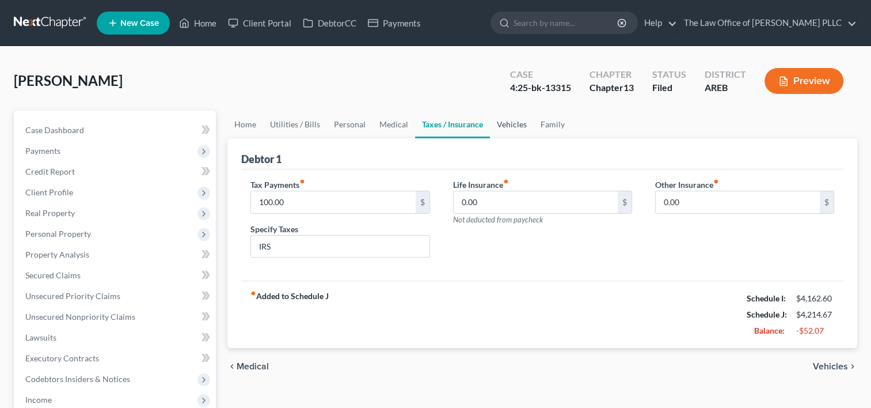
click at [512, 122] on link "Vehicles" at bounding box center [512, 125] width 44 height 28
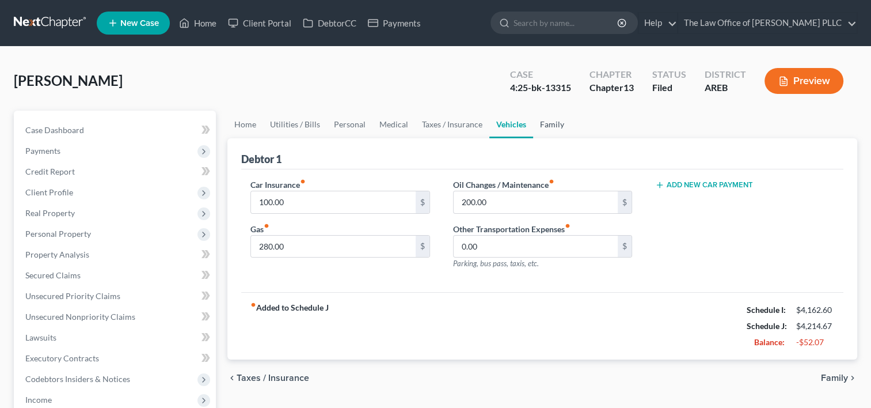
click at [549, 124] on link "Family" at bounding box center [552, 125] width 38 height 28
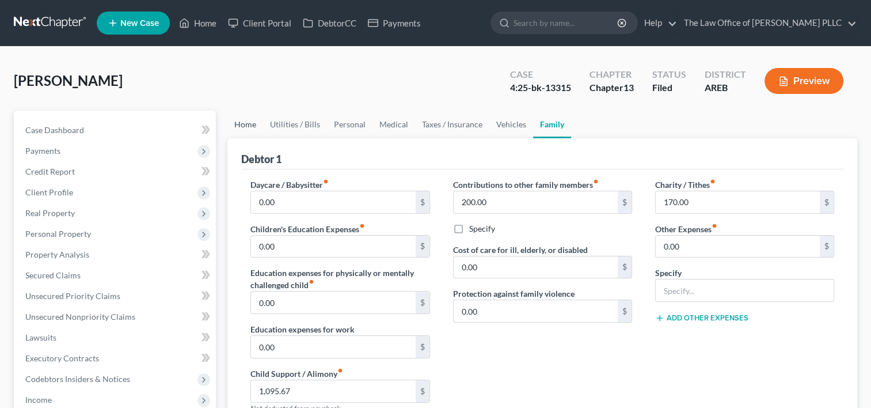
click at [242, 128] on link "Home" at bounding box center [245, 125] width 36 height 28
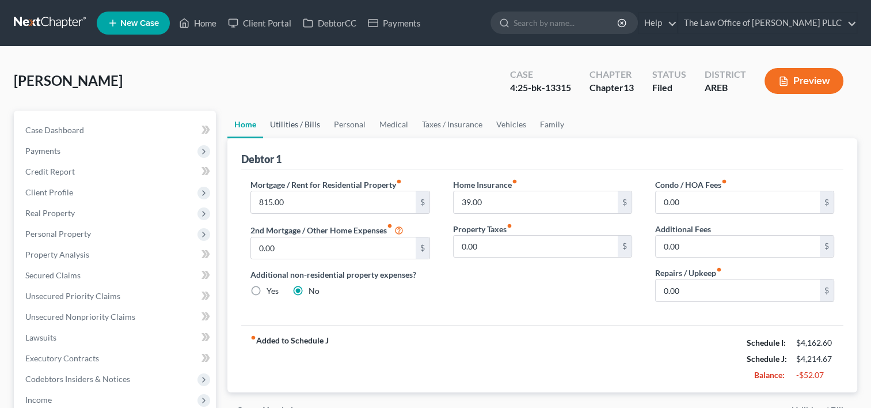
click at [300, 121] on link "Utilities / Bills" at bounding box center [295, 125] width 64 height 28
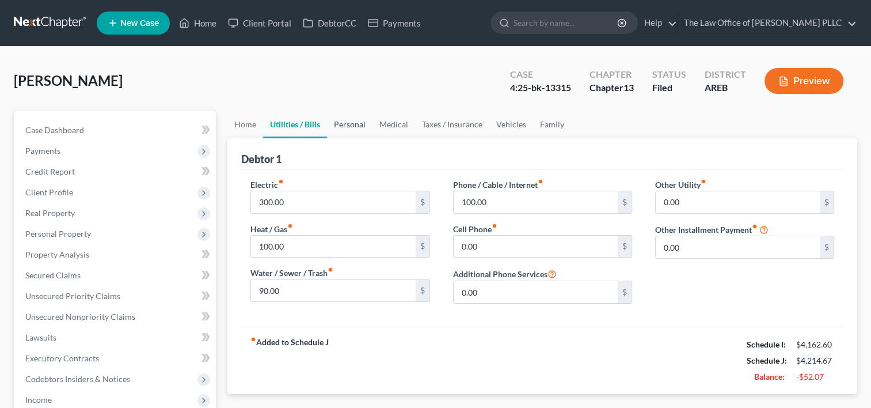
click at [361, 124] on link "Personal" at bounding box center [349, 125] width 45 height 28
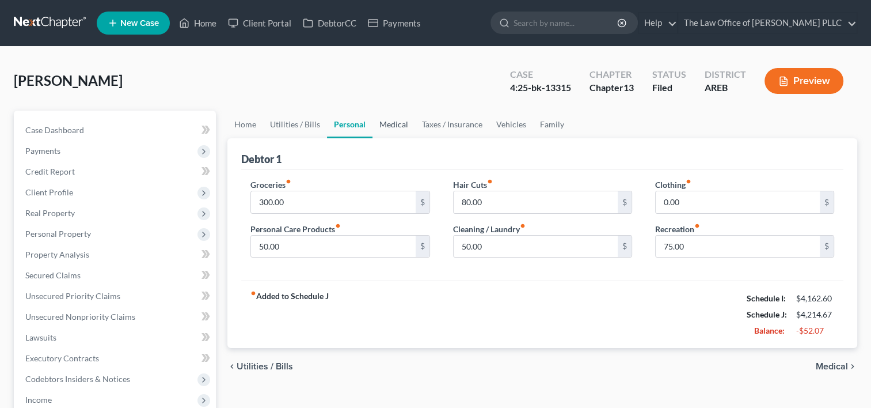
click at [396, 122] on link "Medical" at bounding box center [393, 125] width 43 height 28
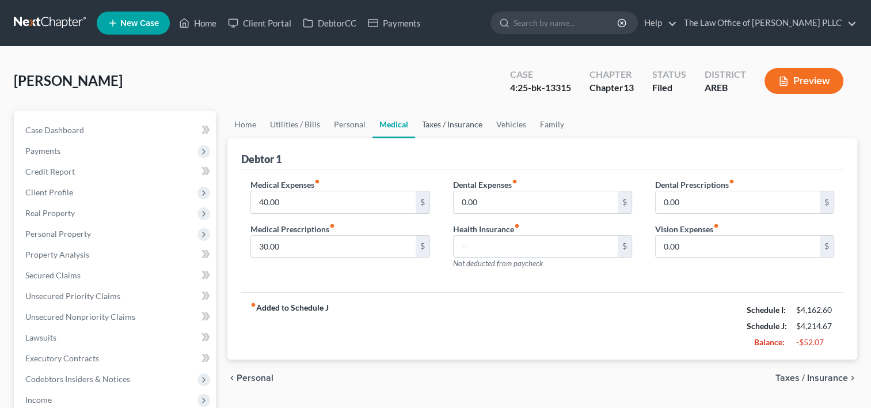
click at [436, 123] on link "Taxes / Insurance" at bounding box center [452, 125] width 74 height 28
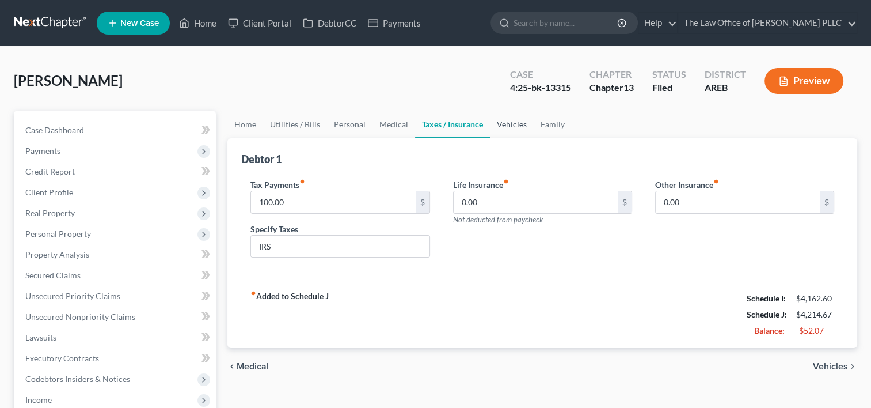
click at [509, 124] on link "Vehicles" at bounding box center [512, 125] width 44 height 28
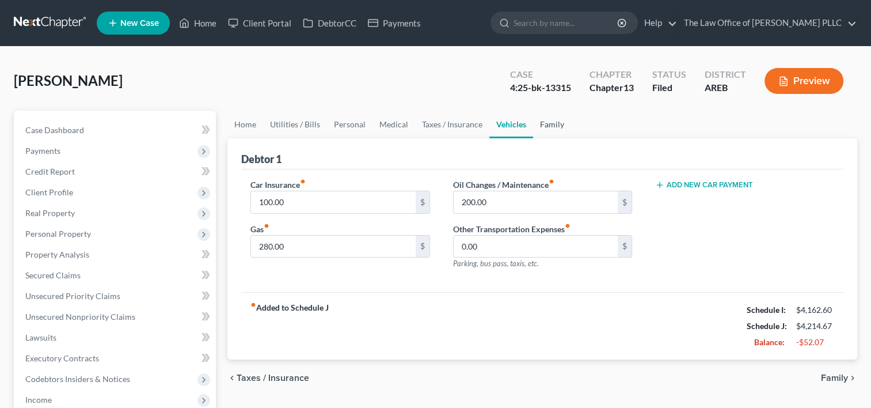
click at [550, 125] on link "Family" at bounding box center [552, 125] width 38 height 28
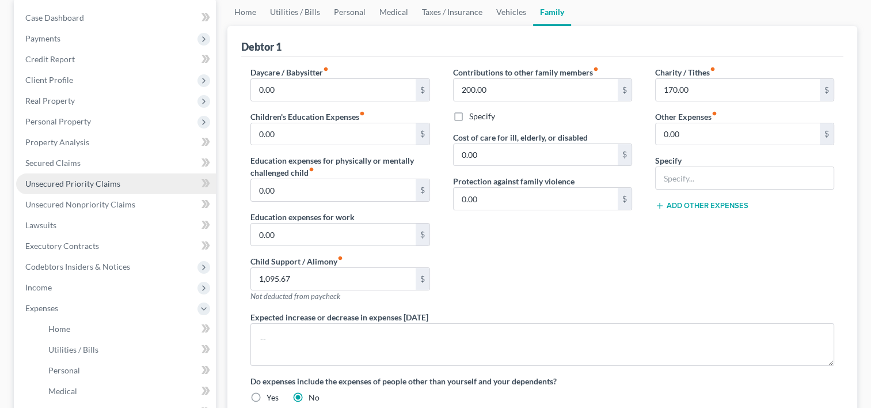
scroll to position [115, 0]
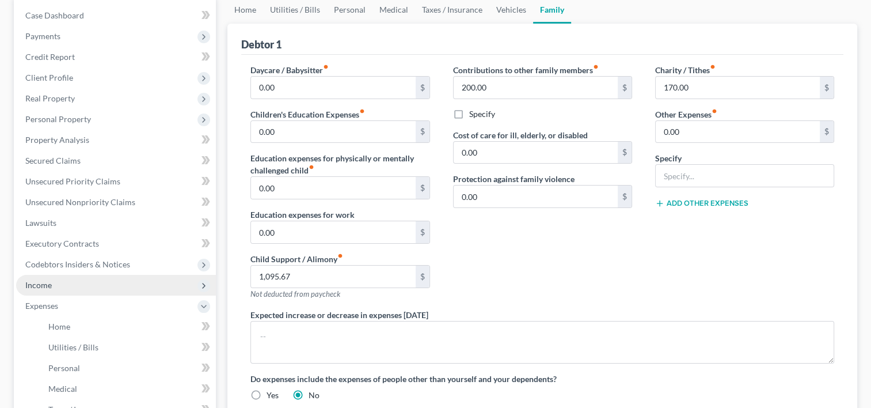
click at [44, 282] on span "Income" at bounding box center [38, 285] width 26 height 10
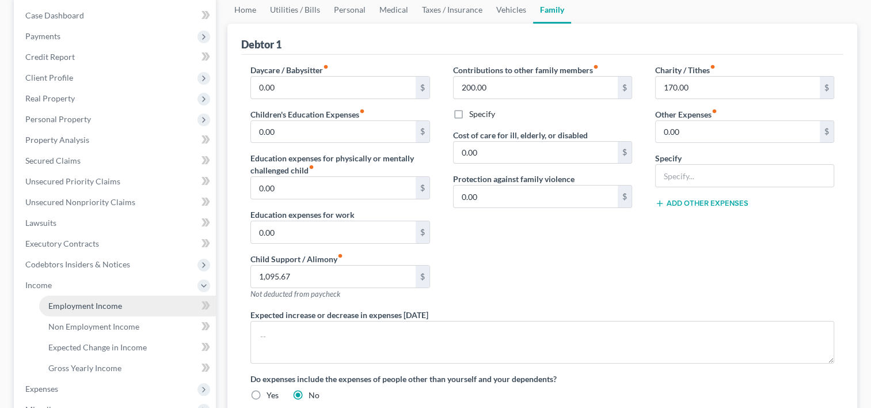
click at [86, 305] on span "Employment Income" at bounding box center [85, 306] width 74 height 10
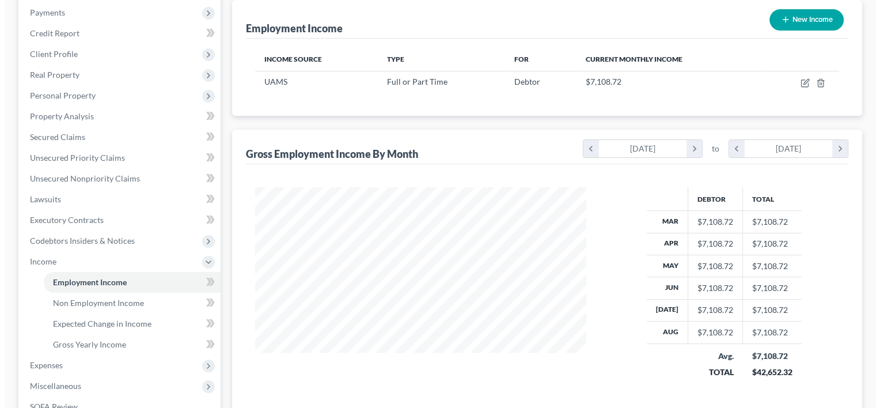
scroll to position [165, 0]
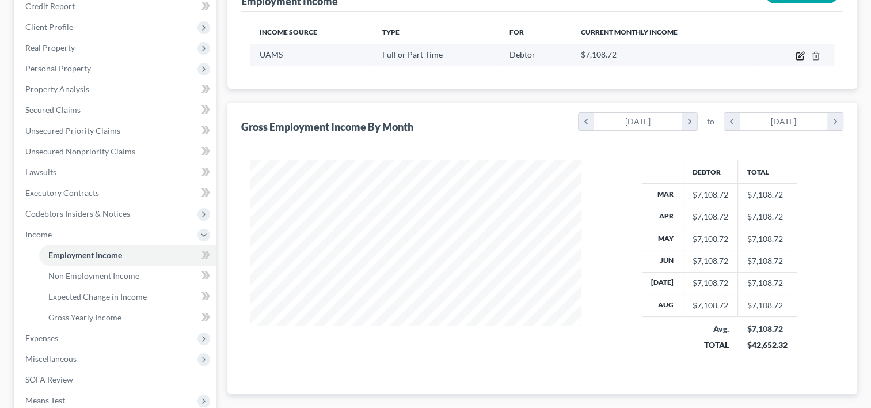
click at [798, 56] on icon "button" at bounding box center [800, 54] width 5 height 5
select select "0"
select select "2"
select select "0"
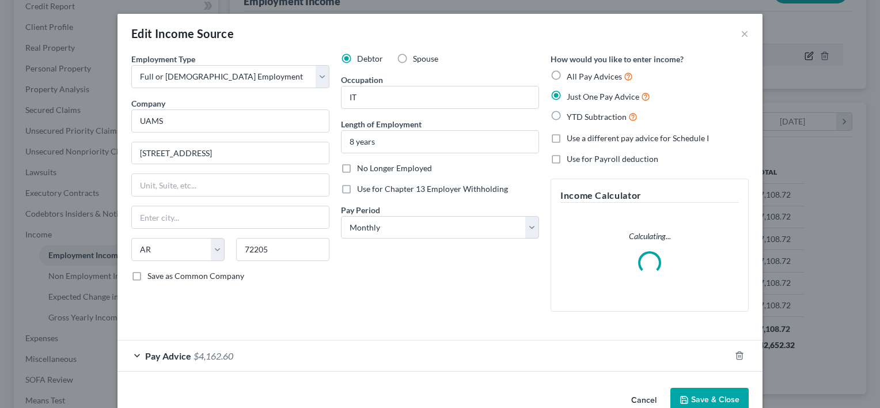
scroll to position [206, 358]
click at [399, 351] on div "Pay Advice $4,162.60" at bounding box center [423, 355] width 613 height 31
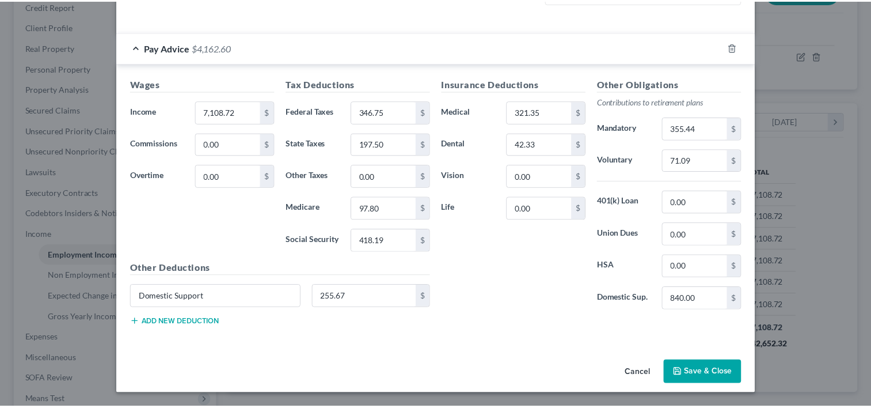
scroll to position [306, 0]
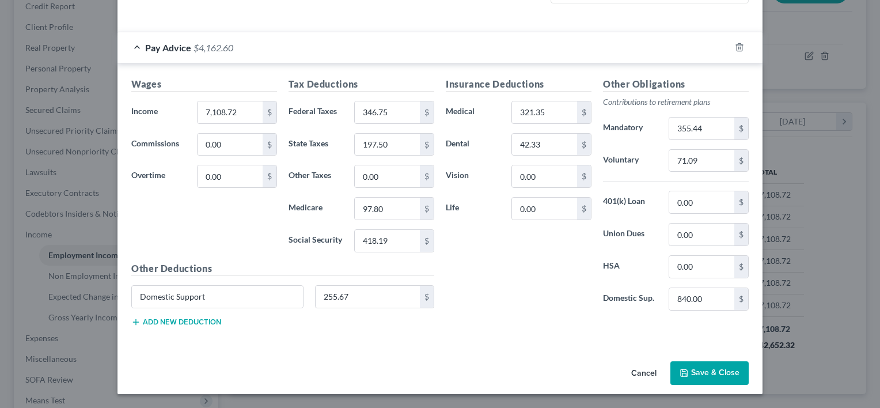
click at [634, 372] on button "Cancel" at bounding box center [644, 373] width 44 height 23
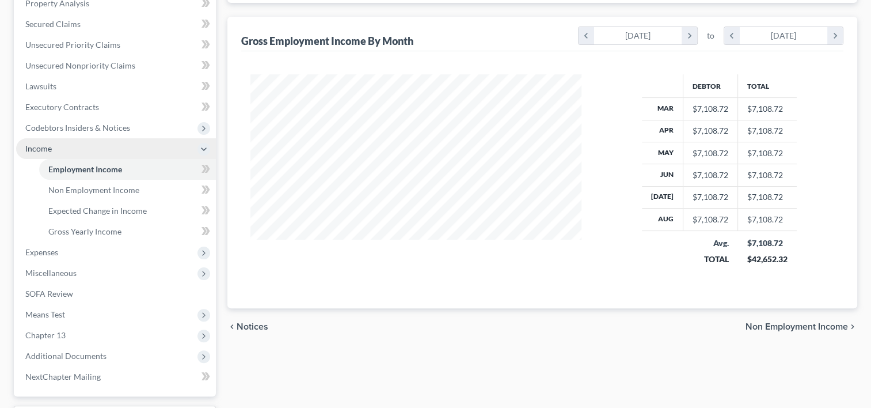
scroll to position [265, 0]
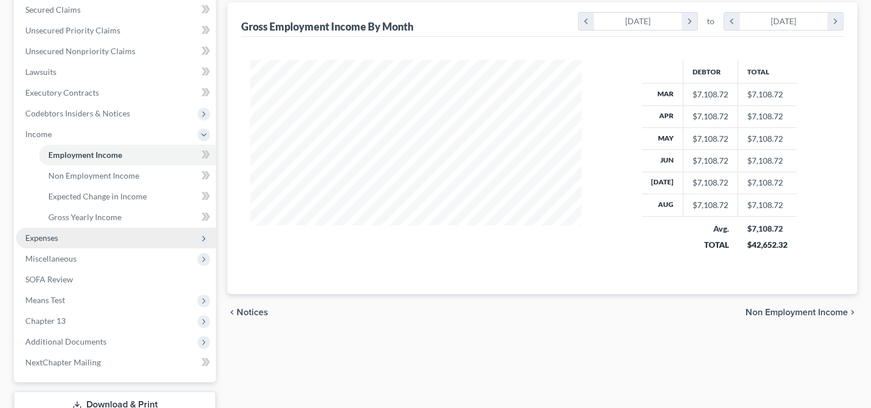
click at [92, 241] on span "Expenses" at bounding box center [116, 237] width 200 height 21
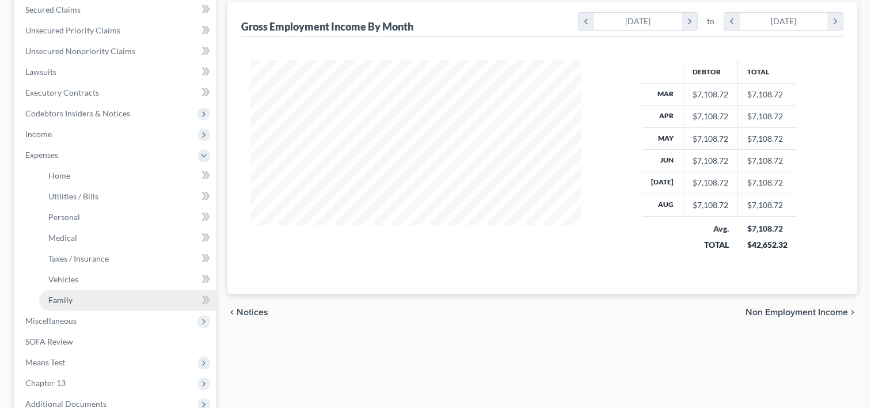
click at [78, 295] on link "Family" at bounding box center [127, 300] width 177 height 21
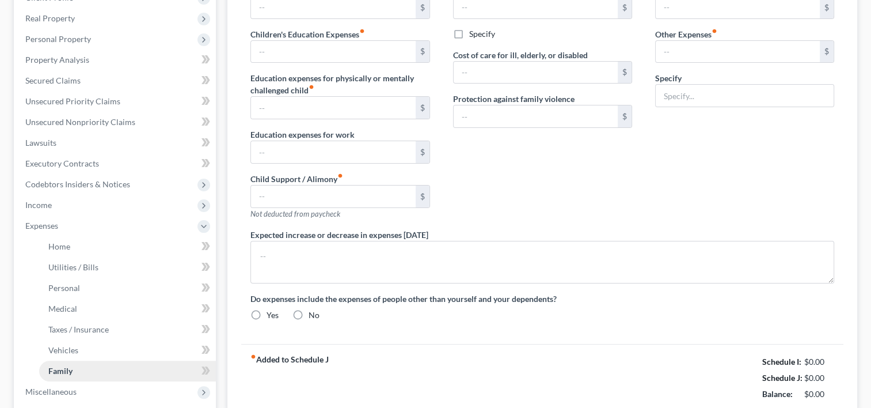
type input "0.00"
type input "1,095.67"
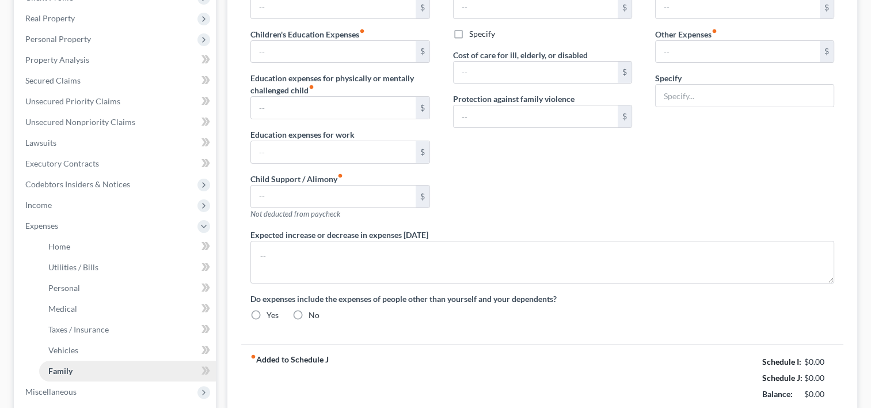
type input "200.00"
type input "0.00"
type input "170.00"
type input "0.00"
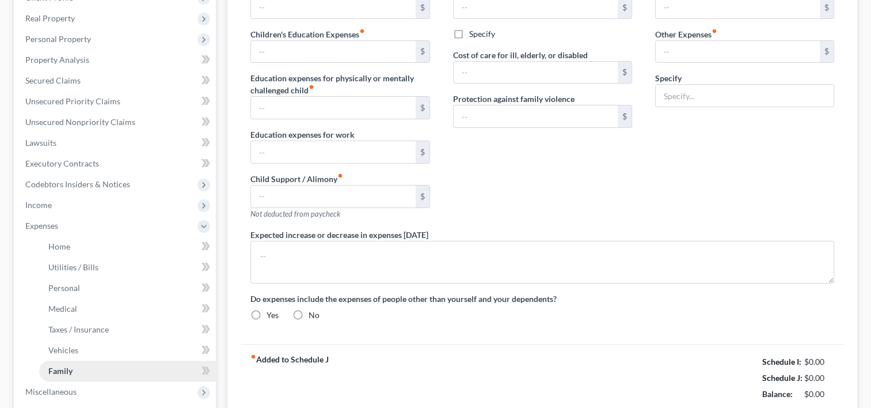
radio input "true"
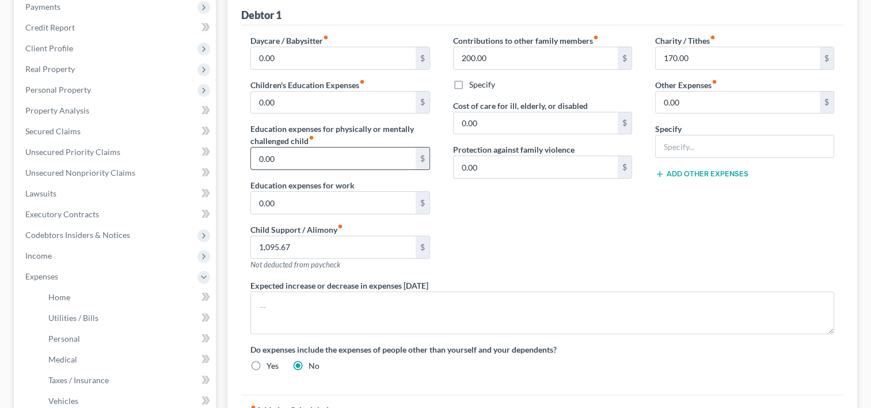
scroll to position [165, 0]
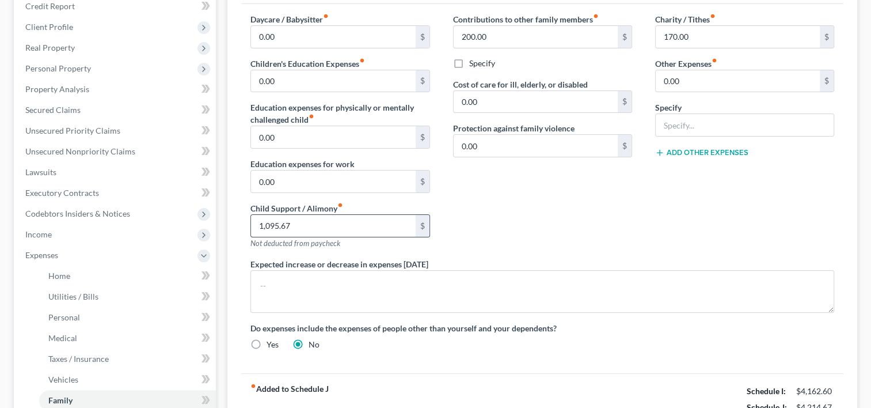
click at [309, 227] on input "1,095.67" at bounding box center [333, 226] width 164 height 22
click at [520, 237] on div "Contributions to other family members fiber_manual_record 200.00 $ Specify Cost…" at bounding box center [543, 135] width 202 height 245
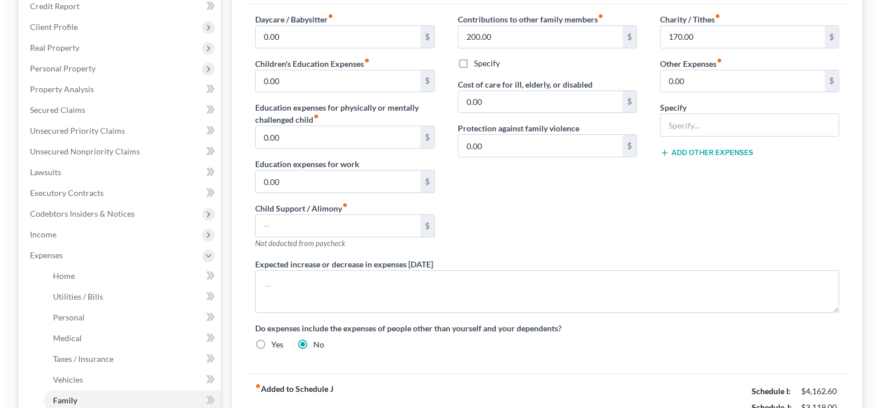
scroll to position [296, 0]
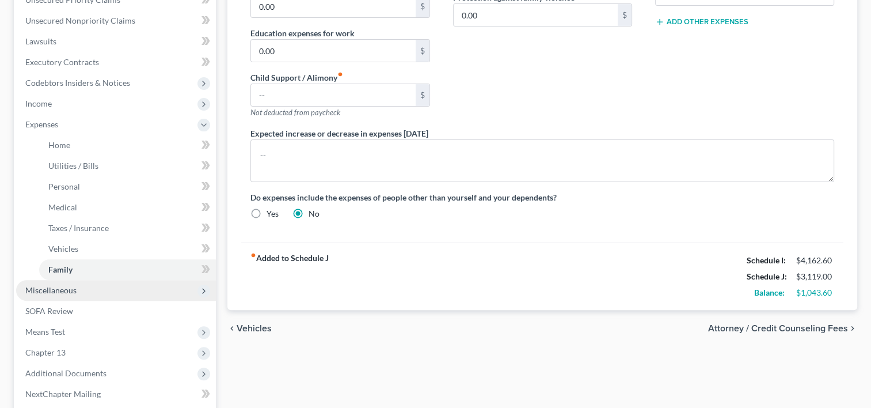
click at [64, 290] on span "Miscellaneous" at bounding box center [50, 290] width 51 height 10
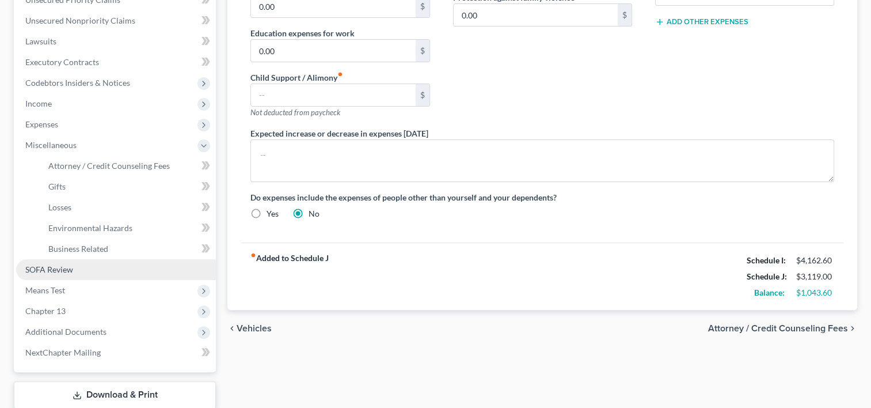
click at [83, 271] on link "SOFA Review" at bounding box center [116, 269] width 200 height 21
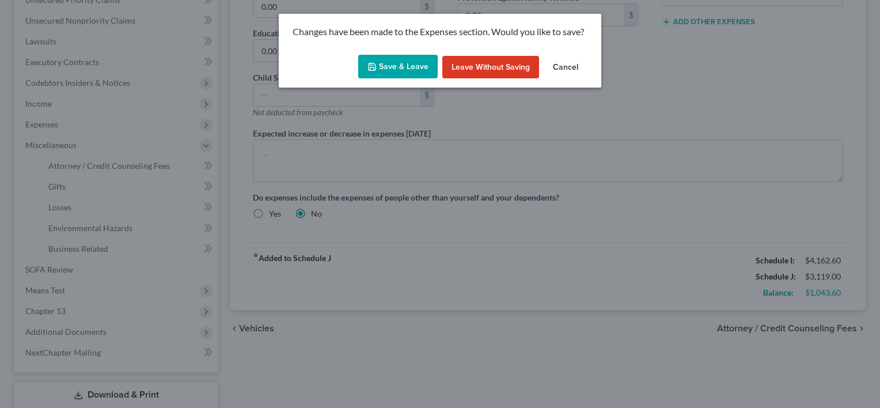
click at [394, 79] on button "Save & Leave" at bounding box center [397, 67] width 79 height 24
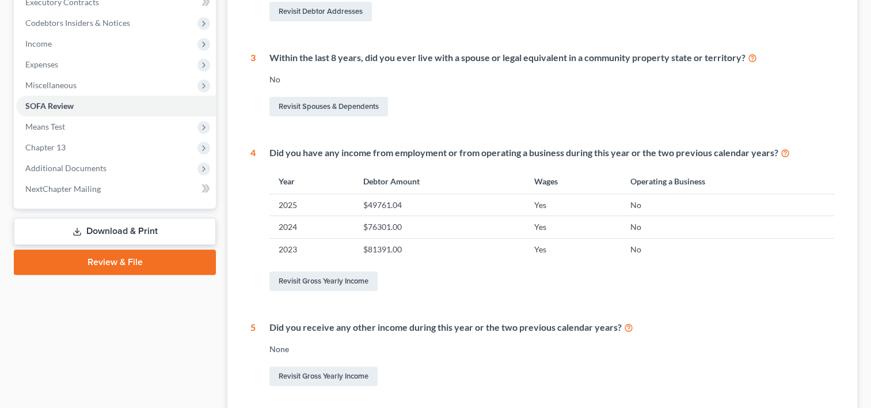
scroll to position [457, 0]
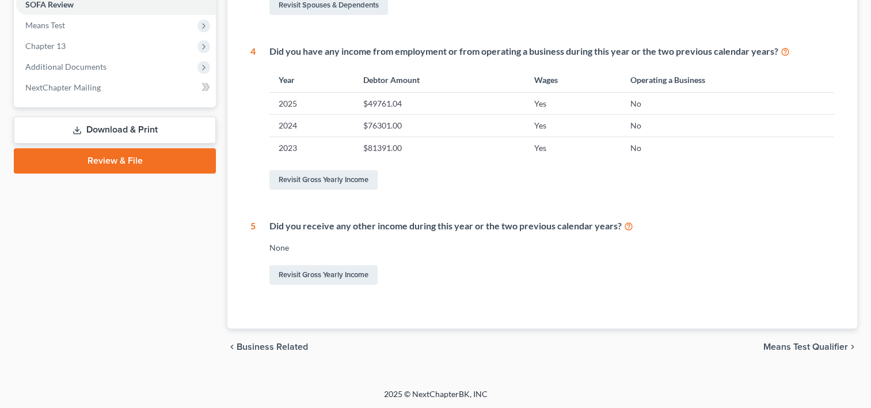
click at [778, 343] on span "Means Test Qualifier" at bounding box center [805, 346] width 85 height 9
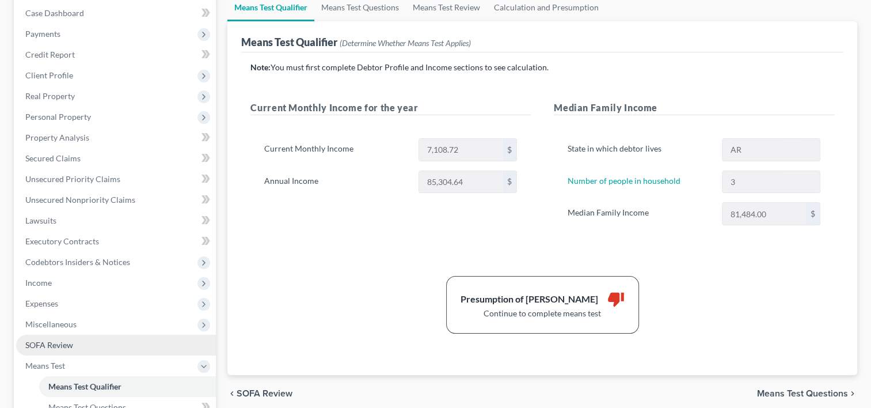
scroll to position [246, 0]
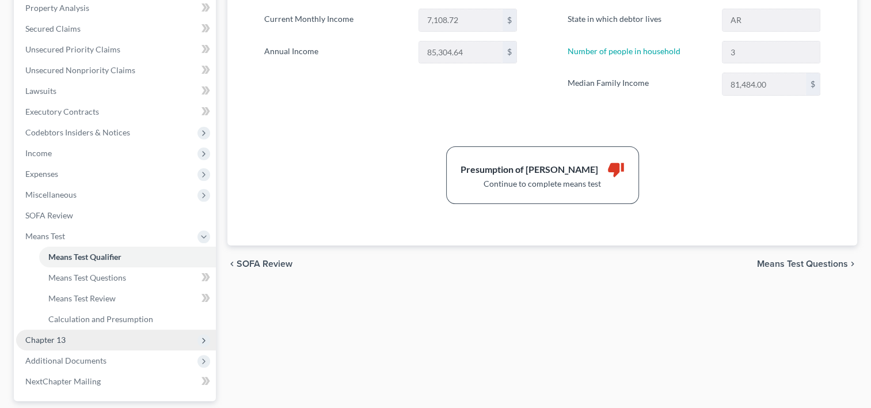
click at [70, 343] on span "Chapter 13" at bounding box center [116, 339] width 200 height 21
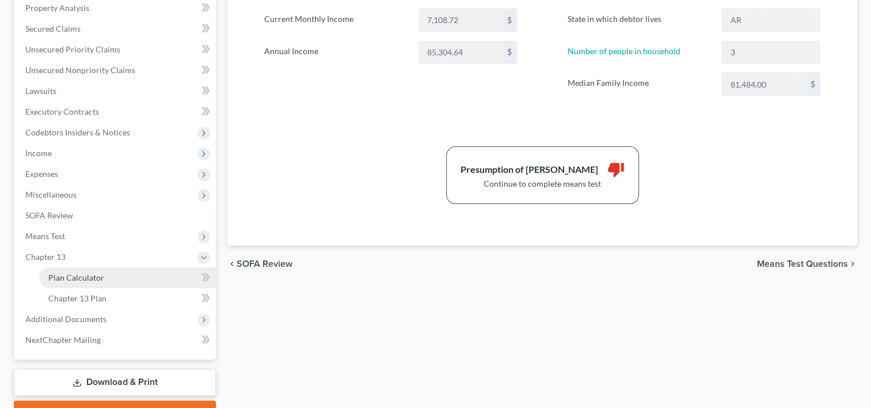
click at [83, 276] on span "Plan Calculator" at bounding box center [76, 277] width 56 height 10
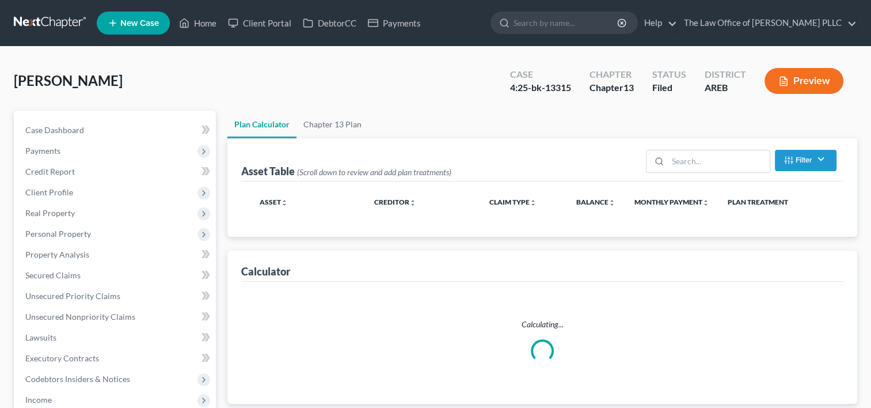
select select "59"
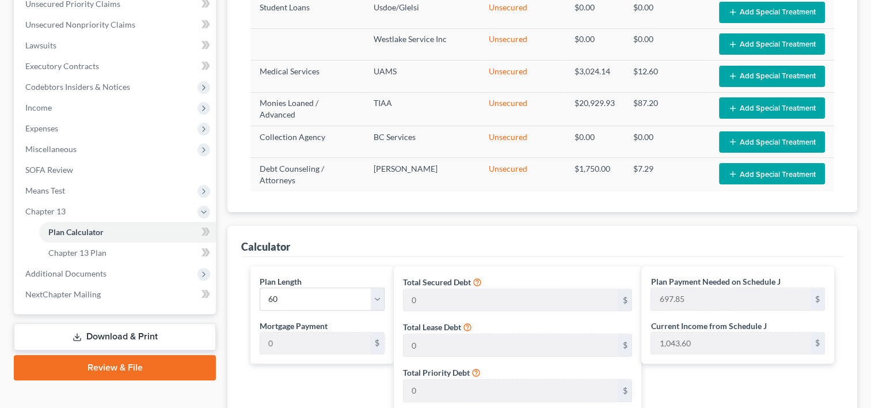
scroll to position [291, 0]
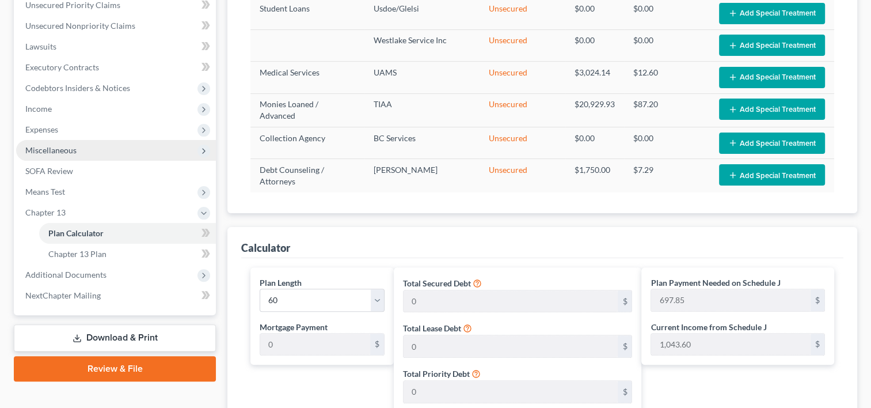
click at [69, 150] on span "Miscellaneous" at bounding box center [50, 150] width 51 height 10
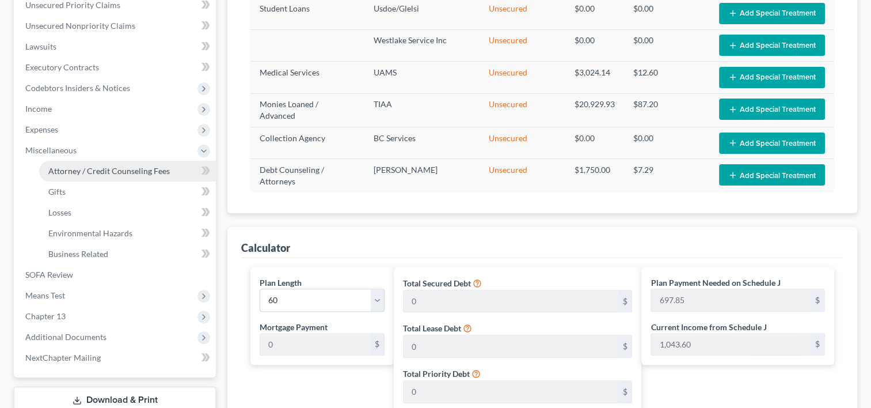
click at [82, 170] on span "Attorney / Credit Counseling Fees" at bounding box center [108, 171] width 121 height 10
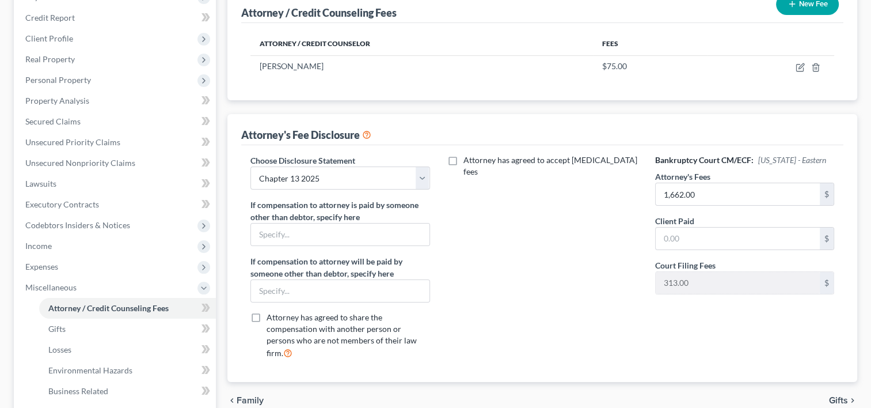
scroll to position [154, 0]
click at [419, 177] on select "Select Chapter 13 - Above Median $4750 Chapter 13 2025 Chapter 13 - Below Media…" at bounding box center [339, 177] width 179 height 23
select select "0"
click at [250, 166] on select "Select Chapter 13 - Above Median $4750 Chapter 13 2025 Chapter 13 - Below Media…" at bounding box center [339, 177] width 179 height 23
click at [697, 204] on input "1,662.00" at bounding box center [738, 193] width 164 height 22
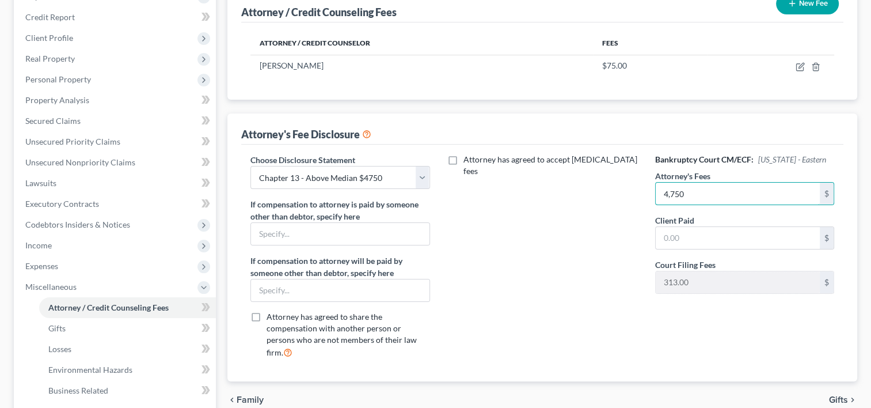
type input "4,750"
click at [557, 268] on div "Attorney has agreed to accept [MEDICAL_DATA] fees" at bounding box center [543, 261] width 202 height 214
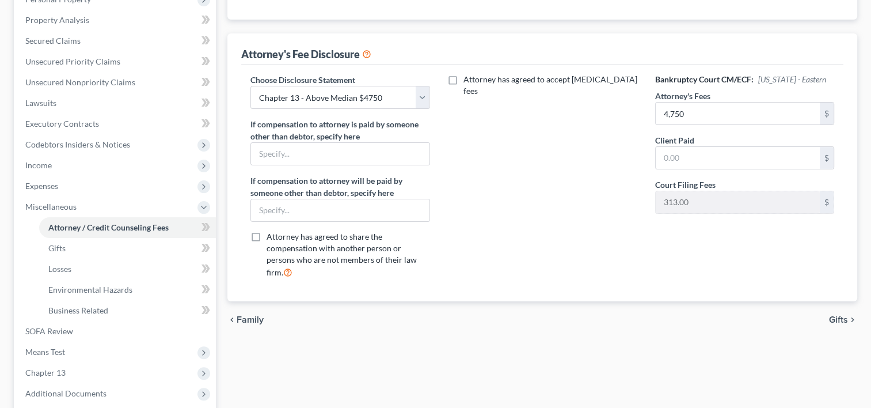
scroll to position [240, 0]
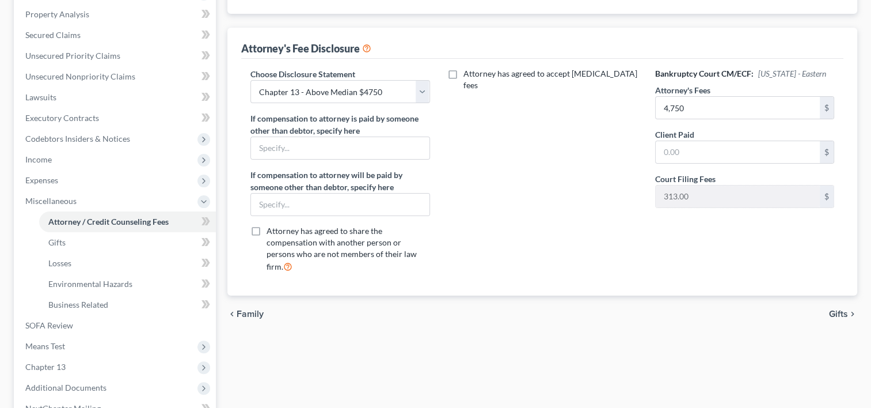
click at [835, 311] on span "Gifts" at bounding box center [838, 313] width 19 height 9
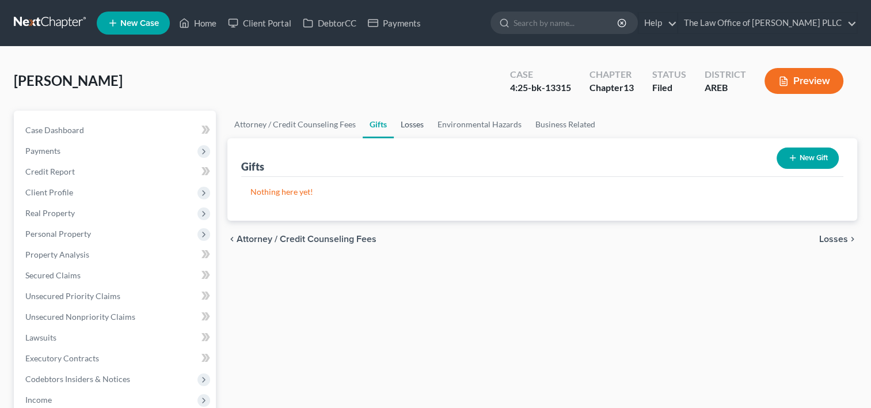
click at [416, 120] on link "Losses" at bounding box center [412, 125] width 37 height 28
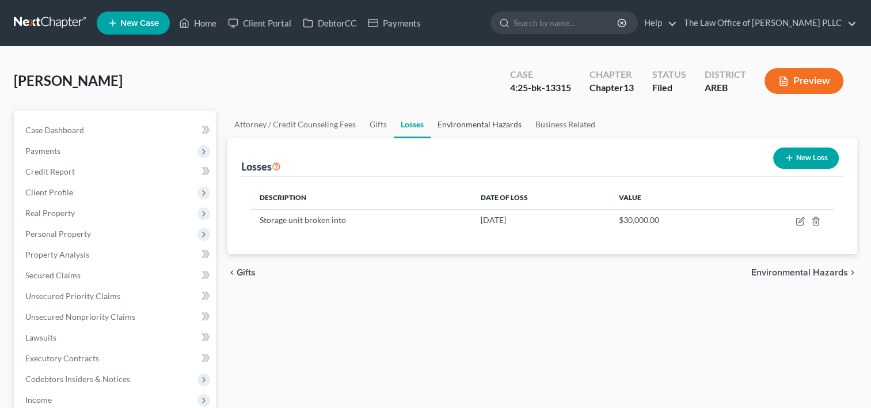
click at [463, 122] on link "Environmental Hazards" at bounding box center [480, 125] width 98 height 28
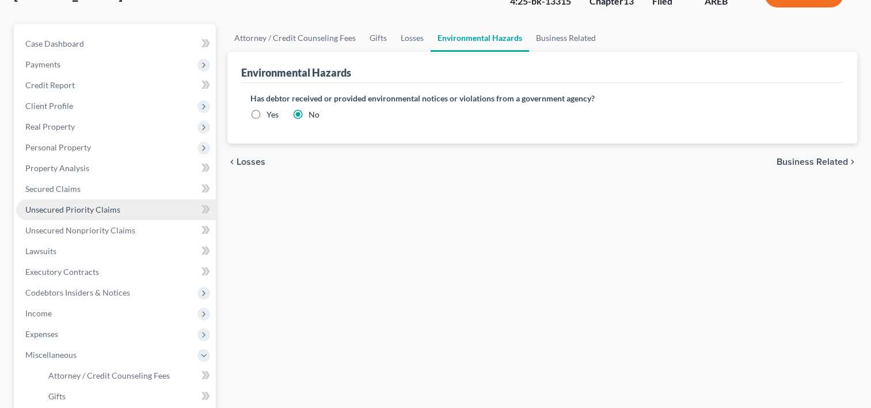
scroll to position [87, 0]
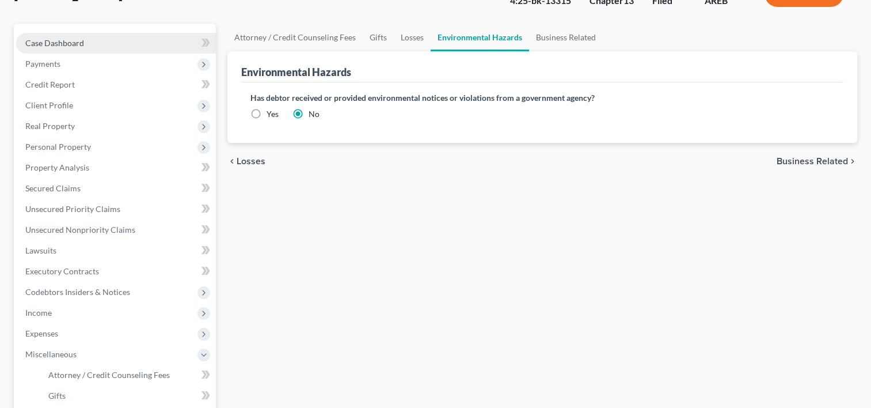
click at [64, 41] on span "Case Dashboard" at bounding box center [54, 43] width 59 height 10
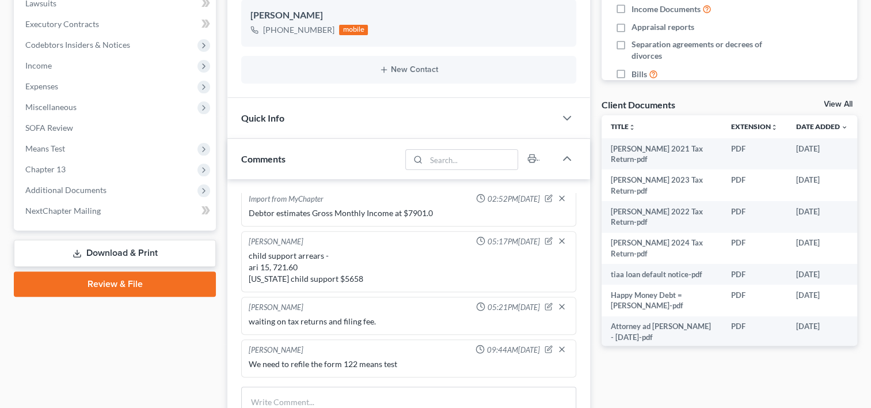
scroll to position [481, 0]
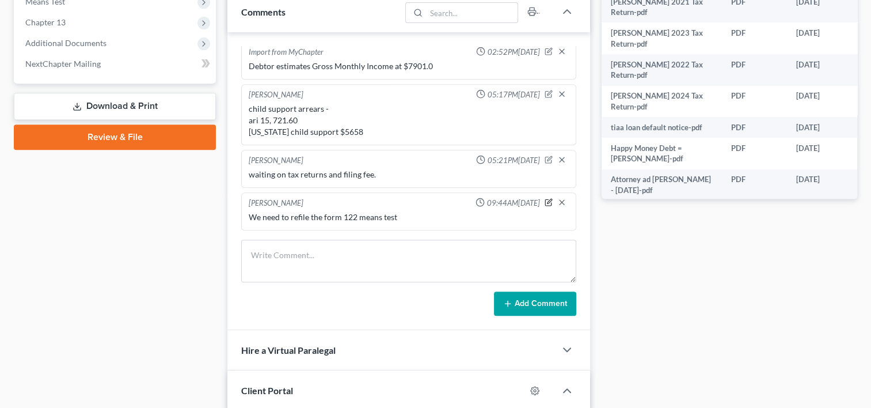
click at [545, 199] on icon "button" at bounding box center [549, 202] width 8 height 8
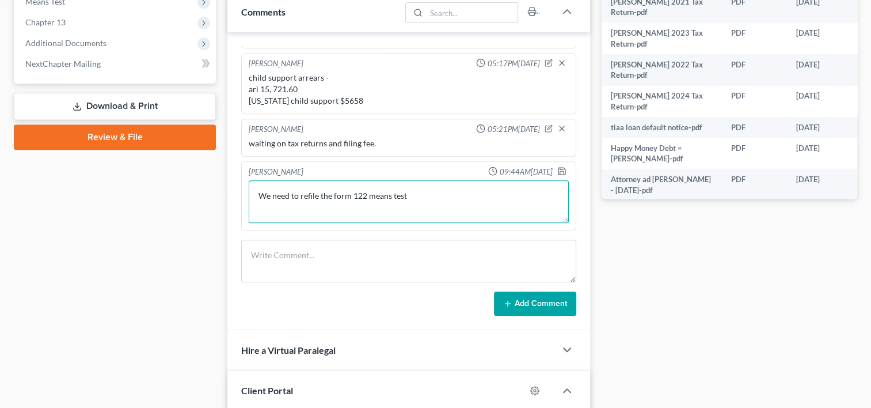
click at [447, 223] on textarea "We need to refile the form 122 means test" at bounding box center [409, 201] width 320 height 43
type textarea "We need to refile the form 122 means test, schedule J (expenses), and attorneys…"
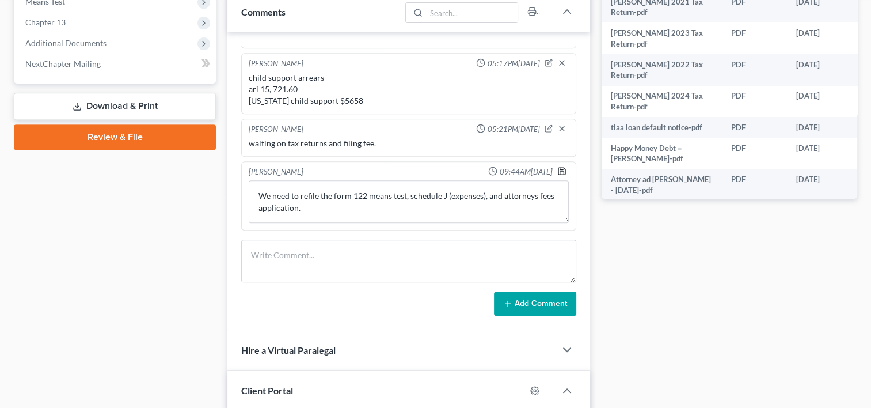
click at [557, 176] on icon "button" at bounding box center [561, 170] width 9 height 9
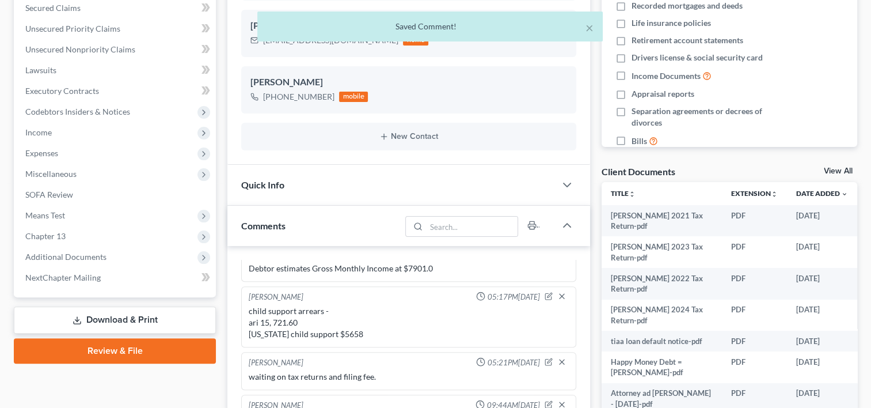
scroll to position [267, 0]
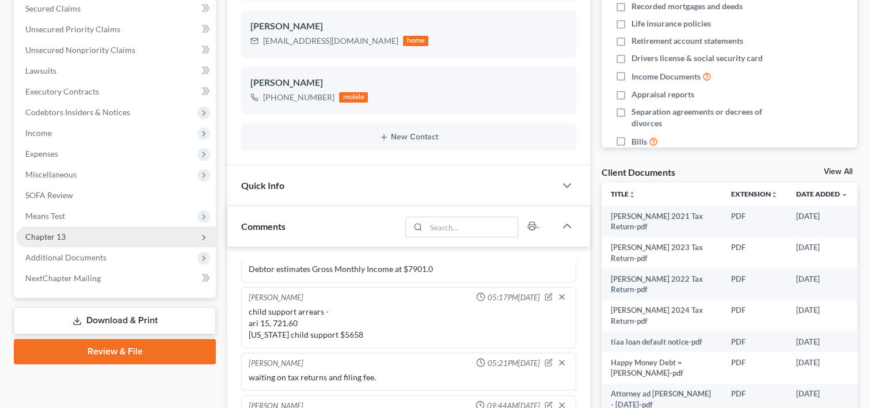
click at [76, 238] on span "Chapter 13" at bounding box center [116, 236] width 200 height 21
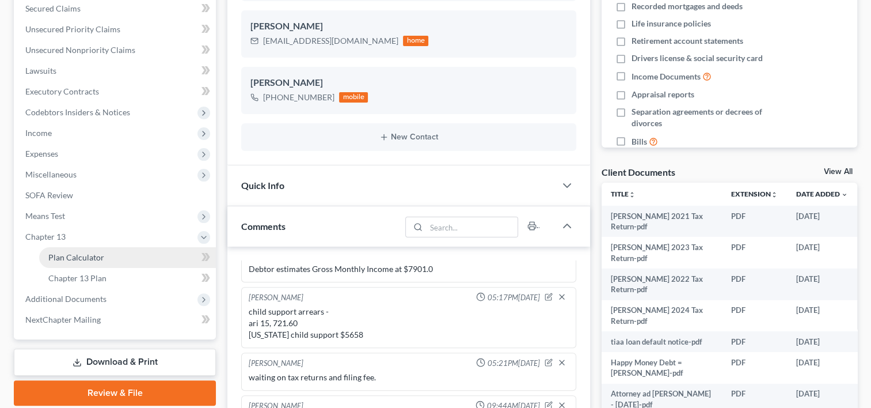
click at [93, 259] on span "Plan Calculator" at bounding box center [76, 257] width 56 height 10
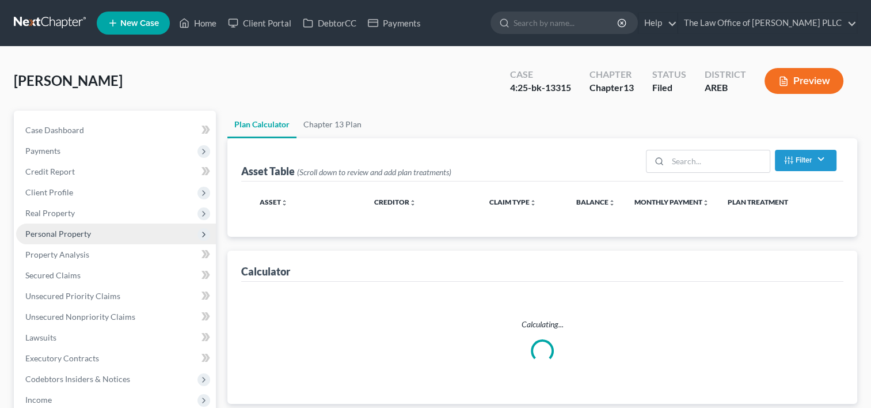
select select "59"
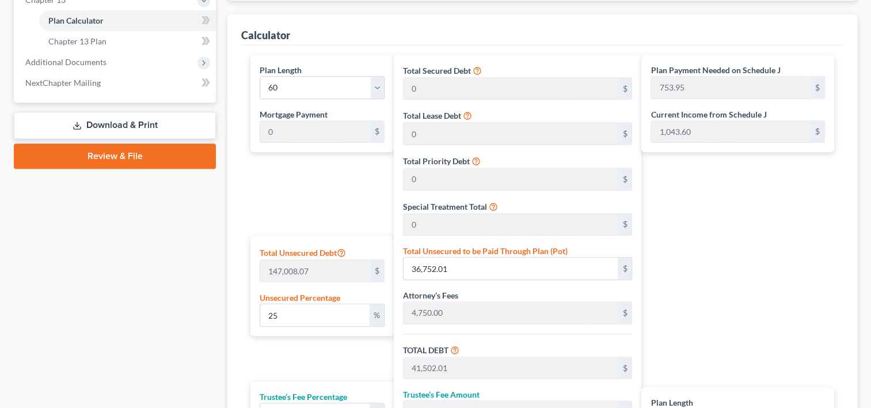
scroll to position [589, 0]
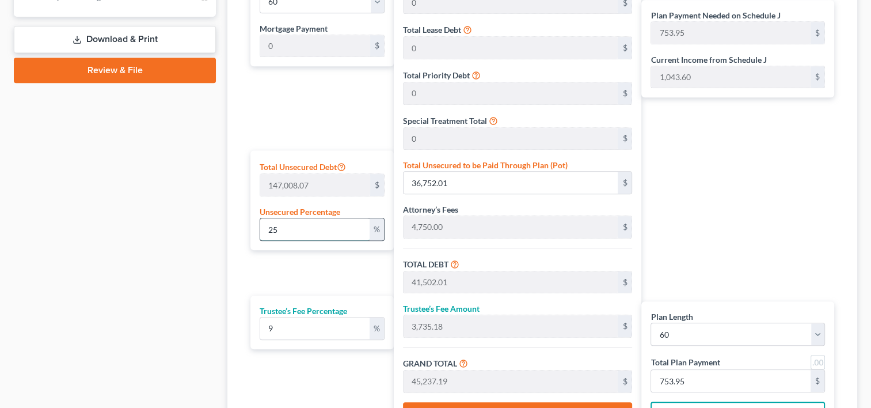
click at [291, 228] on input "25" at bounding box center [314, 229] width 109 height 22
type input "2"
type input "2,940.16"
type input "7,690.16"
type input "692.11"
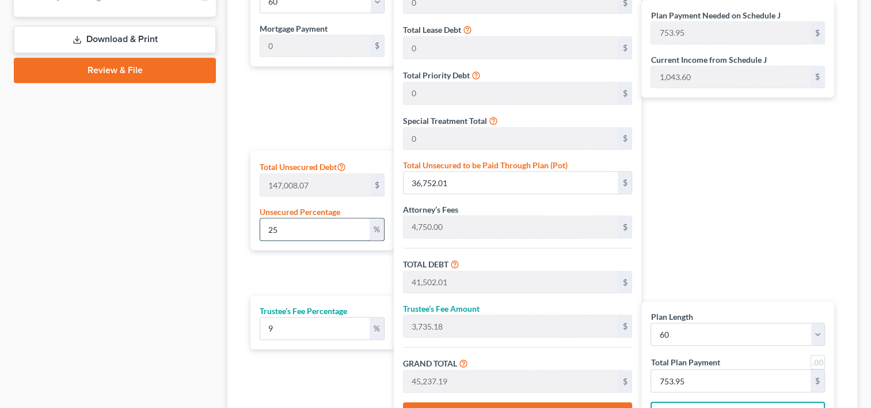
type input "8,382.27"
type input "139.70"
type input "4,750.00"
type input "427.50"
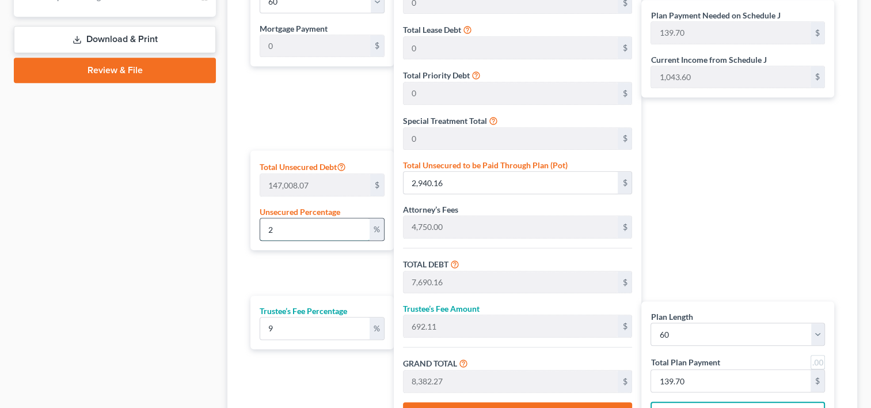
type input "5,177.50"
type input "86.29"
type input "4"
type input "5,880.32"
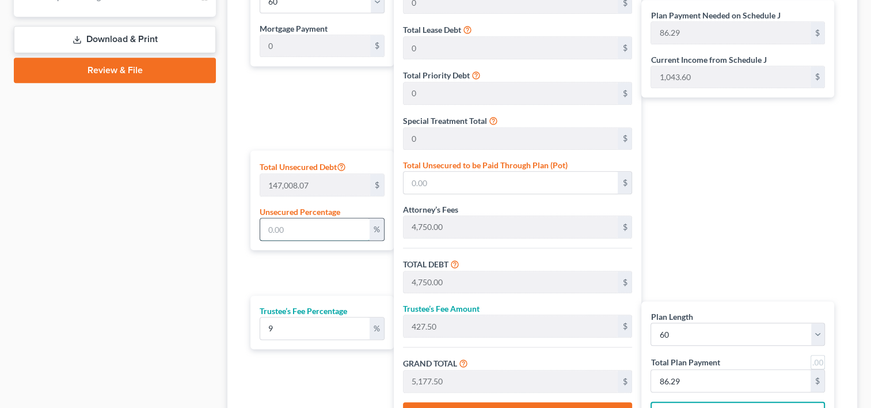
type input "10,630.32"
type input "956.72"
type input "11,587.05"
type input "193.11"
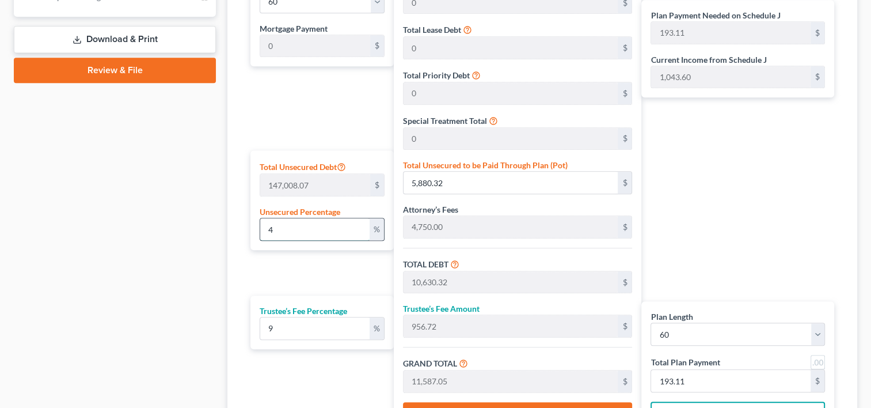
type input "40"
type input "58,803.22"
type input "63,553.22"
type input "5,719.79"
type input "69,273.01"
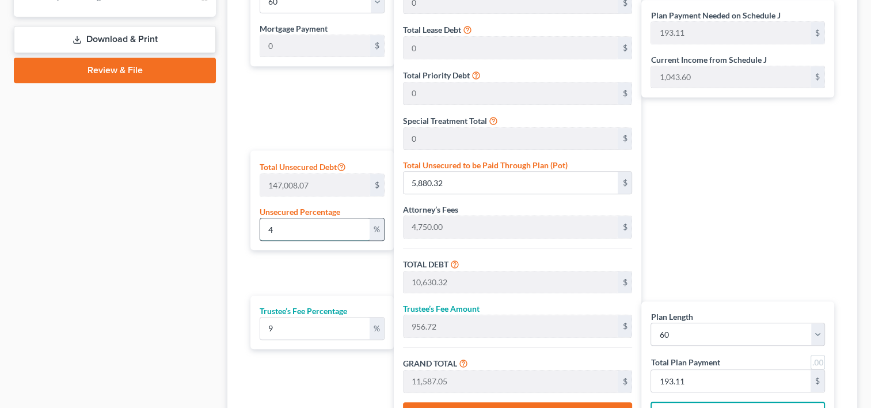
type input "1,154.55"
type input "4"
type input "5,880.32"
type input "10,630.32"
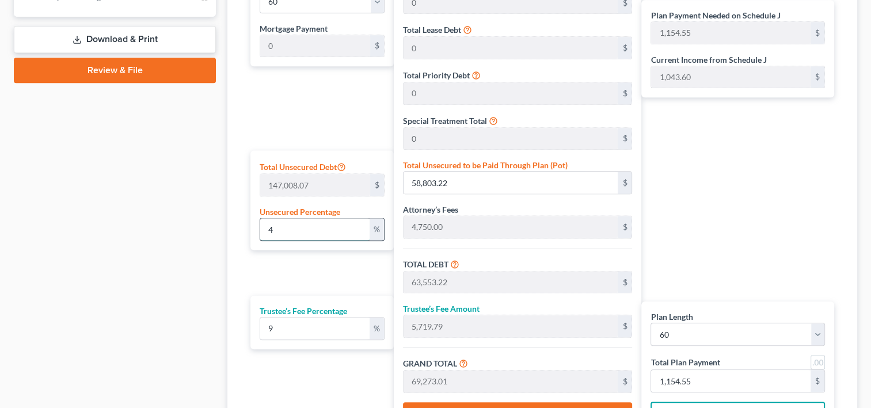
type input "956.72"
type input "11,587.05"
type input "193.11"
type input "4,750.00"
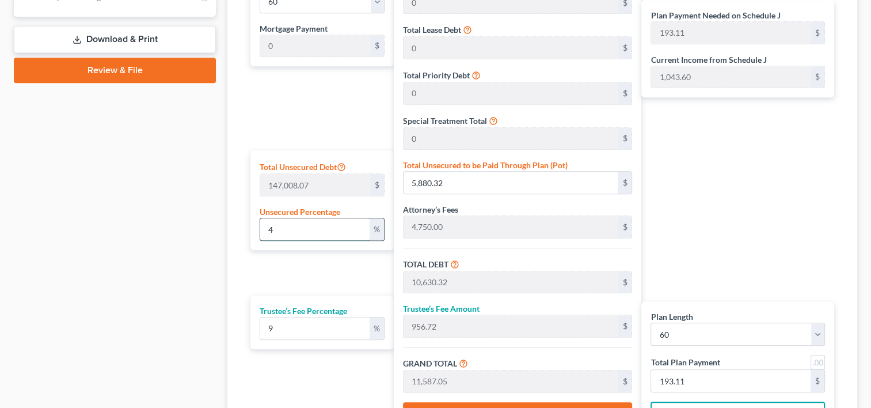
type input "427.50"
type input "5,177.50"
type input "86.29"
type input "3"
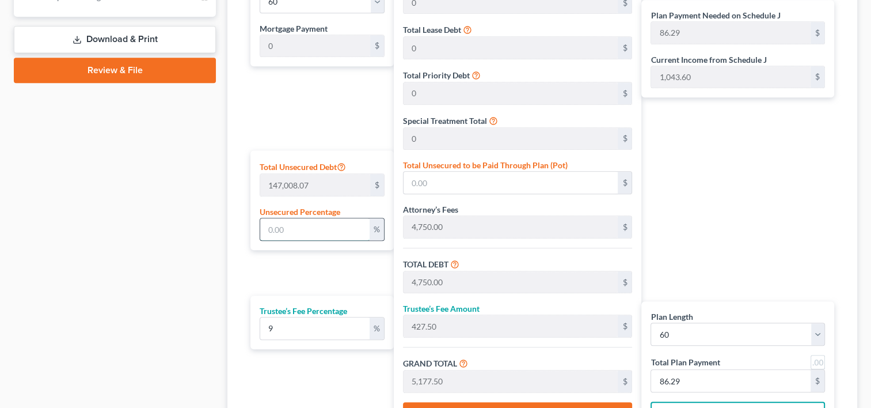
type input "4,410.24"
type input "9,160.24"
type input "824.42"
type input "9,984.66"
type input "166.41"
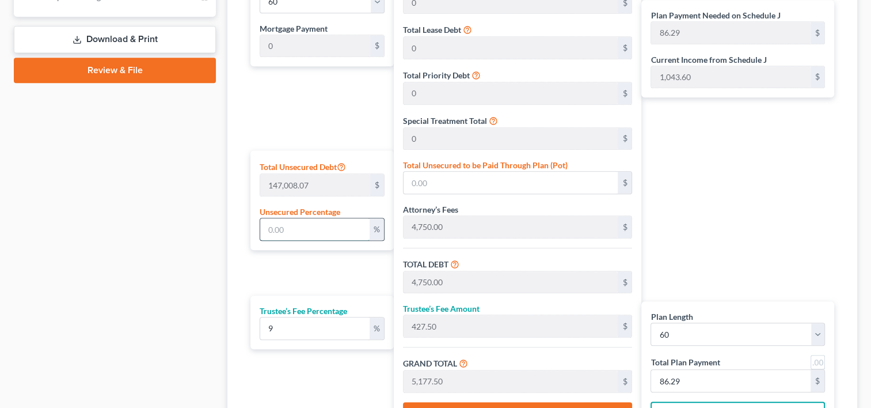
type input "166.41"
type input "38"
type input "55,863.06"
type input "60,613.06"
type input "5,455.17"
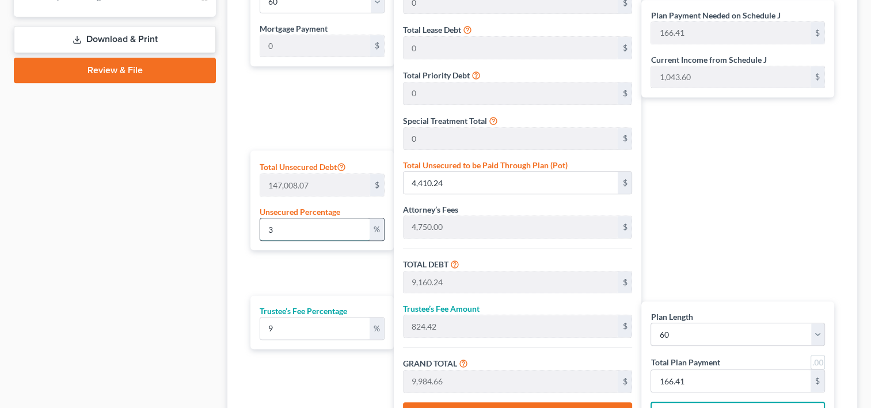
type input "66,068.24"
type input "1,101.13"
type input "3"
type input "4,410.24"
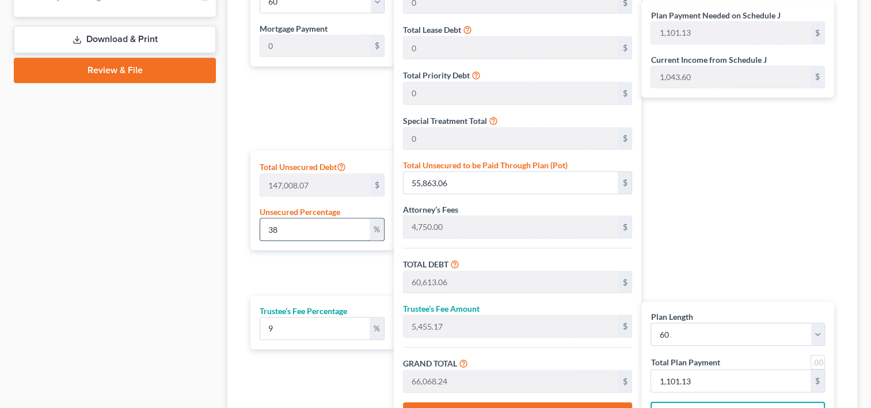
type input "9,160.24"
type input "824.42"
type input "9,984.66"
type input "166.41"
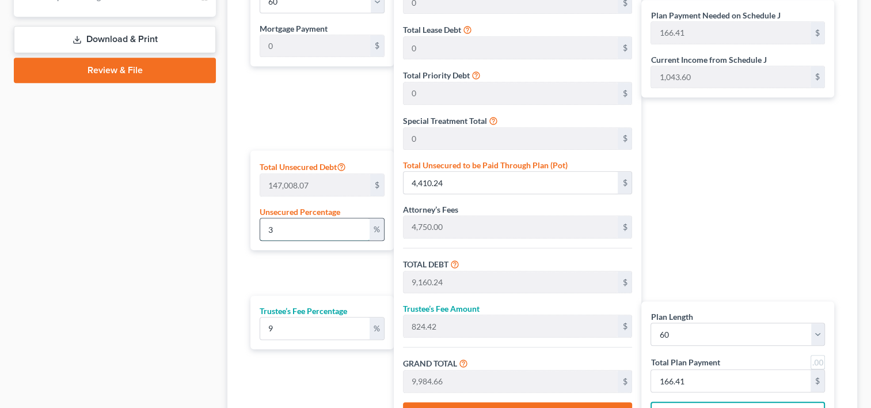
type input "36"
type input "52,922.90"
type input "57,672.90"
type input "5,190.56"
type input "62,863.46"
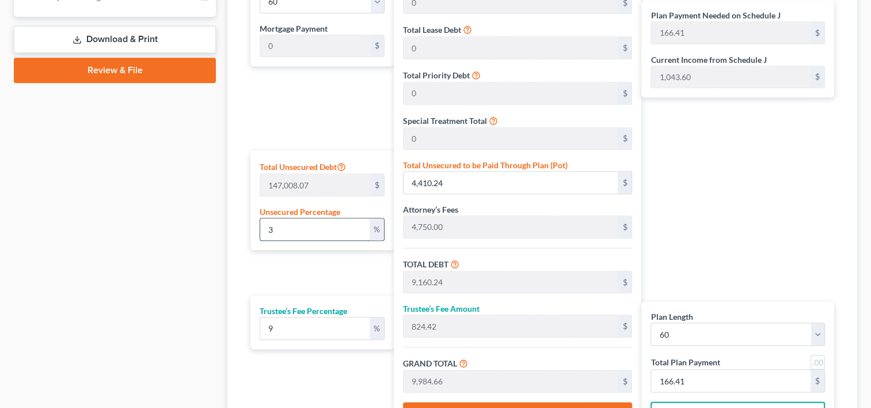
type input "1,047.72"
type input "3"
type input "4,410.24"
type input "9,160.24"
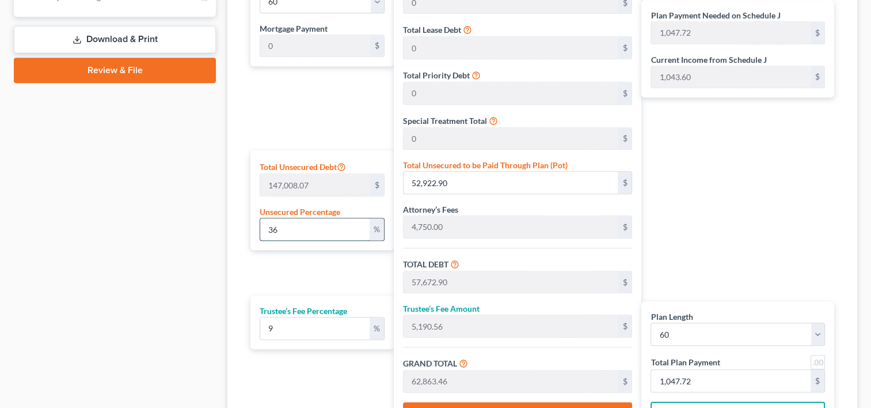
type input "824.42"
type input "9,984.66"
type input "166.41"
type input "35"
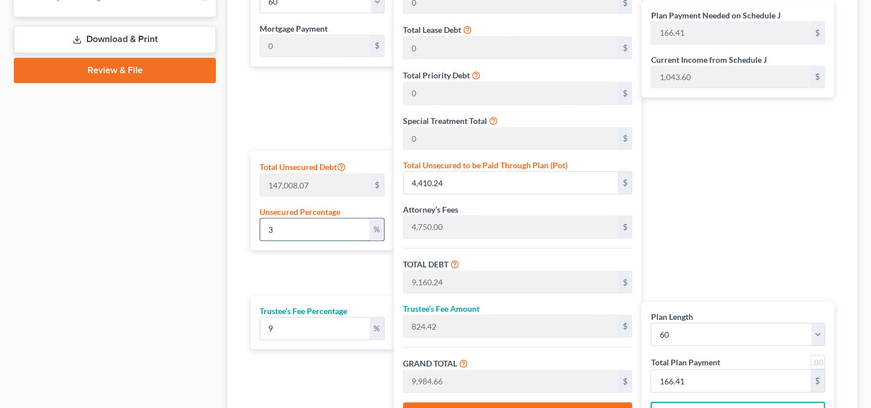
type input "51,452.82"
type input "56,202.82"
type input "5,058.25"
type input "61,261.07"
type input "1,021.01"
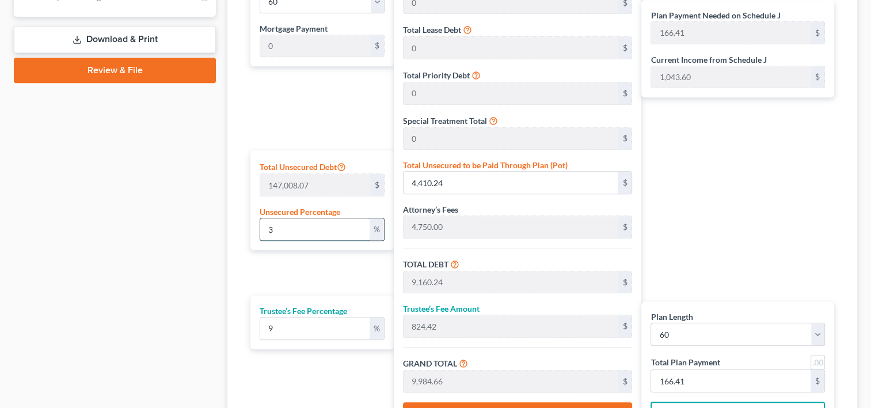
type input "1,021.01"
click at [306, 256] on div "Plan Length 1 2 3 4 5 6 7 8 9 10 11 12 13 14 15 16 17 18 19 20 21 22 23 24 25 2…" at bounding box center [319, 202] width 149 height 467
click at [315, 259] on div "Plan Length 1 2 3 4 5 6 7 8 9 10 11 12 13 14 15 16 17 18 19 20 21 22 23 24 25 2…" at bounding box center [319, 202] width 149 height 467
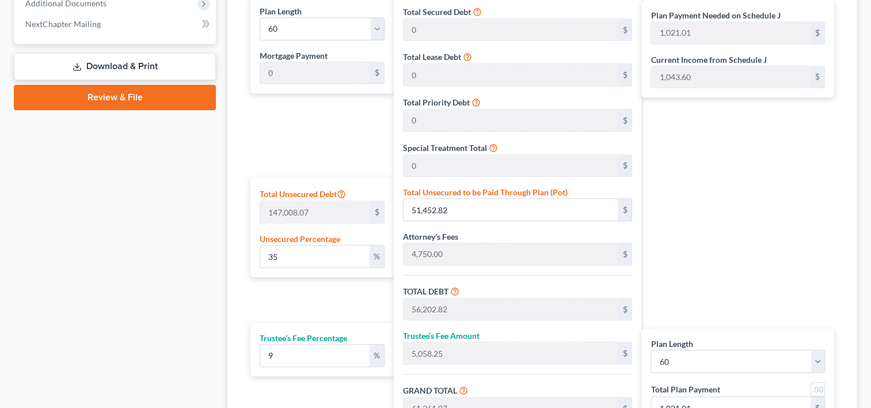
scroll to position [560, 0]
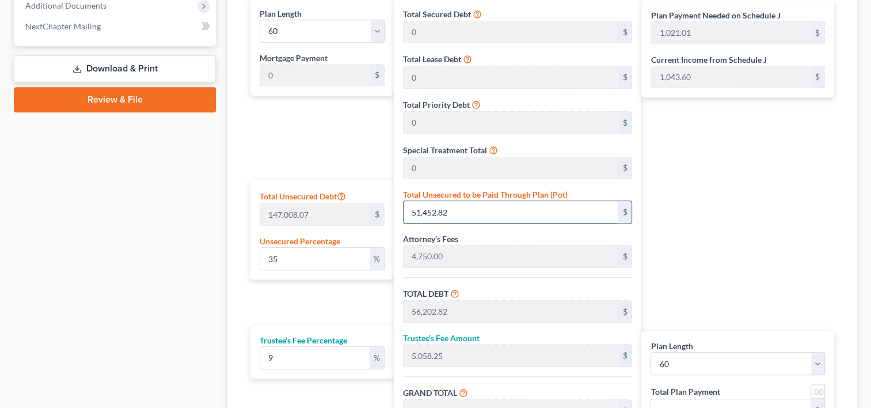
click at [456, 204] on input "51,452.82" at bounding box center [511, 212] width 215 height 22
type input "0.004081408592058925"
type input "6"
type input "4,756.00"
type input "428.03"
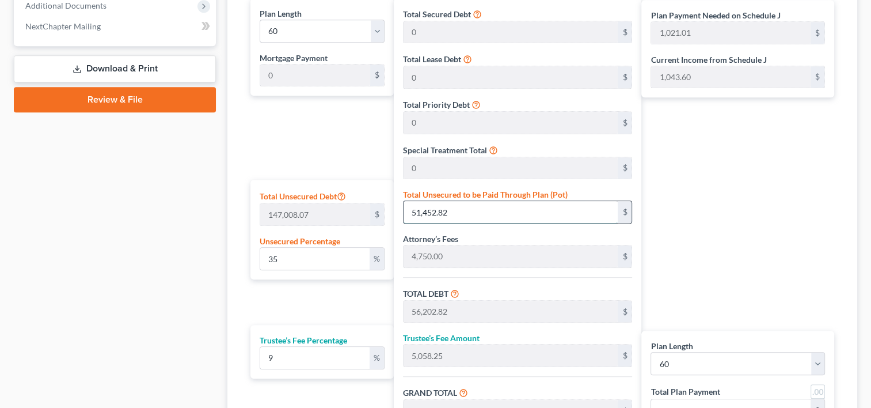
type input "5,184.04"
type input "86.40"
type input "0.04081408592058926"
type input "60"
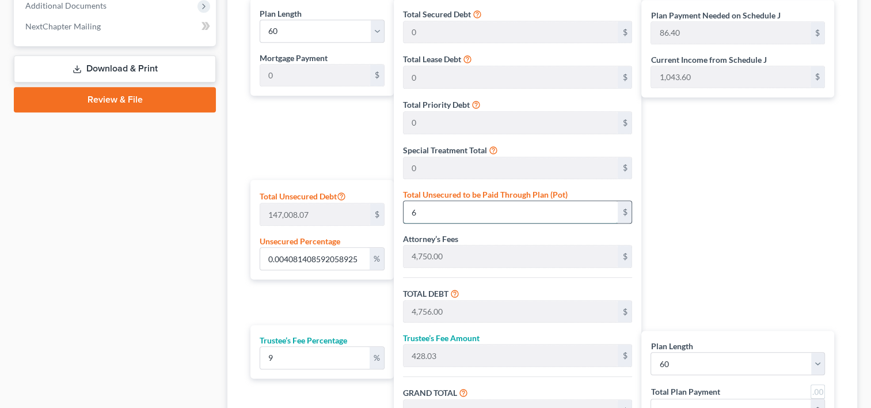
type input "4,810.00"
type input "432.90"
type input "5,242.90"
type input "87.38"
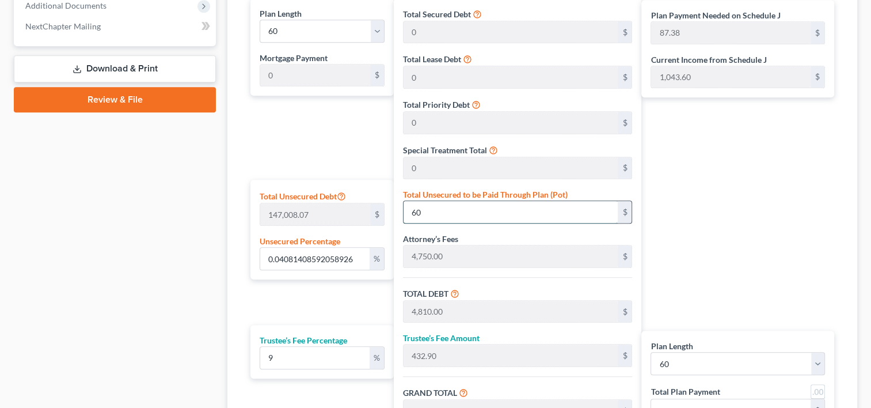
type input "0.40814085920589255"
type input "600"
type input "5,350.00"
type input "481.50"
type input "5,831.50"
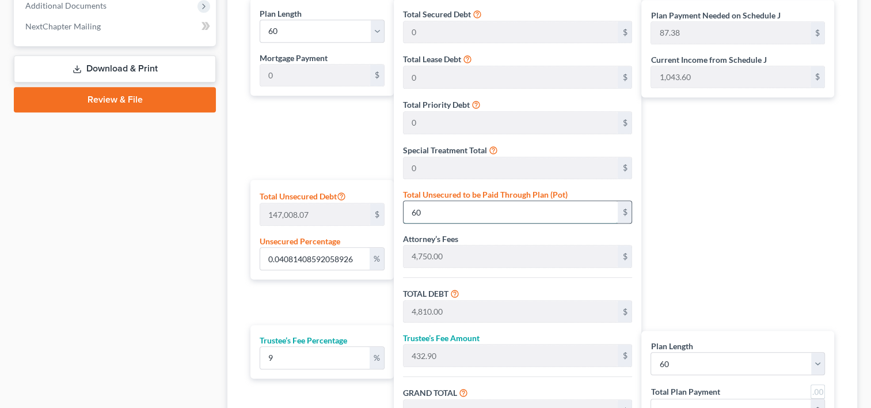
type input "97.19"
type input "4.081408592058926"
type input "6000"
type input "10,750.00"
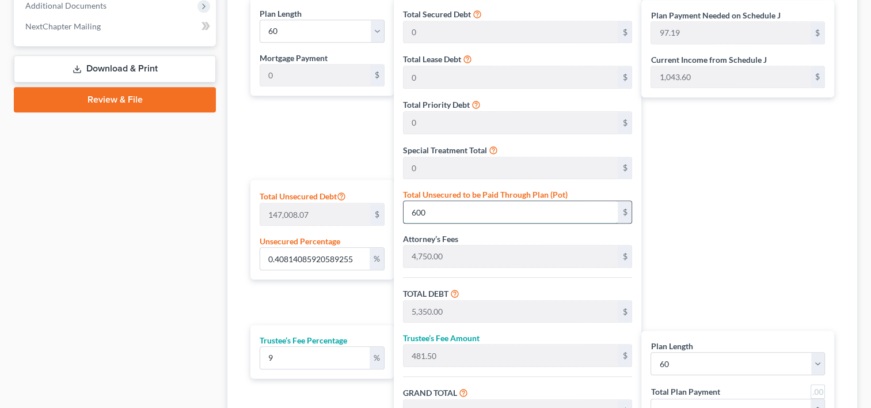
type input "967.50"
type input "11,717.50"
type input "195.29"
type input "6,000"
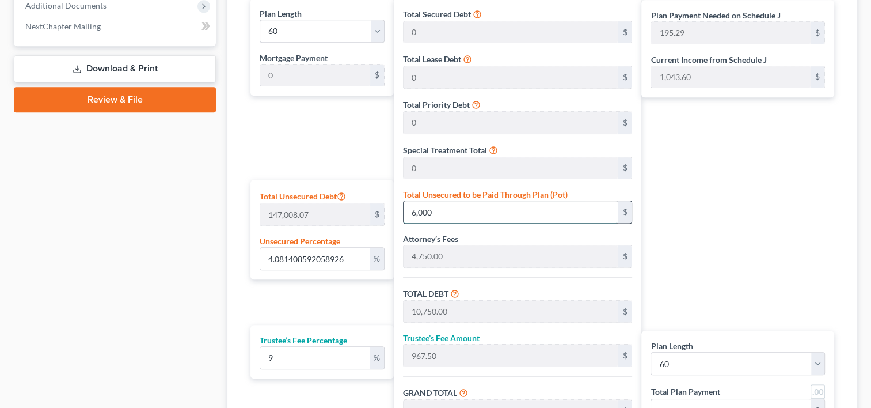
type input "40.81408592058926"
type input "6,0000"
type input "64,750.00"
type input "5,827.50"
type input "70,577.50"
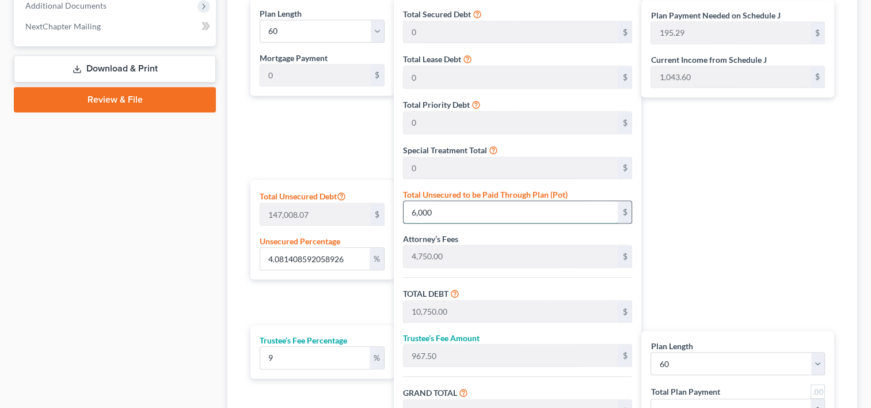
type input "1,176.29"
type input "60,000"
type input "4.081408592058926"
type input "60,00"
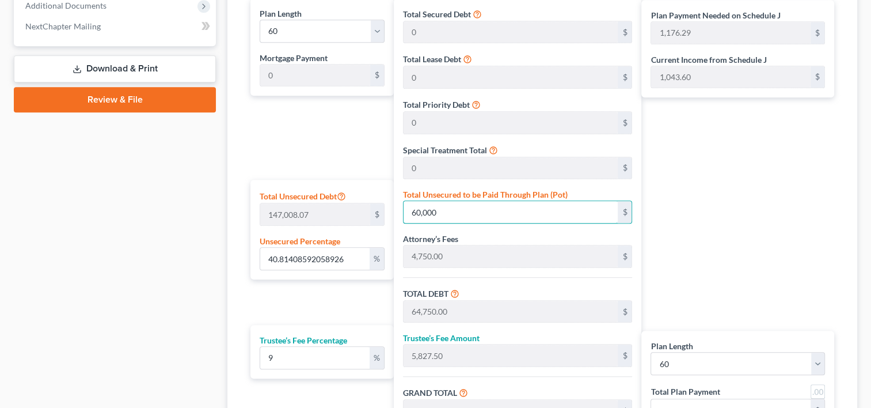
type input "10,750.00"
type input "967.50"
type input "11,717.50"
type input "195.29"
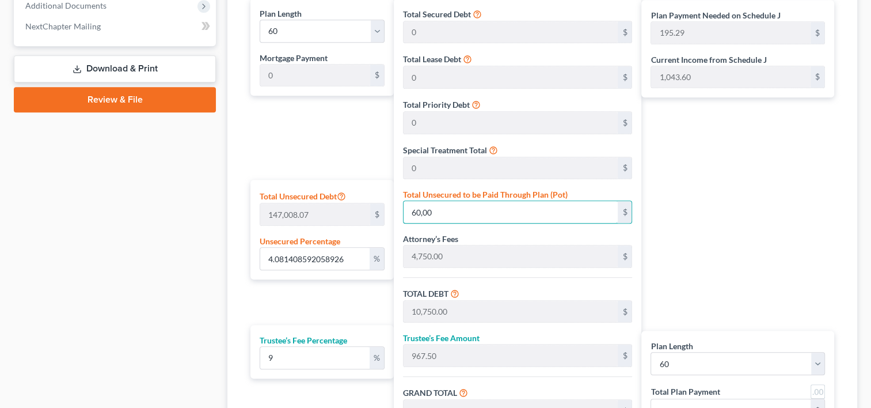
type input "6,000"
type input "0.40814085920589255"
click at [330, 258] on input "0" at bounding box center [314, 259] width 109 height 22
click at [457, 210] on input "text" at bounding box center [511, 212] width 215 height 22
click at [260, 155] on div "Plan Length 1 2 3 4 5 6 7 8 9 10 11 12 13 14 15 16 17 18 19 20 21 22 23 24 25 2…" at bounding box center [319, 231] width 149 height 467
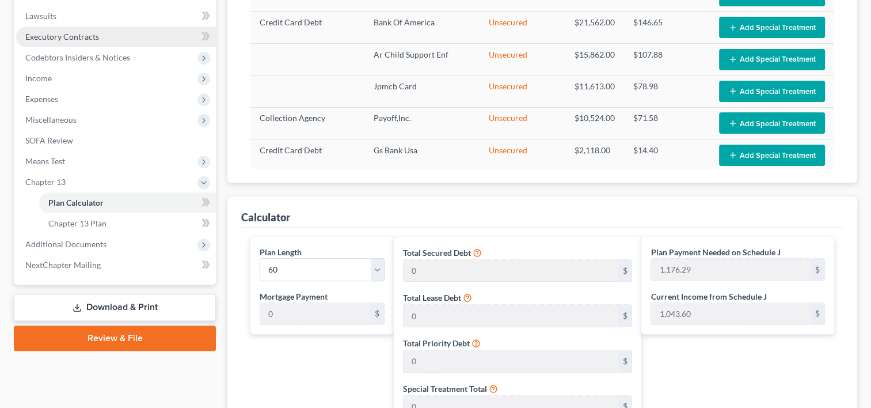
scroll to position [322, 0]
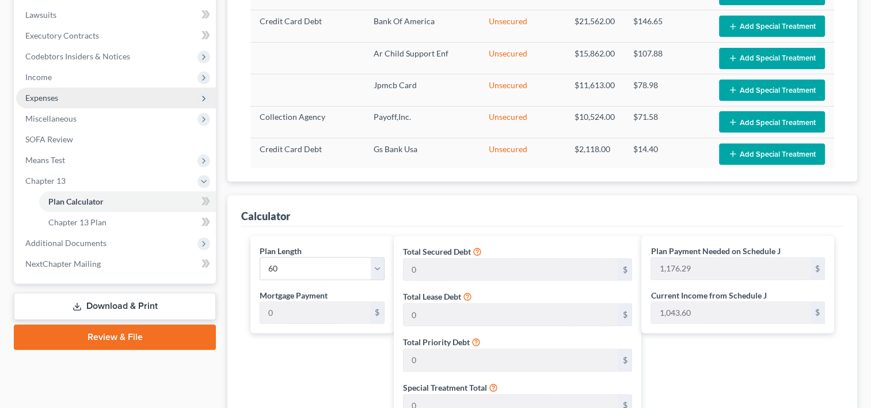
click at [53, 100] on span "Expenses" at bounding box center [41, 98] width 33 height 10
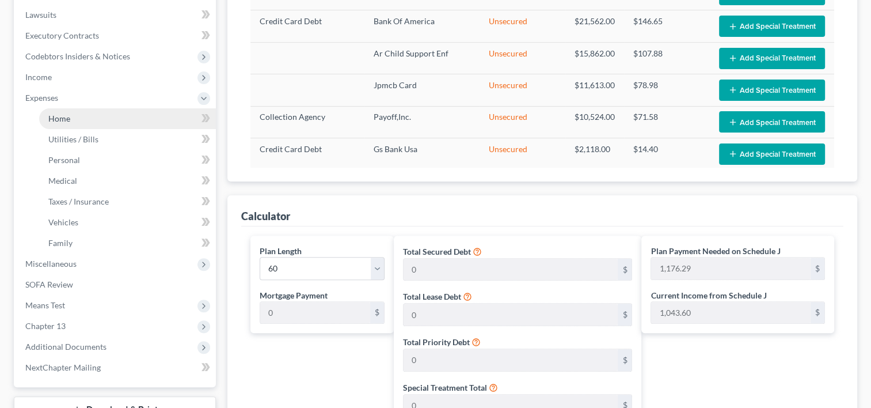
click at [67, 126] on link "Home" at bounding box center [127, 118] width 177 height 21
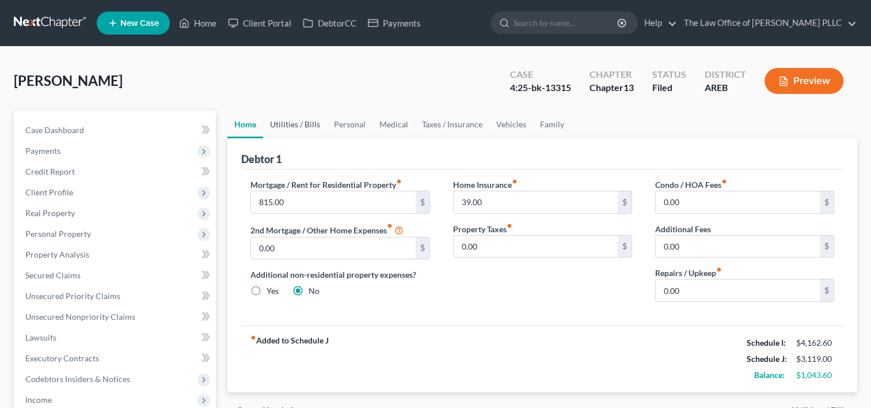
click at [296, 126] on link "Utilities / Bills" at bounding box center [295, 125] width 64 height 28
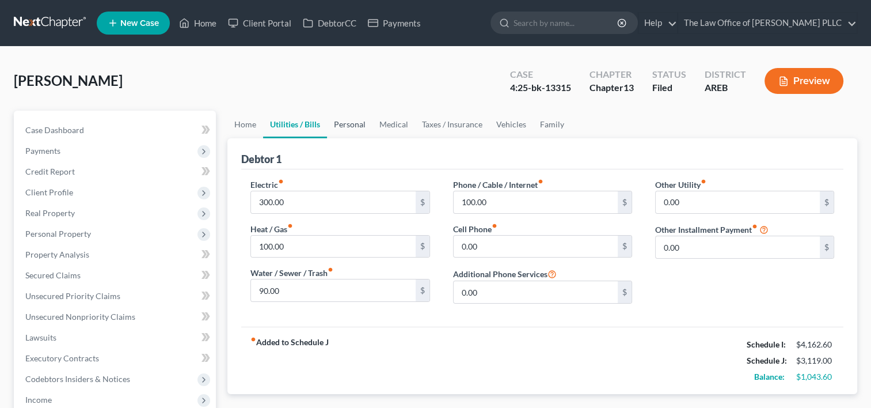
click at [352, 124] on link "Personal" at bounding box center [349, 125] width 45 height 28
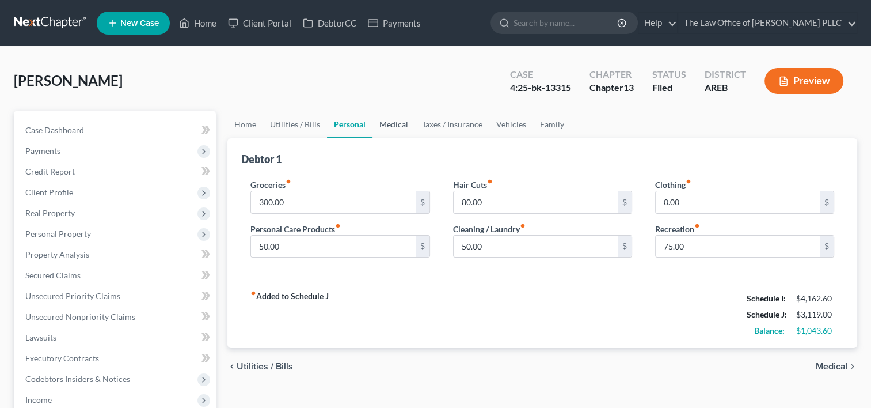
click at [387, 123] on link "Medical" at bounding box center [393, 125] width 43 height 28
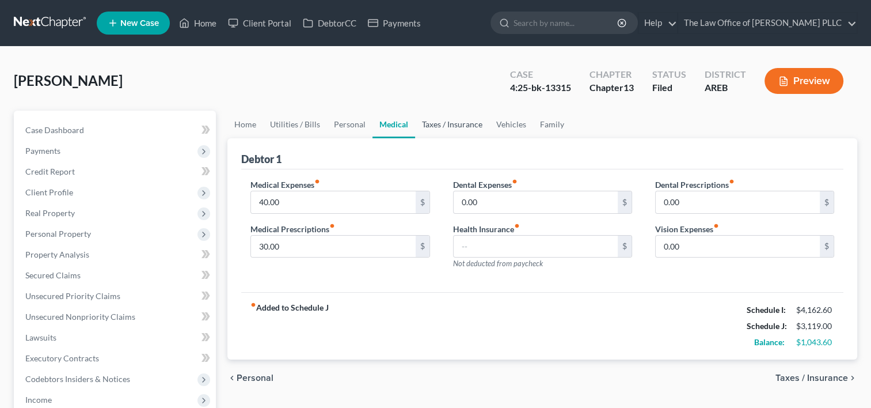
click at [450, 122] on link "Taxes / Insurance" at bounding box center [452, 125] width 74 height 28
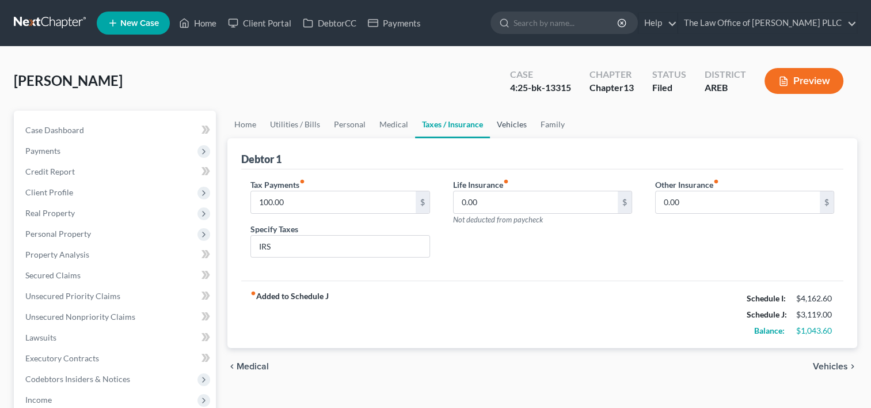
click at [516, 123] on link "Vehicles" at bounding box center [512, 125] width 44 height 28
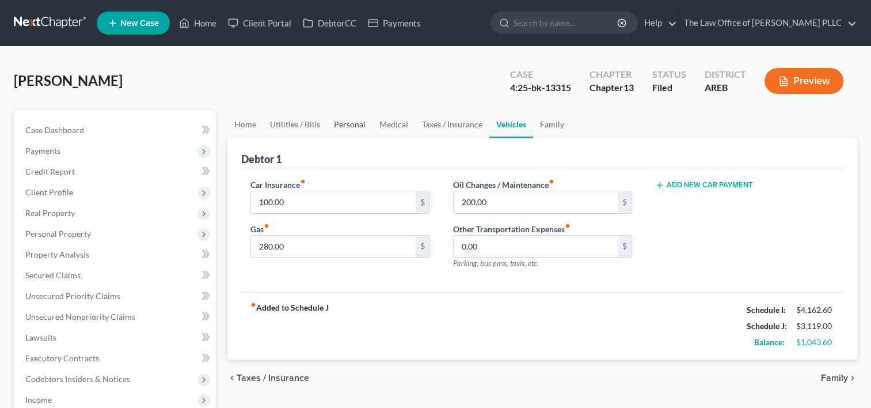
click at [355, 125] on link "Personal" at bounding box center [349, 125] width 45 height 28
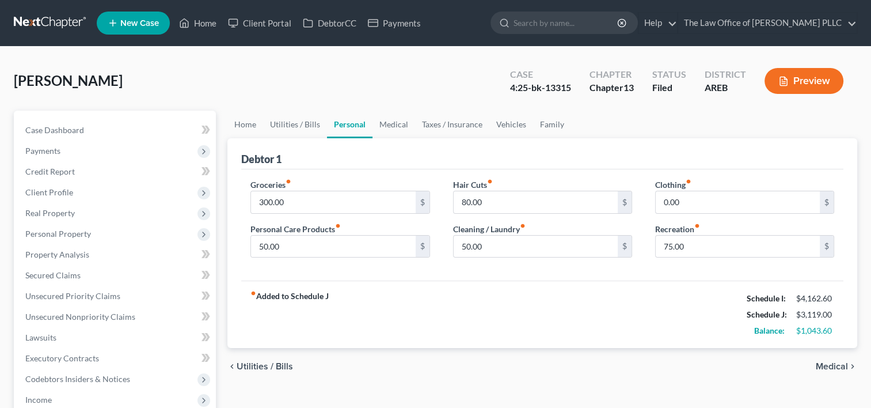
click at [341, 225] on icon "fiber_manual_record" at bounding box center [338, 226] width 6 height 6
click at [462, 170] on div "Groceries fiber_manual_record 300.00 $ Personal Care Products fiber_manual_reco…" at bounding box center [542, 225] width 602 height 112
click at [203, 21] on link "Home" at bounding box center [197, 23] width 49 height 21
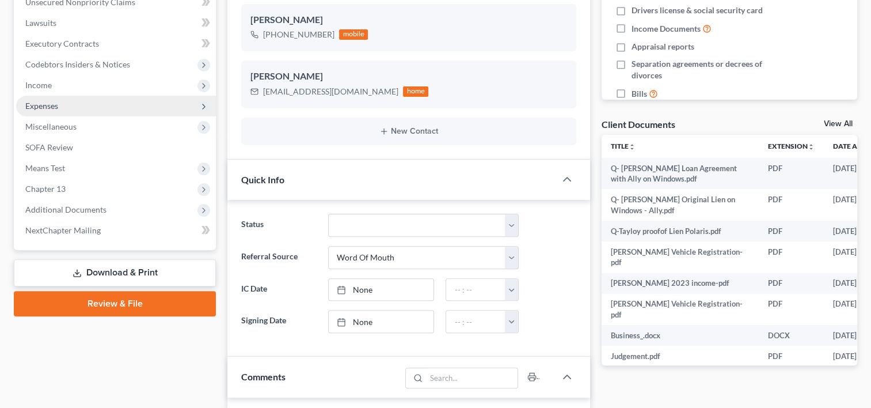
scroll to position [313, 0]
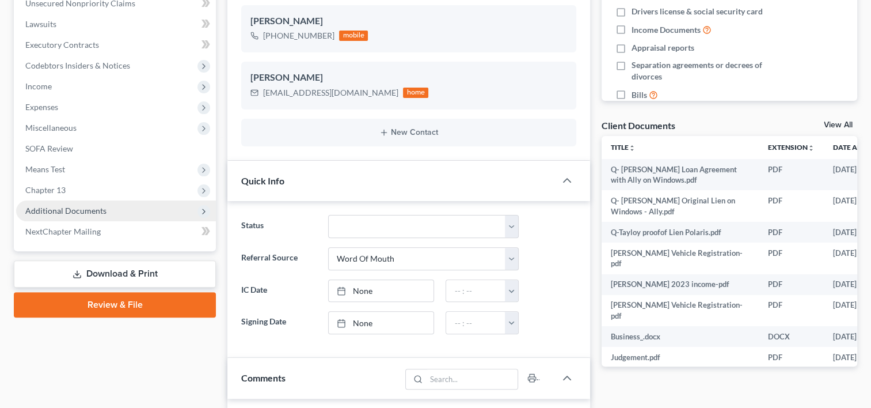
click at [106, 209] on span "Additional Documents" at bounding box center [116, 210] width 200 height 21
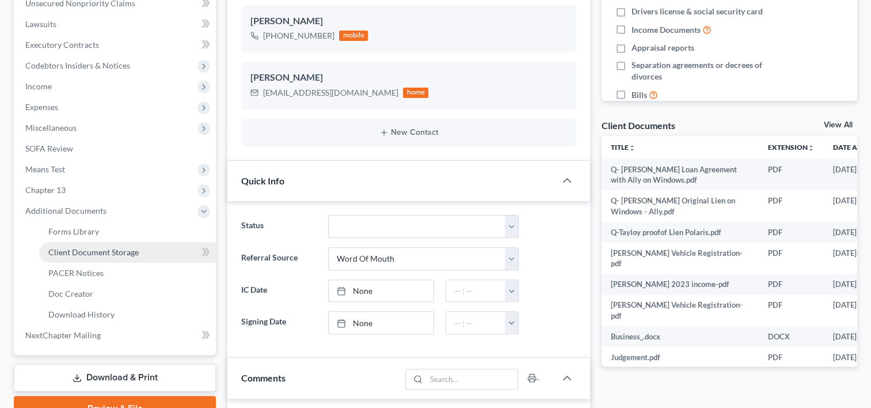
click at [82, 244] on link "Client Document Storage" at bounding box center [127, 252] width 177 height 21
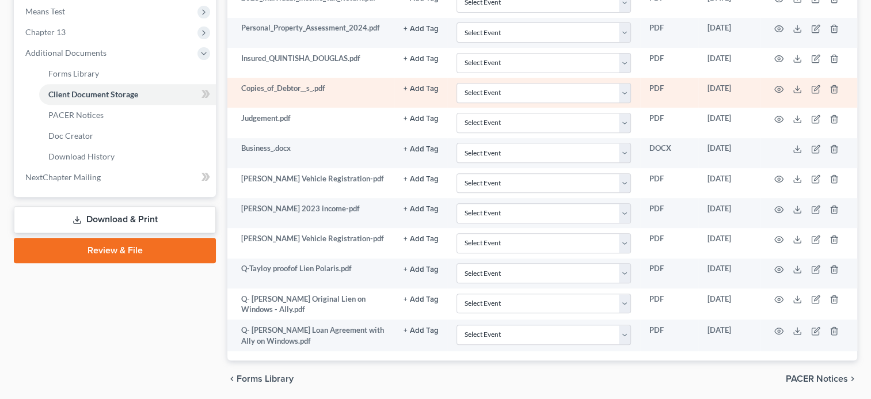
scroll to position [511, 0]
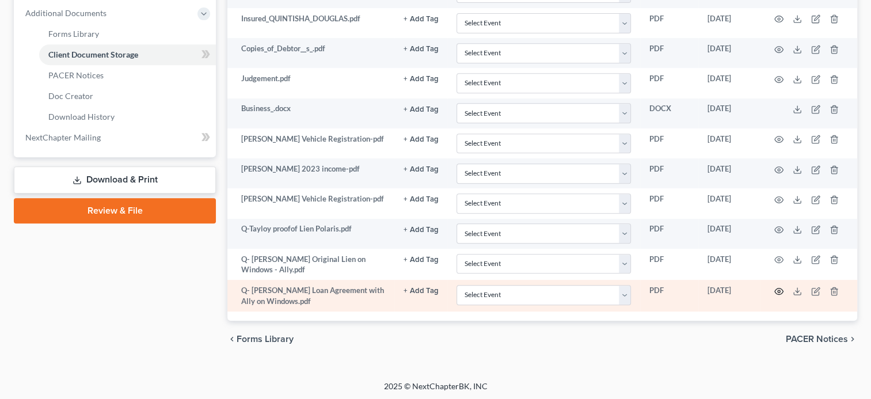
click at [780, 290] on circle "button" at bounding box center [779, 291] width 2 height 2
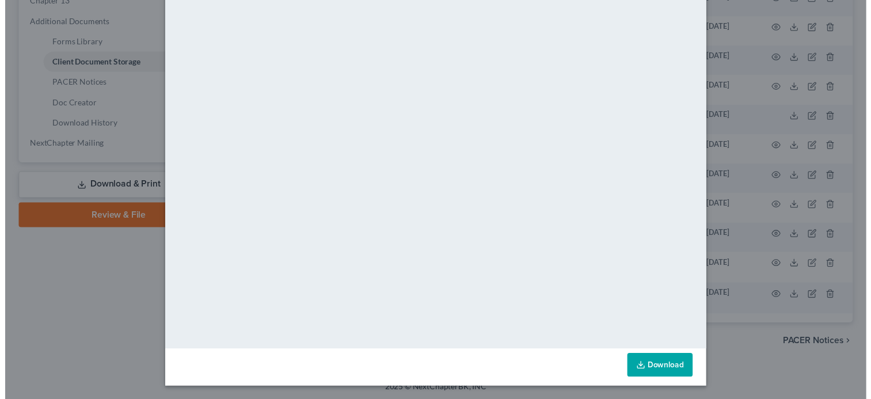
scroll to position [0, 0]
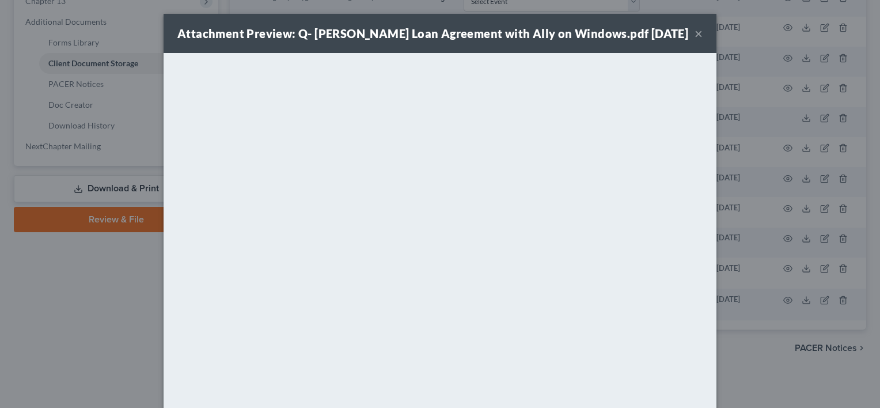
click at [694, 40] on button "×" at bounding box center [698, 33] width 8 height 14
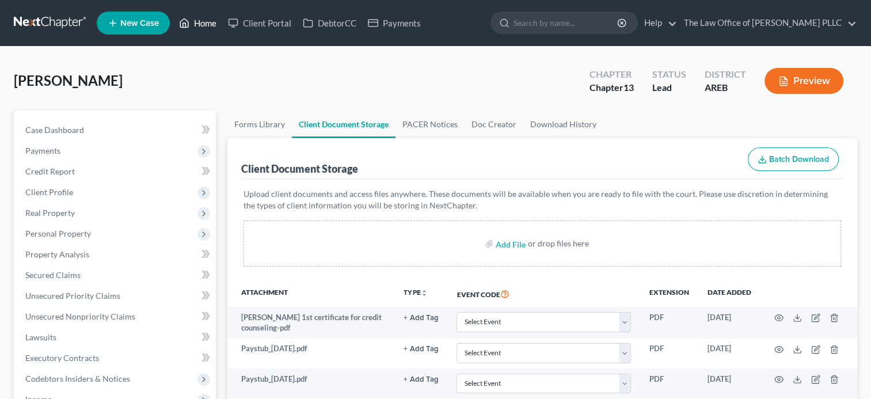
click at [207, 25] on link "Home" at bounding box center [197, 23] width 49 height 21
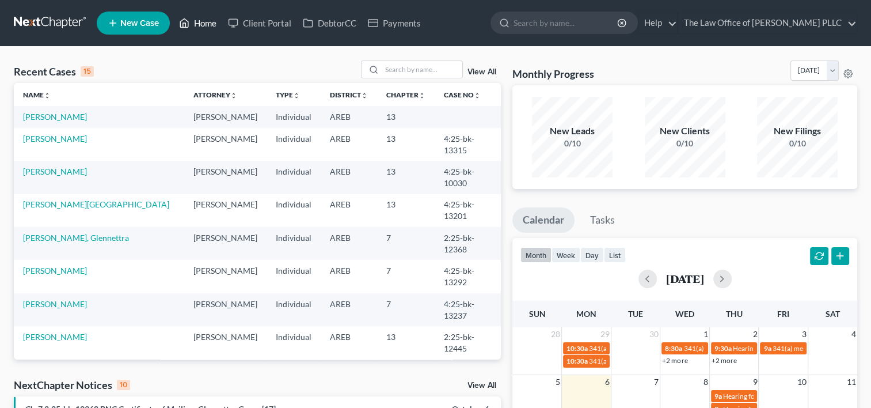
scroll to position [79, 0]
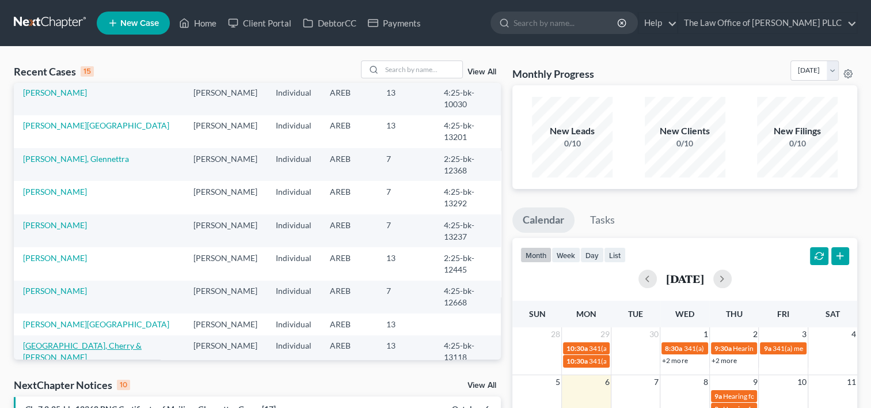
click at [84, 340] on link "[GEOGRAPHIC_DATA], Cherry & [PERSON_NAME]" at bounding box center [82, 350] width 119 height 21
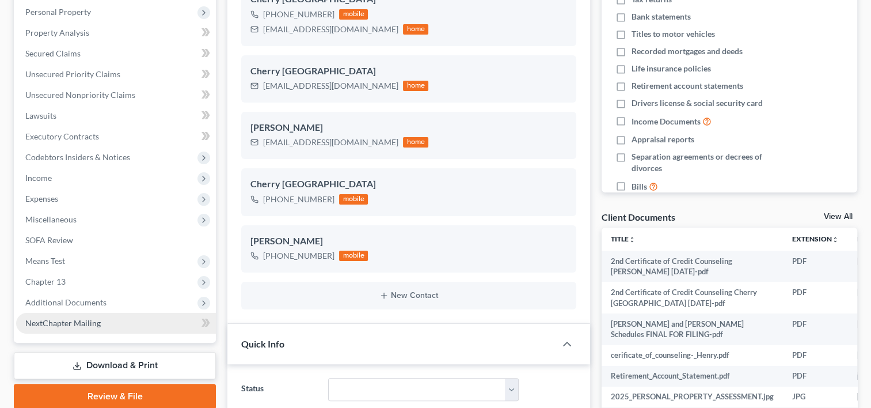
scroll to position [222, 0]
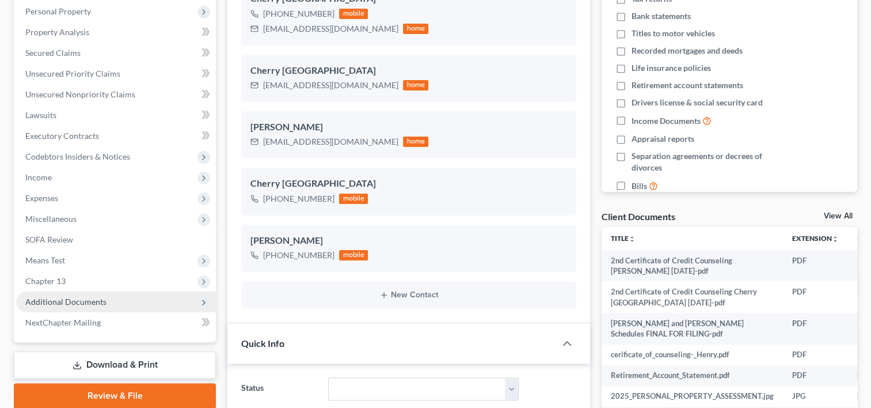
click at [97, 298] on span "Additional Documents" at bounding box center [65, 301] width 81 height 10
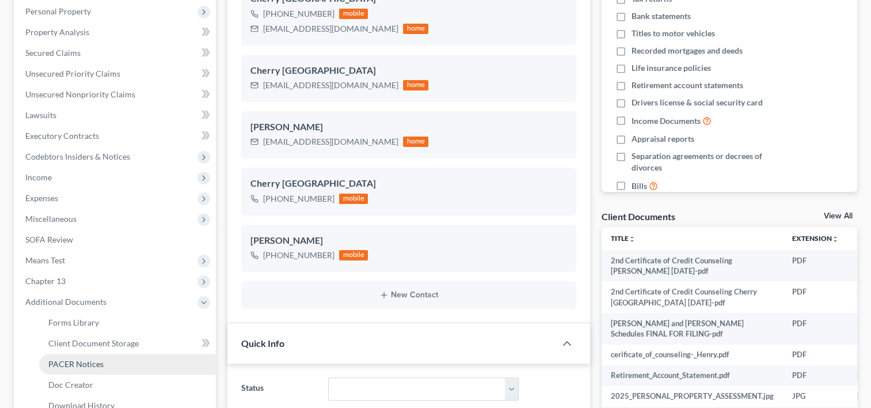
click at [94, 362] on span "PACER Notices" at bounding box center [75, 364] width 55 height 10
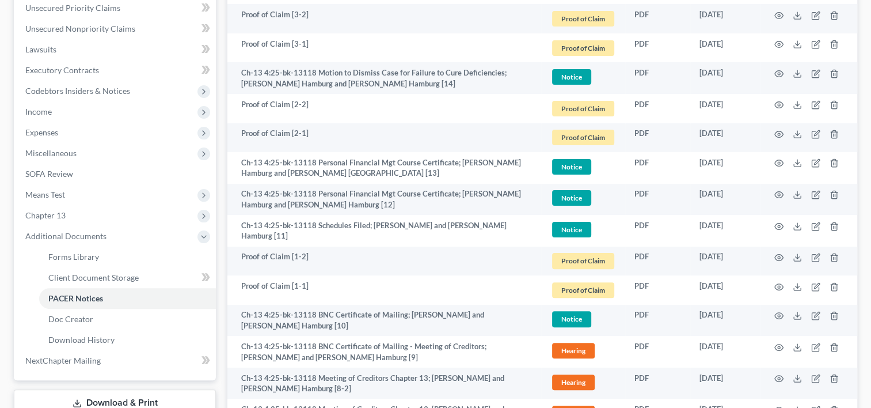
scroll to position [289, 0]
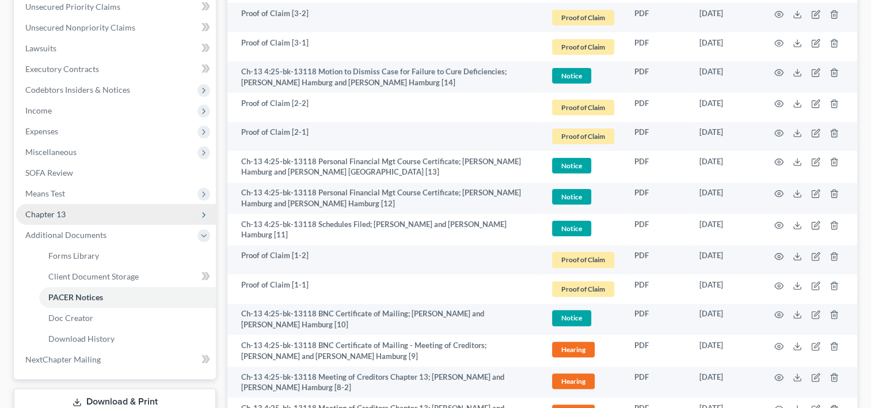
click at [113, 211] on span "Chapter 13" at bounding box center [116, 214] width 200 height 21
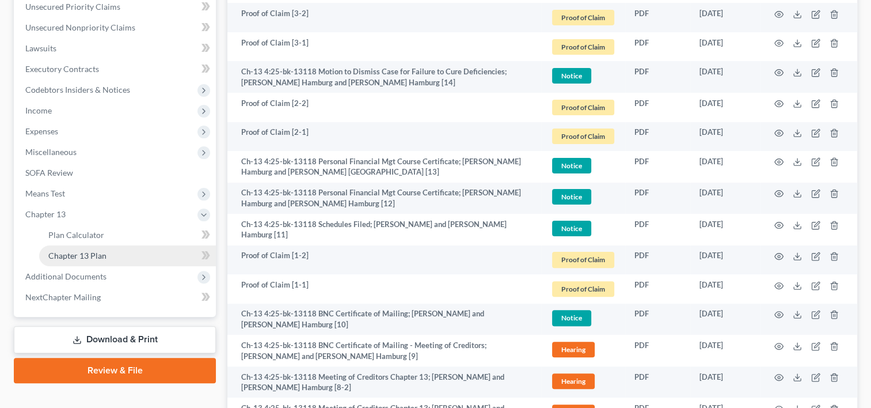
click at [122, 253] on link "Chapter 13 Plan" at bounding box center [127, 255] width 177 height 21
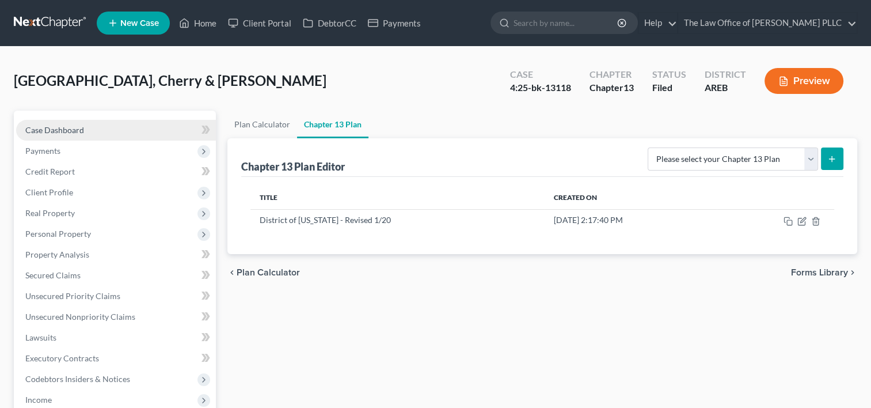
drag, startPoint x: 120, startPoint y: 132, endPoint x: 133, endPoint y: 132, distance: 13.3
click at [120, 132] on link "Case Dashboard" at bounding box center [116, 130] width 200 height 21
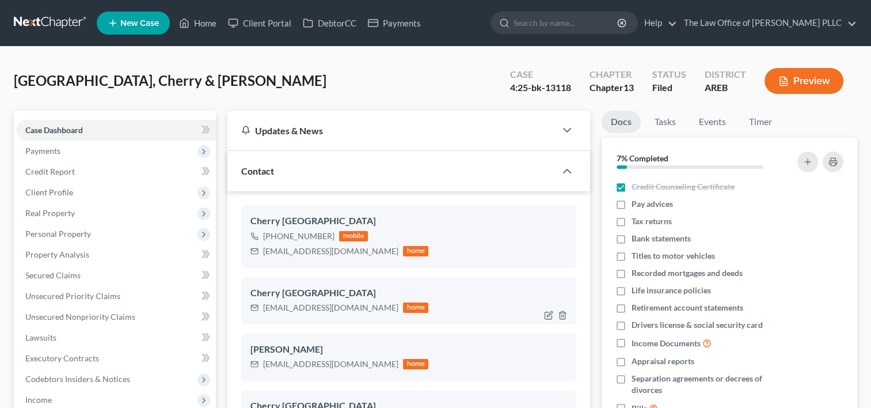
scroll to position [520, 0]
